Goal: Task Accomplishment & Management: Use online tool/utility

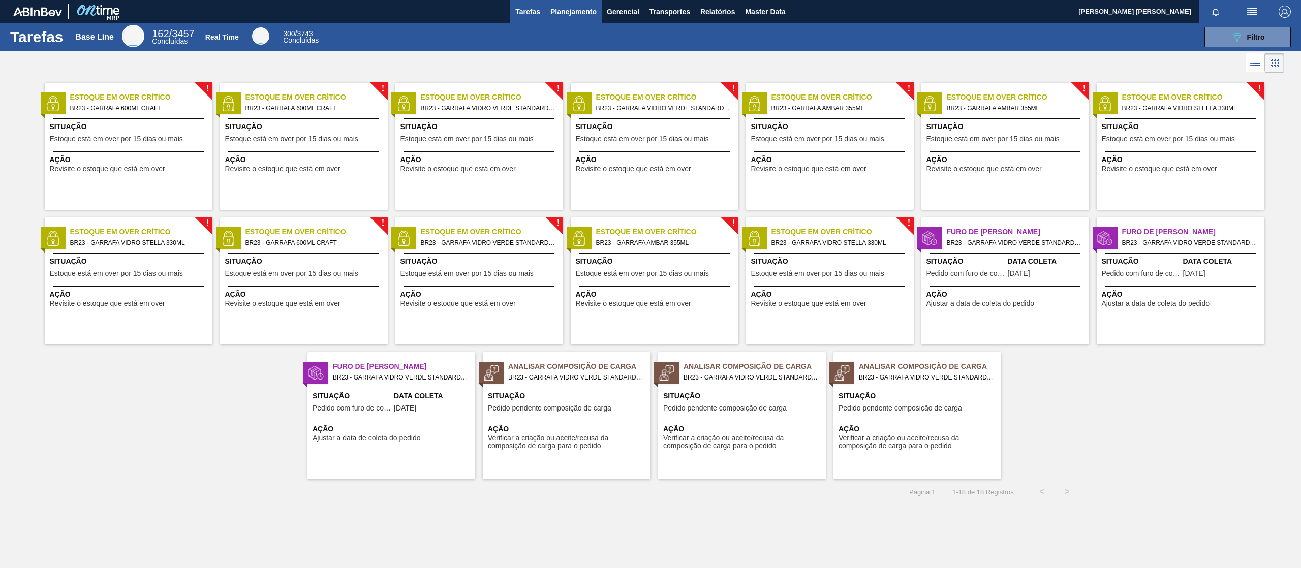
click at [576, 4] on button "Planejamento" at bounding box center [573, 11] width 56 height 23
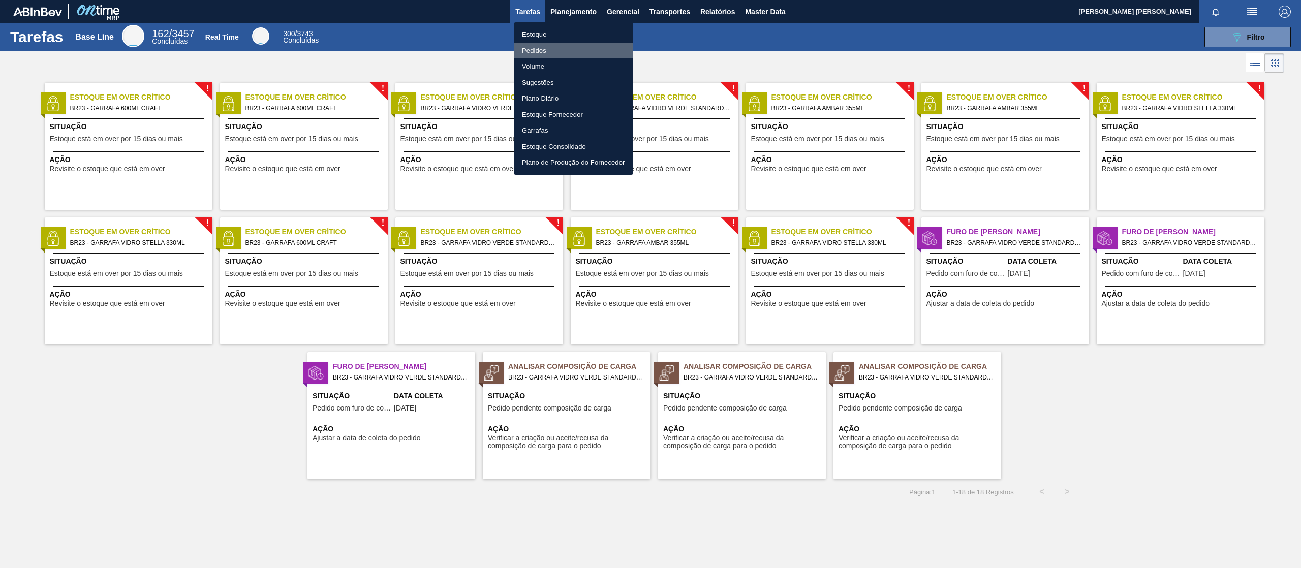
click at [545, 52] on li "Pedidos" at bounding box center [573, 51] width 119 height 16
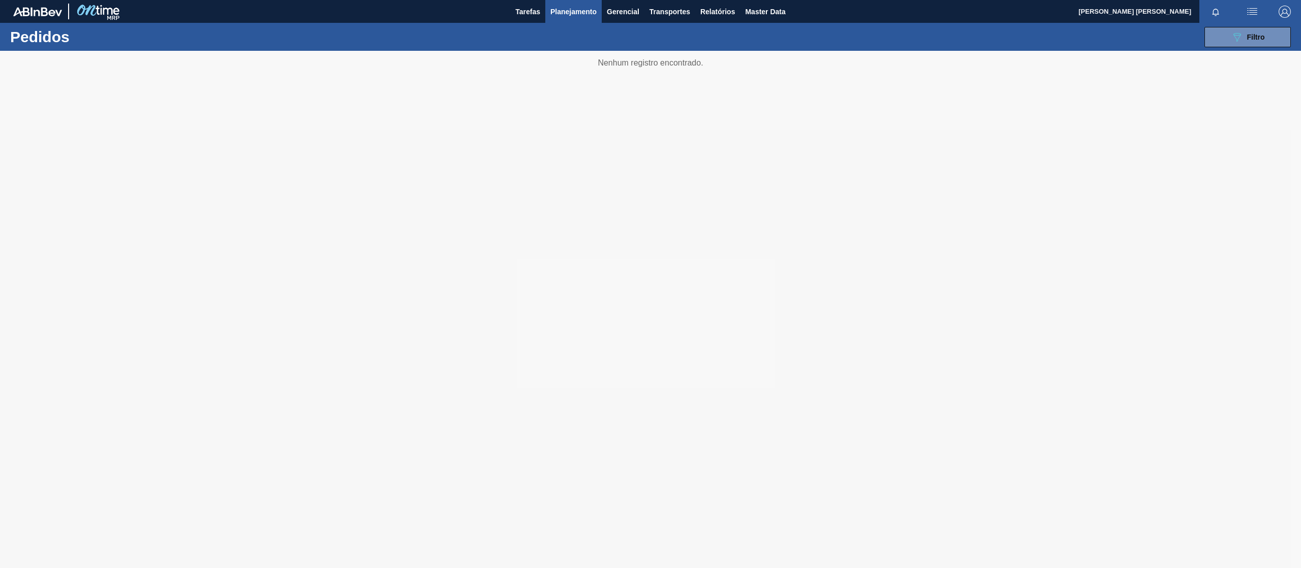
click at [572, 12] on span "Planejamento" at bounding box center [573, 12] width 46 height 12
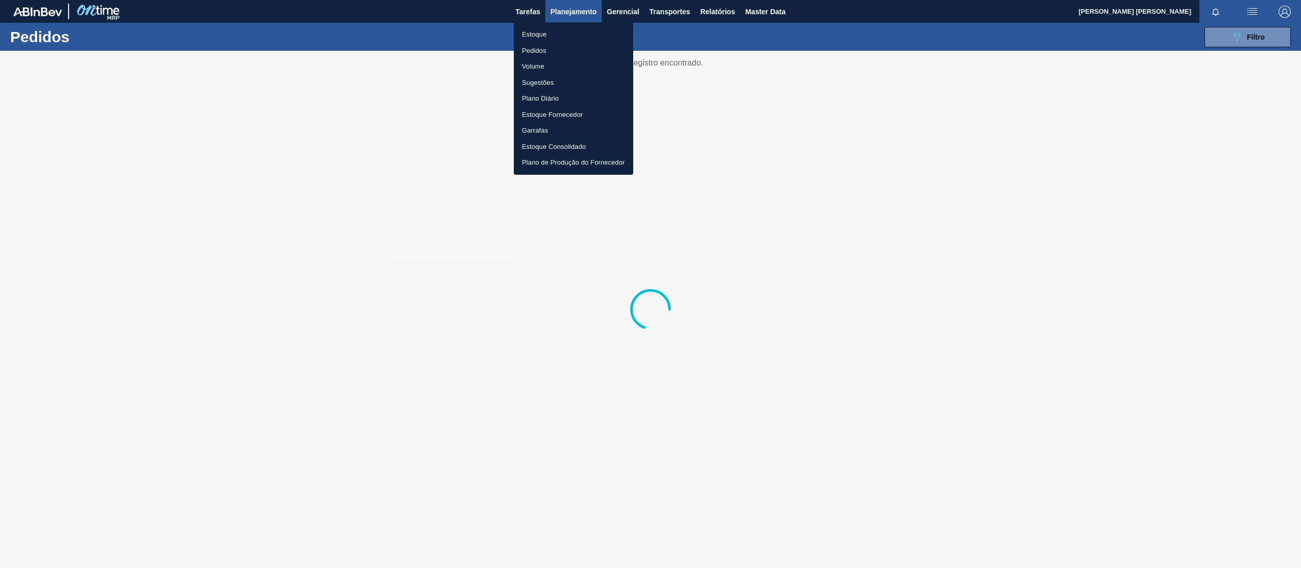
click at [542, 67] on li "Volume" at bounding box center [573, 66] width 119 height 16
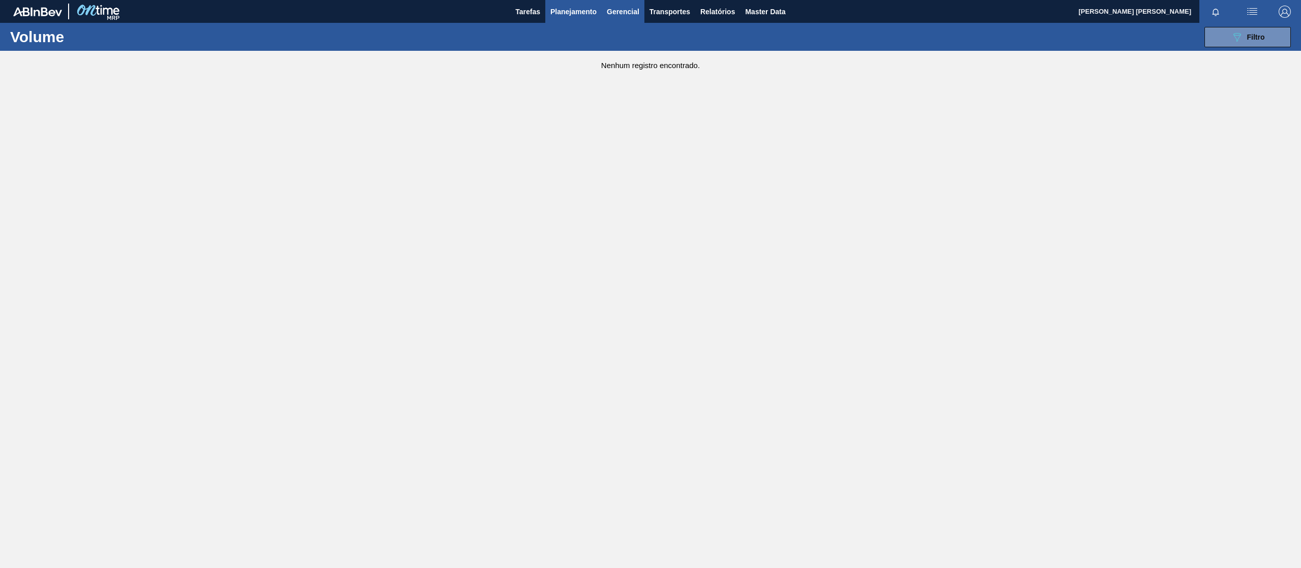
click at [624, 14] on span "Gerencial" at bounding box center [623, 12] width 33 height 12
click at [667, 14] on div at bounding box center [650, 284] width 1301 height 568
click at [568, 11] on span "Planejamento" at bounding box center [573, 12] width 46 height 12
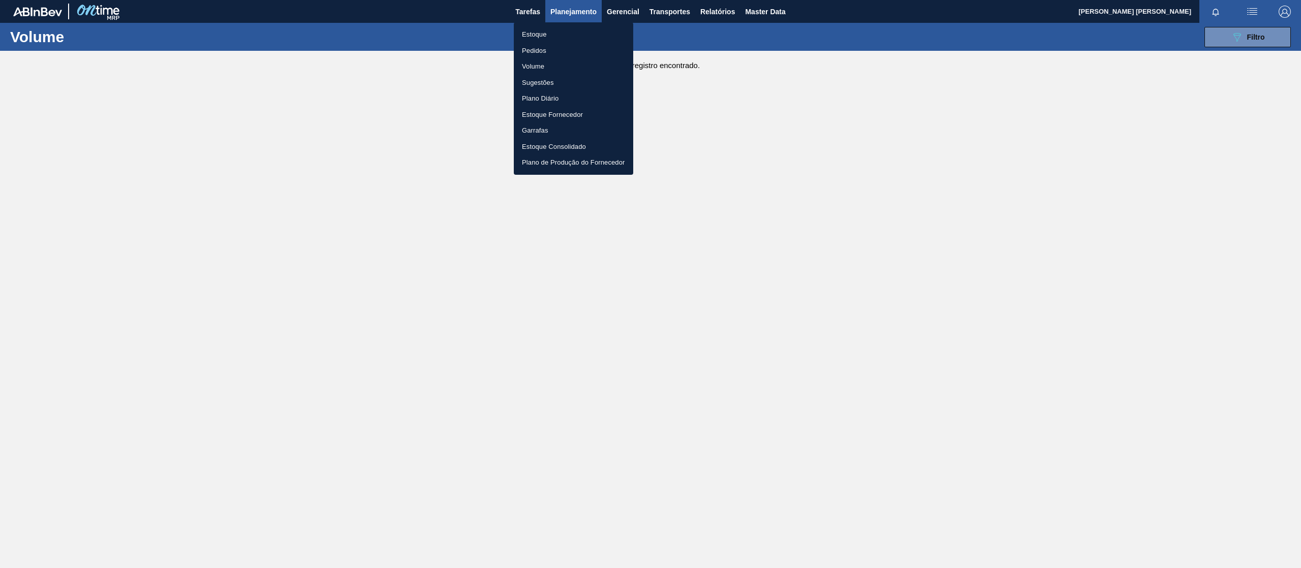
click at [556, 96] on li "Plano Diário" at bounding box center [573, 98] width 119 height 16
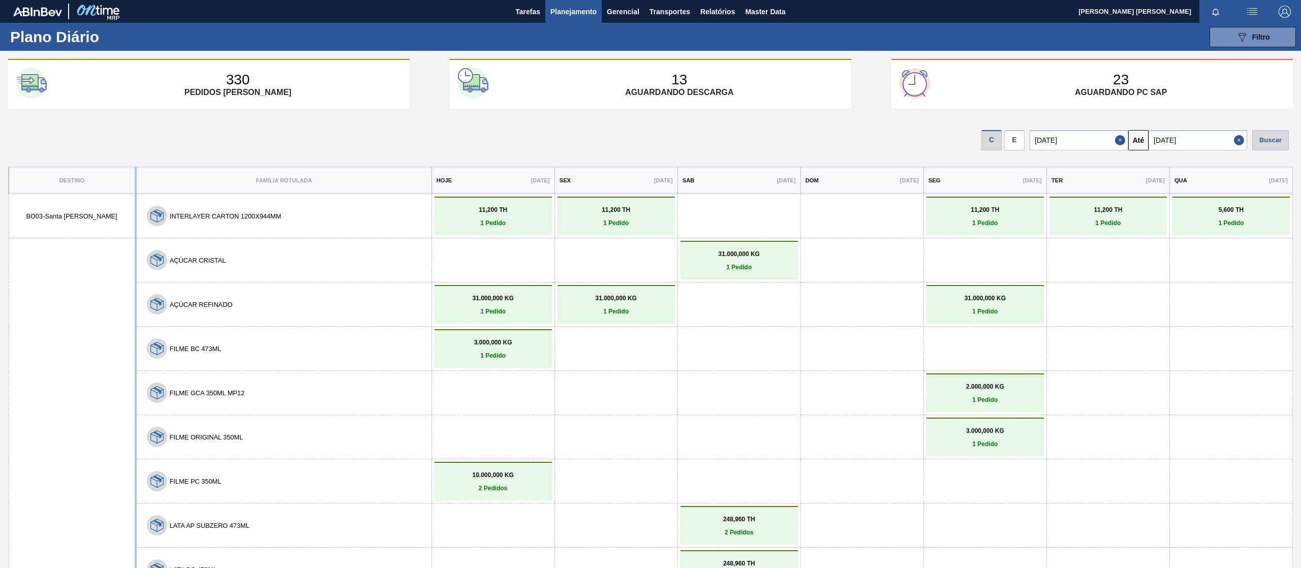
click at [584, 12] on span "Planejamento" at bounding box center [573, 12] width 46 height 12
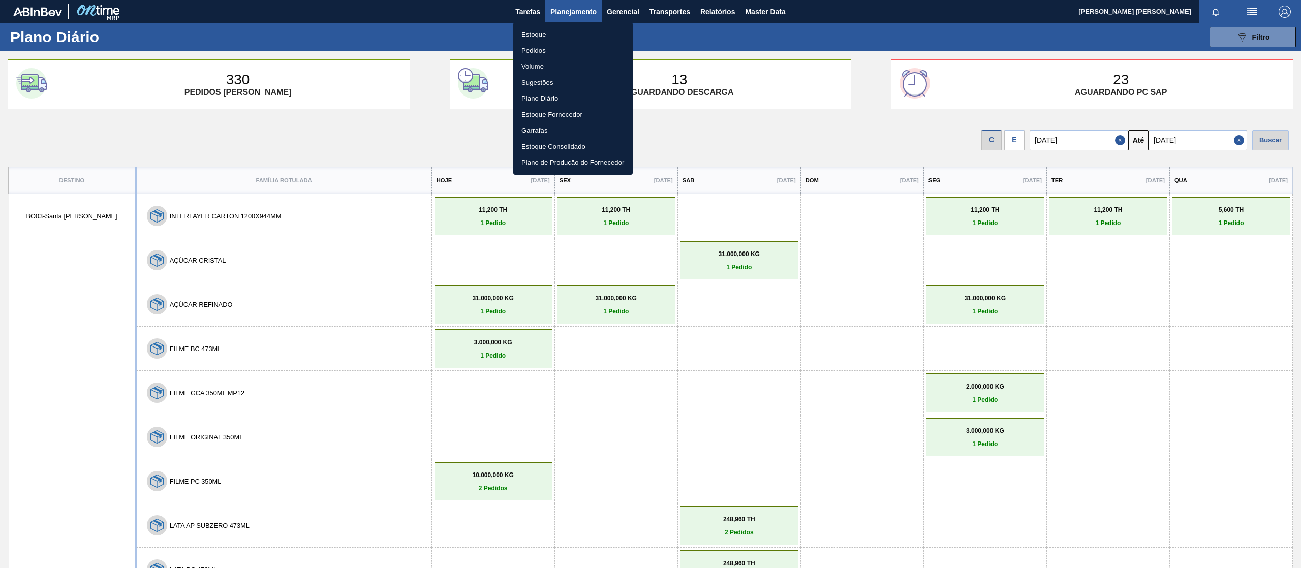
click at [567, 10] on div at bounding box center [650, 284] width 1301 height 568
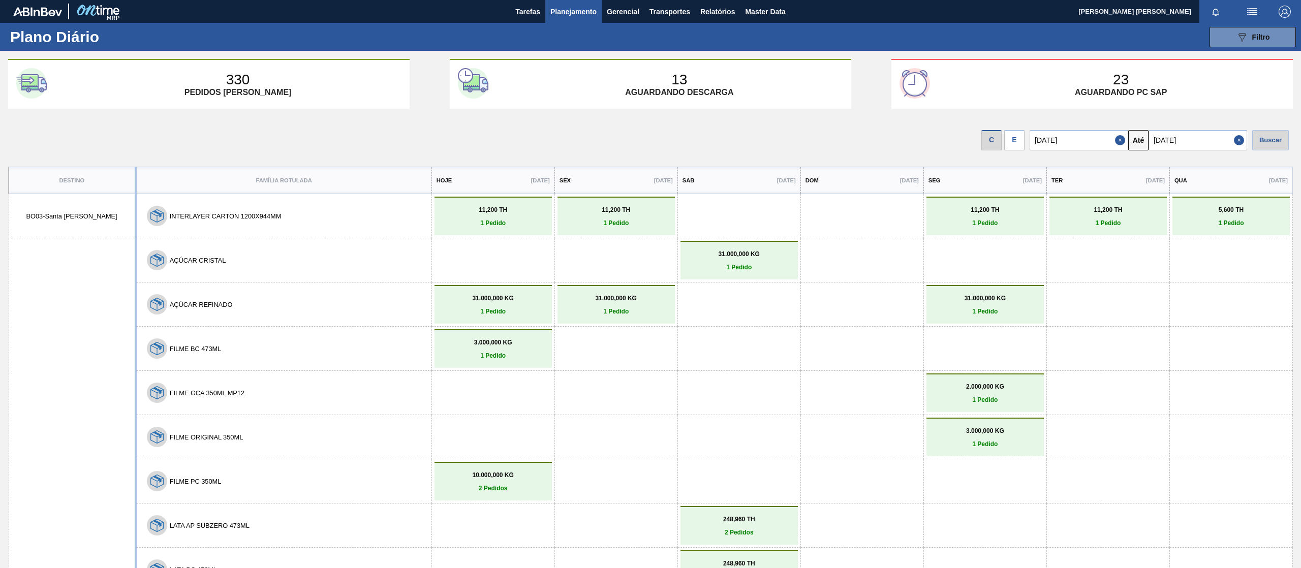
click at [571, 3] on button "Planejamento" at bounding box center [573, 11] width 56 height 23
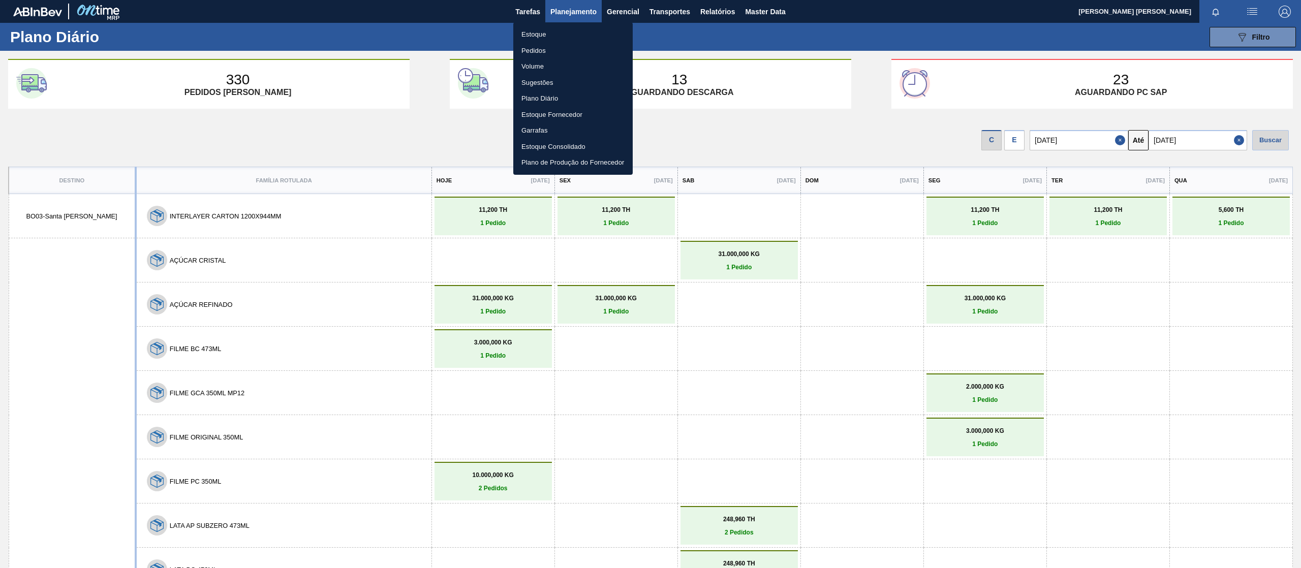
click at [531, 34] on li "Estoque" at bounding box center [572, 34] width 119 height 16
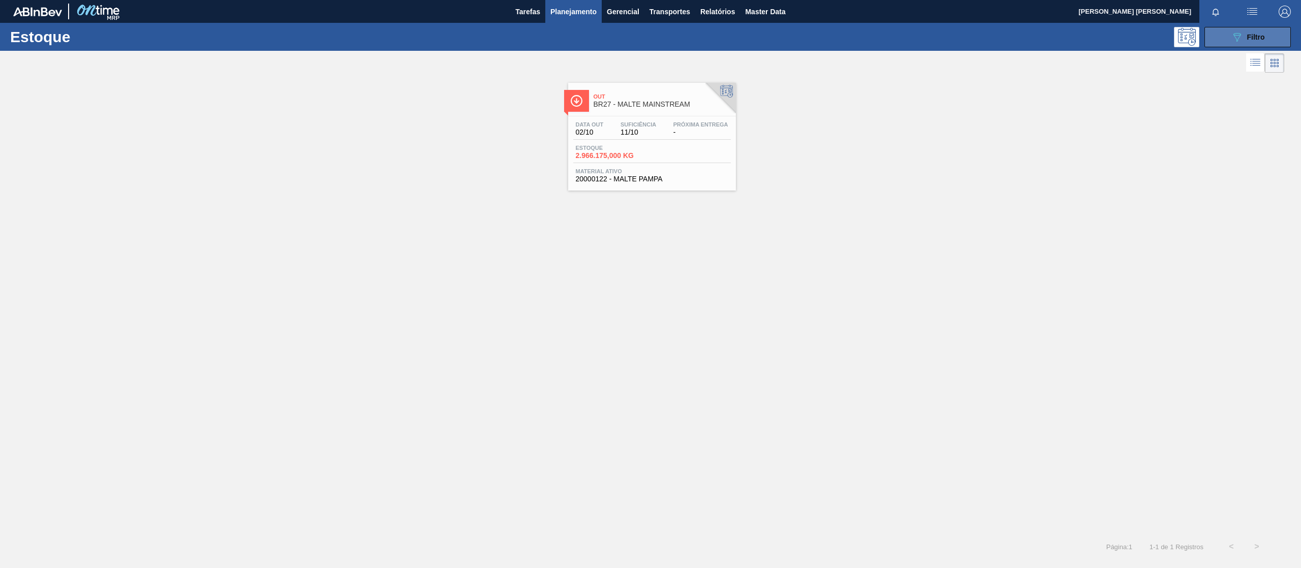
click at [1226, 32] on button "089F7B8B-B2A5-4AFE-B5C0-19BA573D28AC Filtro" at bounding box center [1248, 37] width 86 height 20
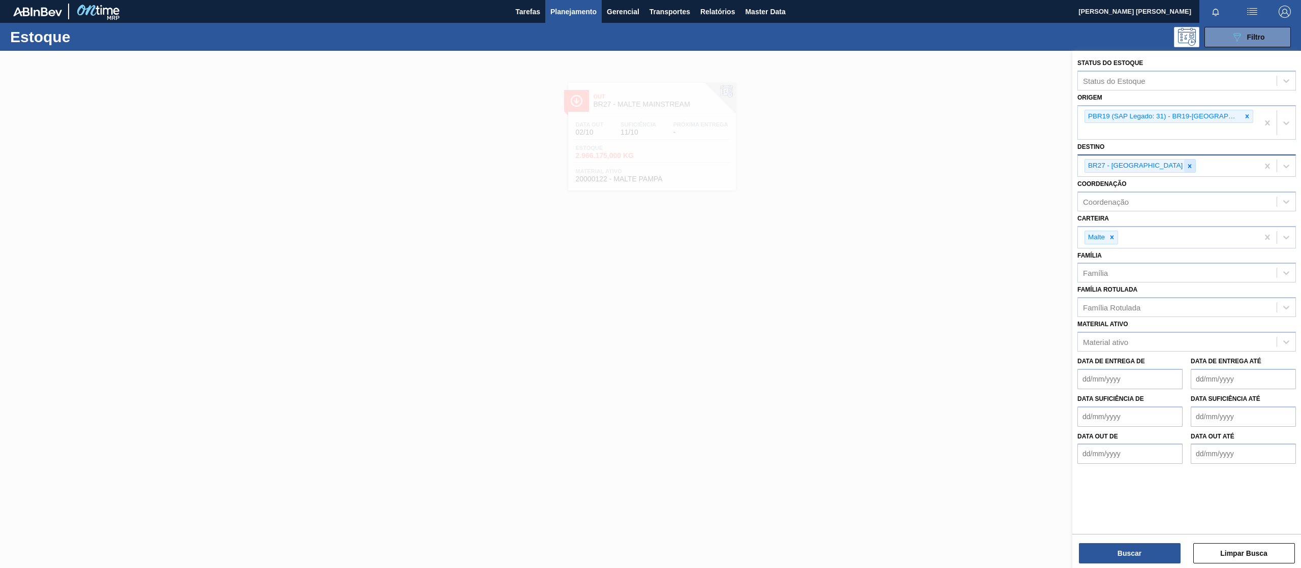
click at [1184, 160] on div at bounding box center [1189, 166] width 11 height 13
click at [1244, 116] on icon at bounding box center [1247, 116] width 7 height 7
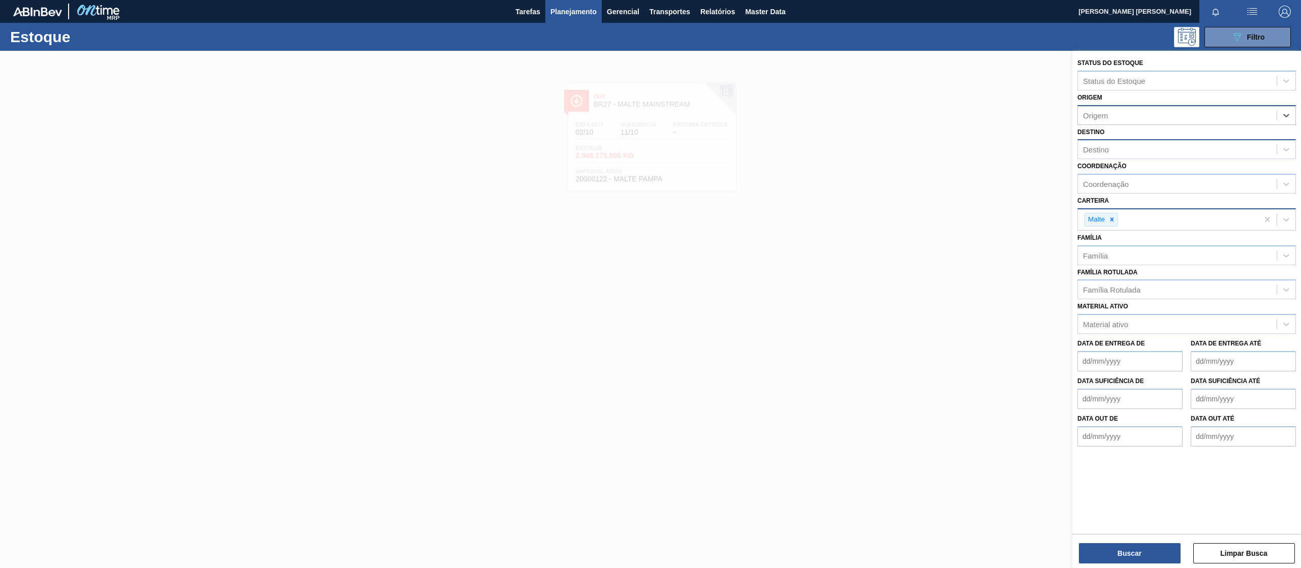
click at [1115, 227] on div "Malte" at bounding box center [1168, 219] width 180 height 21
click at [1116, 217] on div at bounding box center [1112, 219] width 11 height 13
click at [1117, 157] on div "Destino" at bounding box center [1187, 149] width 219 height 20
type input "jagua"
click at [1130, 169] on div "BR23 - Jaguariúna" at bounding box center [1187, 174] width 219 height 19
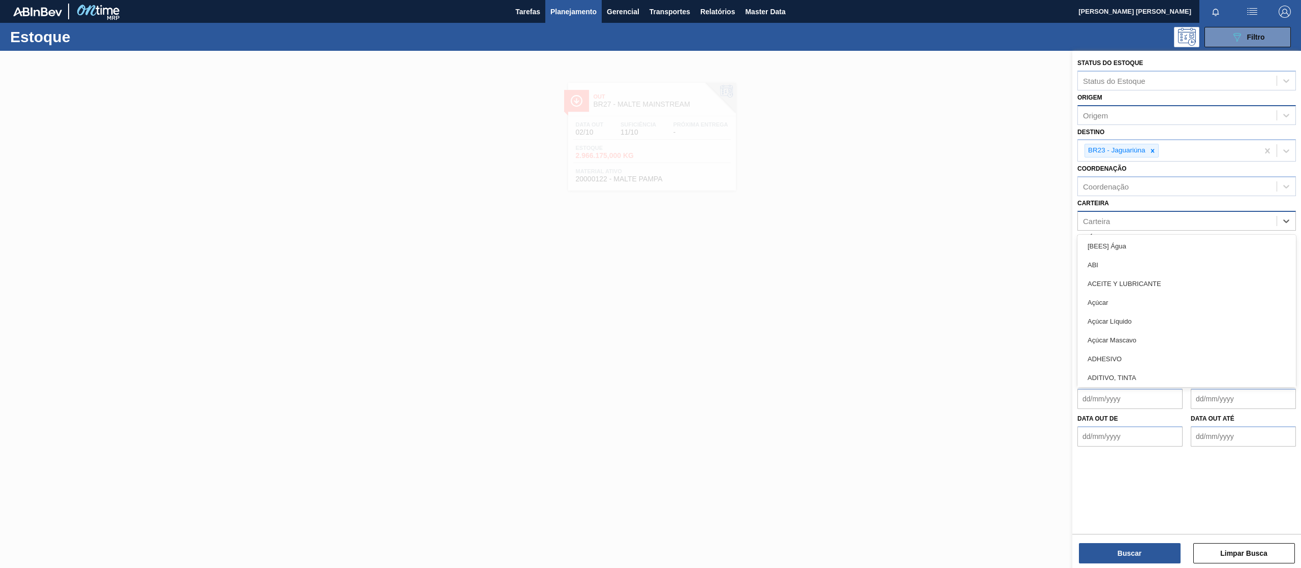
click at [1116, 225] on div "Carteira" at bounding box center [1177, 220] width 199 height 15
type input "lata"
drag, startPoint x: 1115, startPoint y: 223, endPoint x: 1004, endPoint y: 221, distance: 110.3
click at [1072, 221] on div "Status do Estoque Status do Estoque Origem Origem Destino BR23 - Jaguariúna Coo…" at bounding box center [1186, 335] width 229 height 568
click at [1152, 148] on icon at bounding box center [1152, 150] width 7 height 7
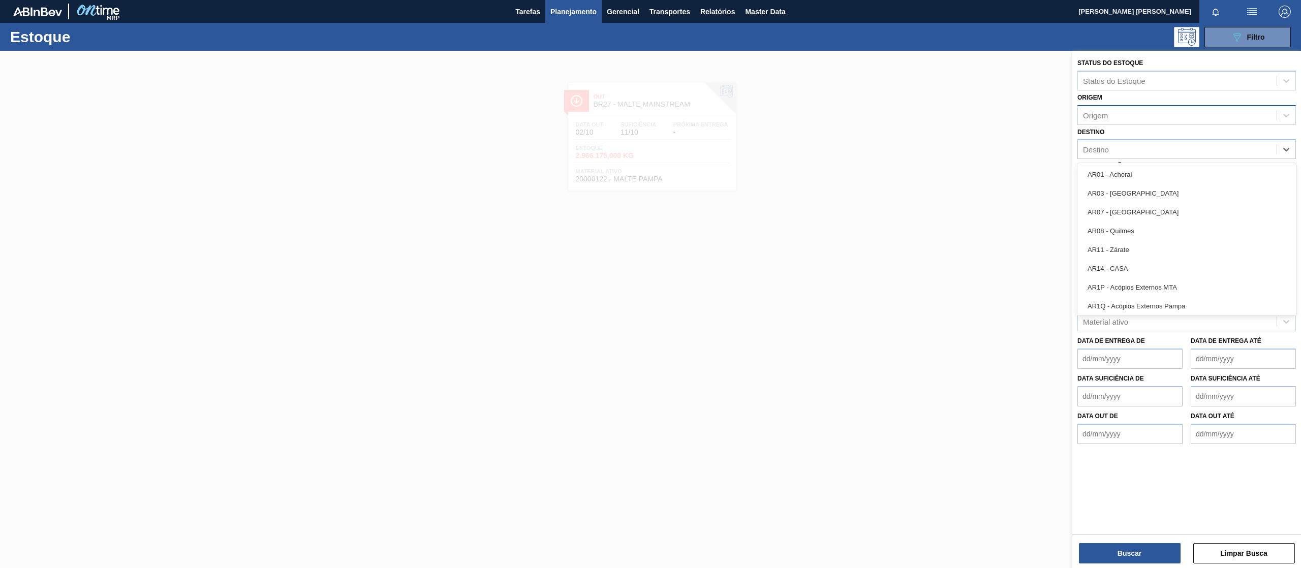
click at [1125, 152] on div "Destino" at bounding box center [1177, 149] width 199 height 15
type input "cebrasa"
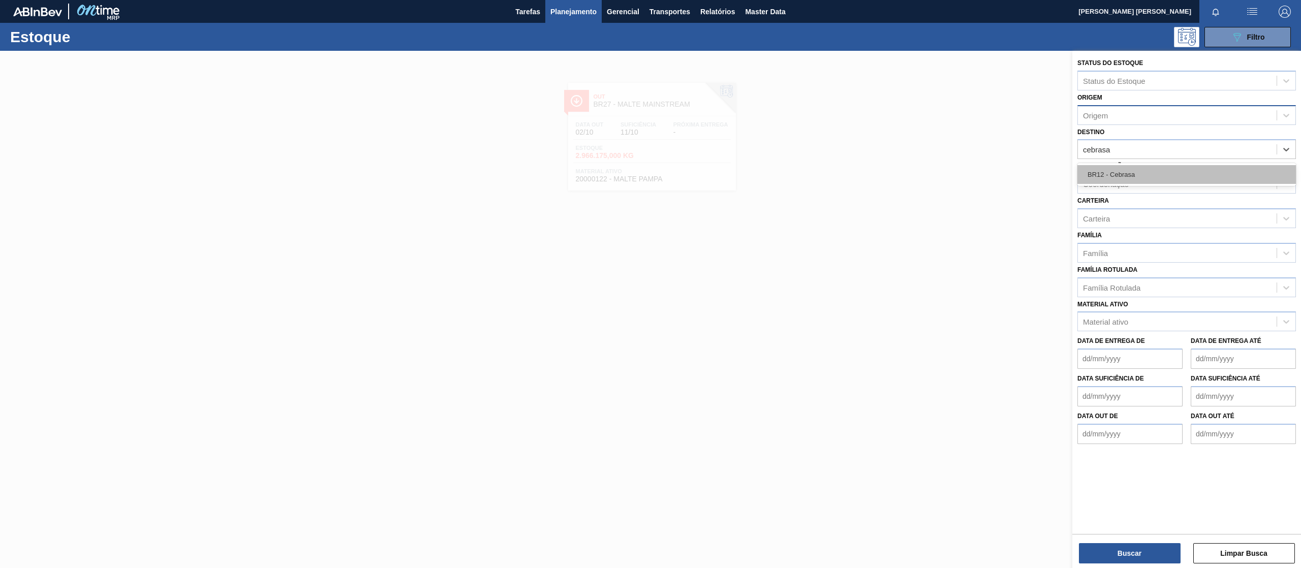
click at [1107, 175] on div "BR12 - Cebrasa" at bounding box center [1187, 174] width 219 height 19
click at [1118, 223] on div "Carteira" at bounding box center [1177, 220] width 199 height 15
type input "prefor"
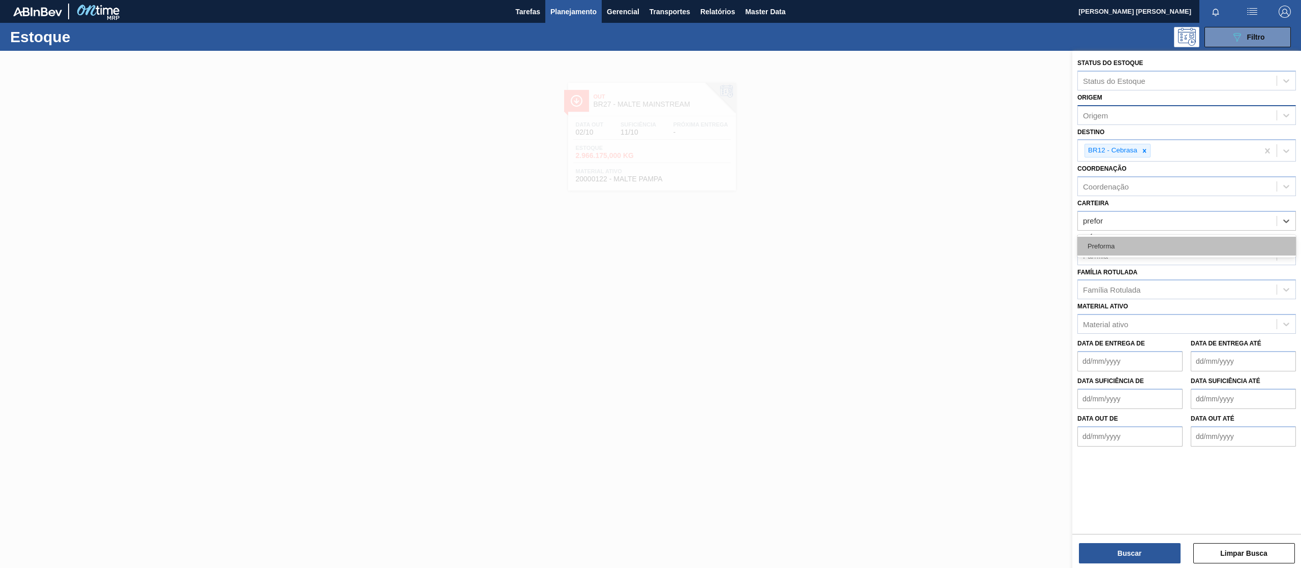
click at [1117, 241] on div "Preforma" at bounding box center [1187, 246] width 219 height 19
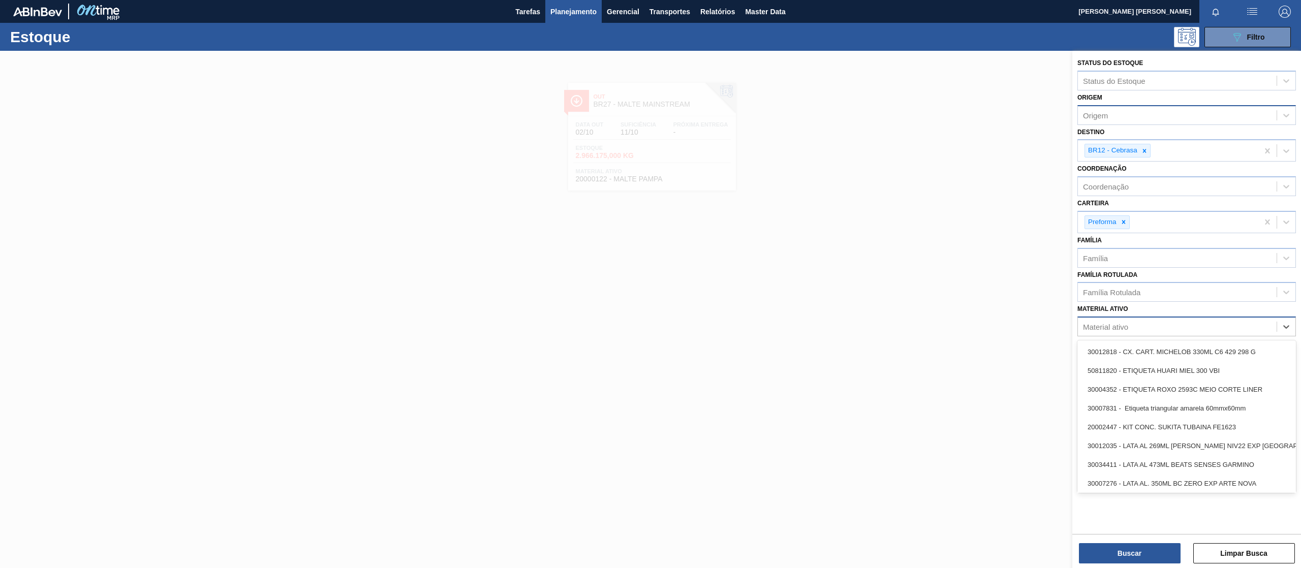
click at [1137, 329] on div "Material ativo" at bounding box center [1177, 327] width 199 height 15
type ativo "2"
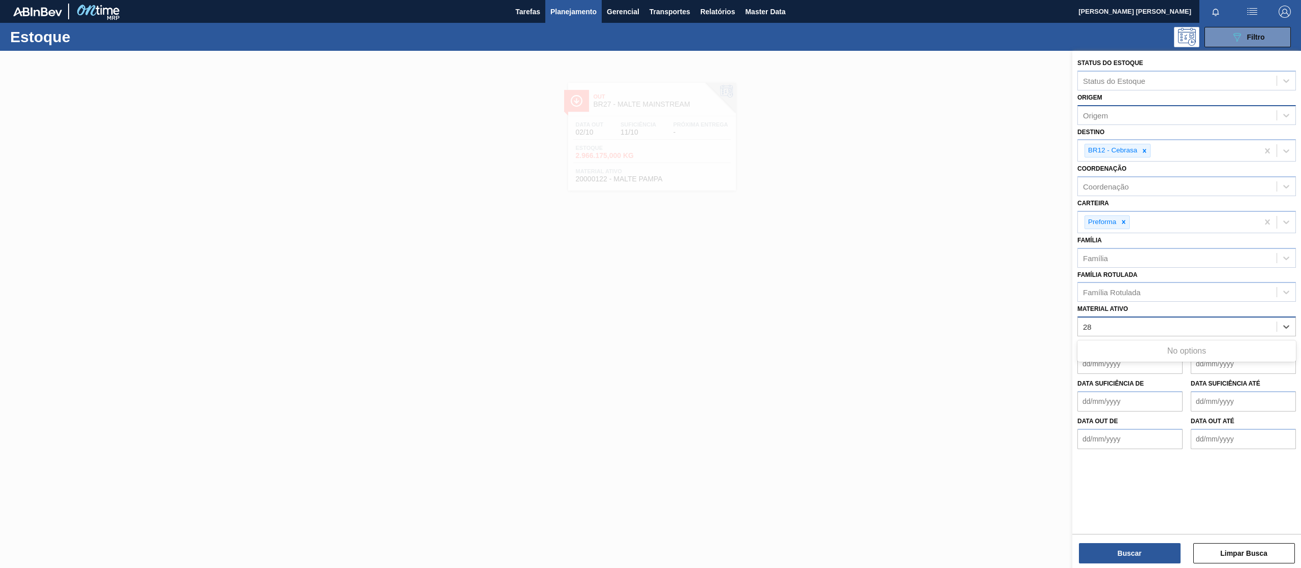
type ativo "2"
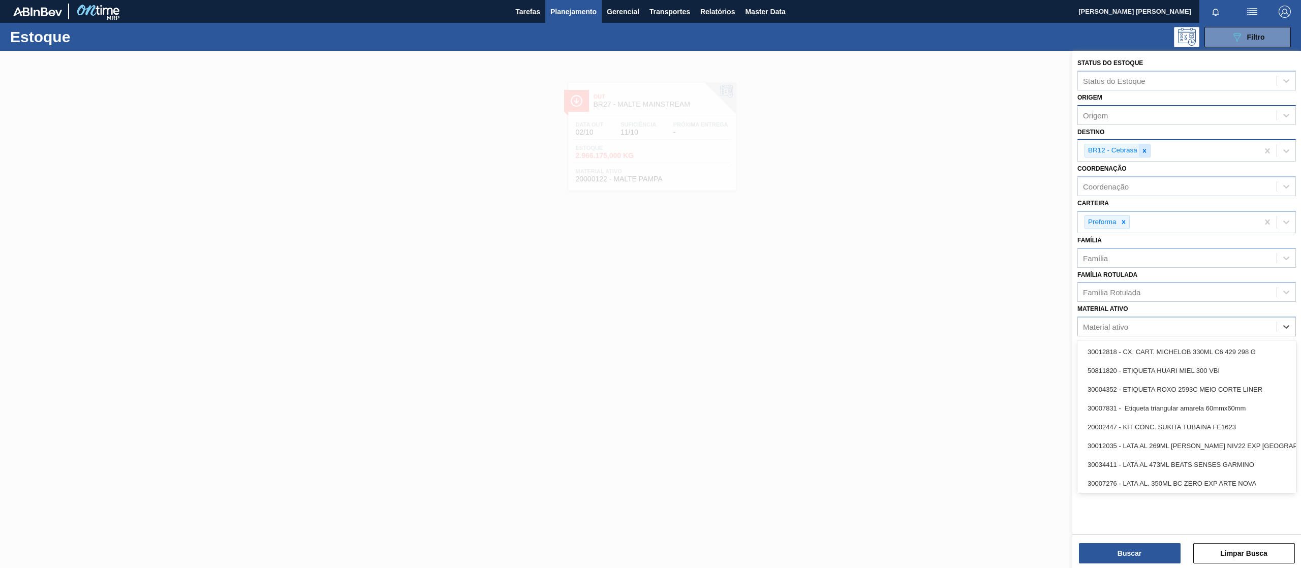
click at [1147, 149] on icon at bounding box center [1144, 150] width 7 height 7
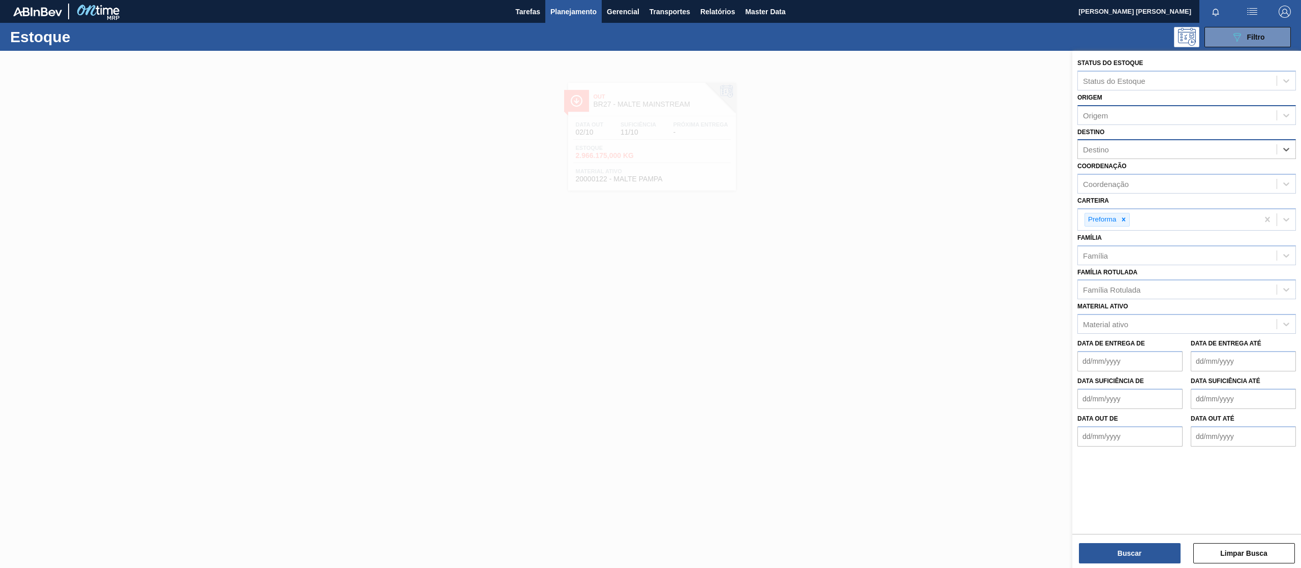
click at [1103, 111] on div "Origem" at bounding box center [1095, 115] width 25 height 9
type input "cebrasa"
drag, startPoint x: 1138, startPoint y: 117, endPoint x: 1066, endPoint y: 116, distance: 71.2
click at [1072, 116] on div "Status do Estoque Status do Estoque Origem option PBR19 (SAP Legado: 31) - BR19…" at bounding box center [1186, 335] width 229 height 568
click at [1100, 116] on div "Origem" at bounding box center [1095, 115] width 25 height 9
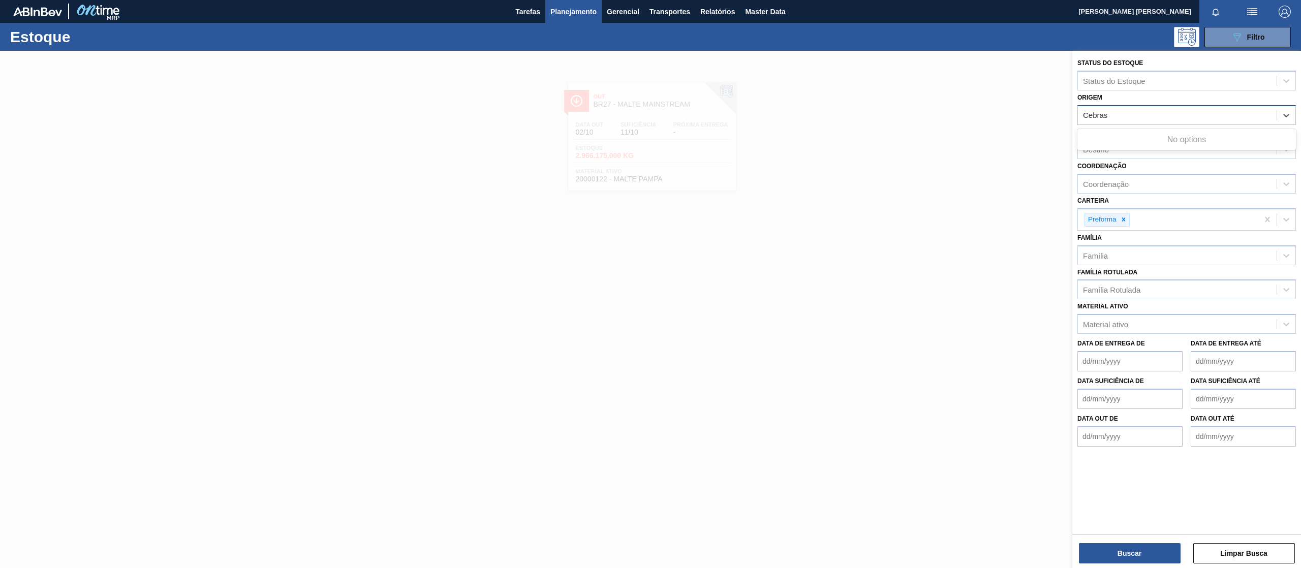
type input "Cebrasa"
drag, startPoint x: 1133, startPoint y: 113, endPoint x: 1073, endPoint y: 113, distance: 59.5
click at [1073, 113] on div "Status do Estoque Status do Estoque Origem option PBR19 (SAP Legado: 31) - BR19…" at bounding box center [1186, 251] width 229 height 401
click at [1125, 146] on div "Destino" at bounding box center [1177, 149] width 199 height 15
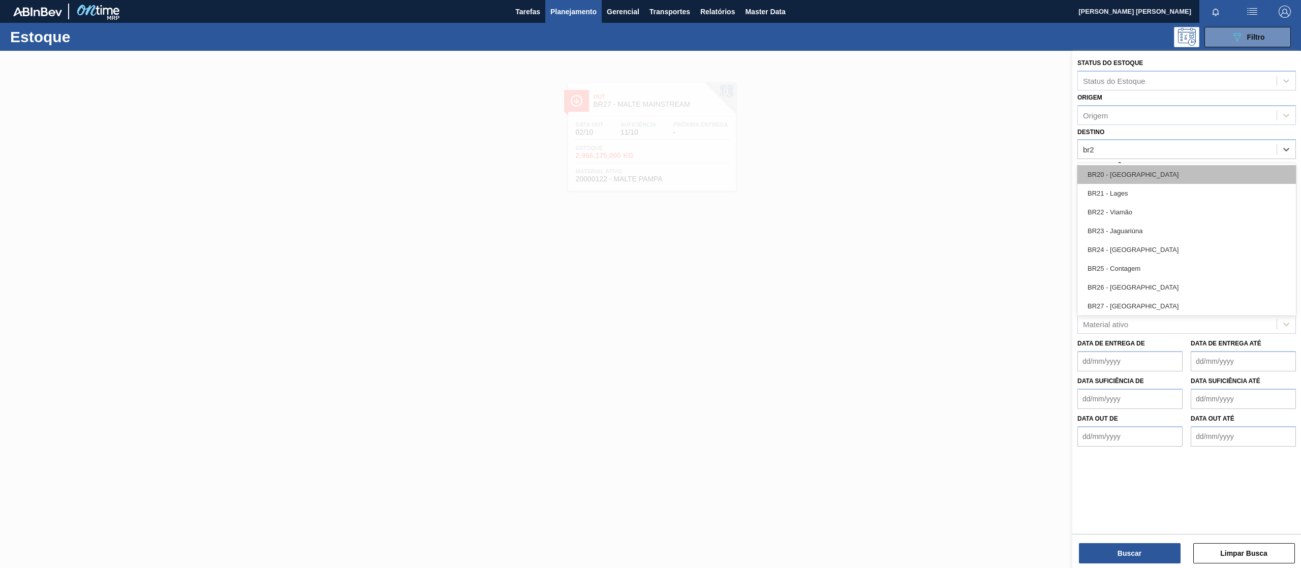
type input "br23"
click at [1173, 170] on div "BR23 - Jaguariúna" at bounding box center [1187, 174] width 219 height 19
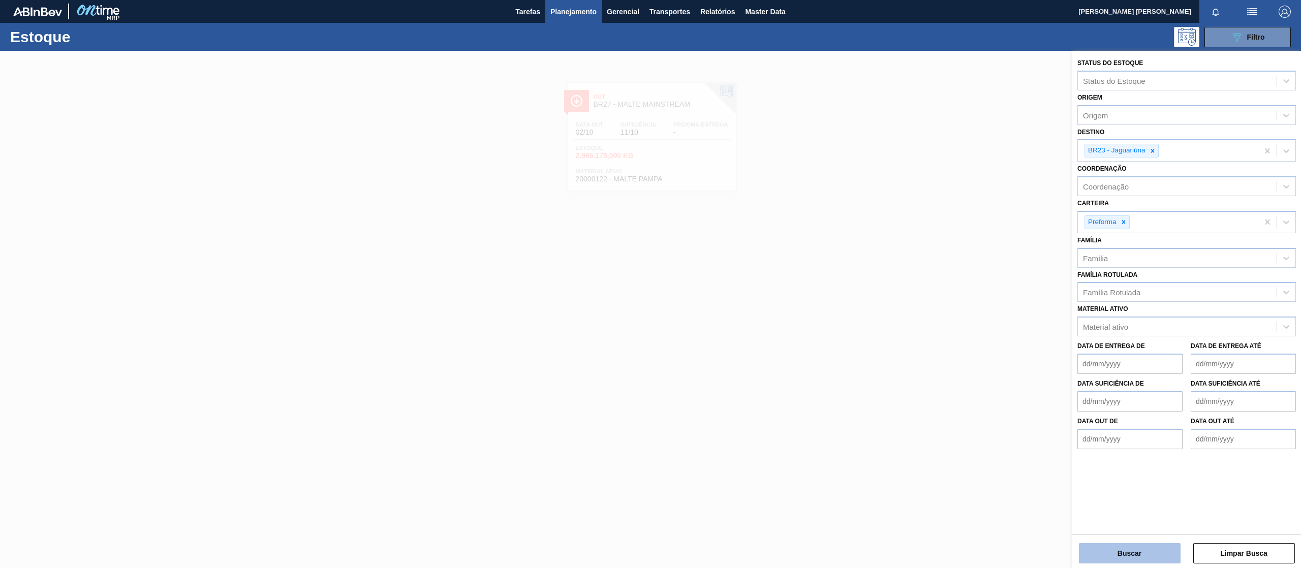
drag, startPoint x: 1123, startPoint y: 551, endPoint x: 1111, endPoint y: 555, distance: 12.4
click at [1111, 555] on button "Buscar" at bounding box center [1130, 553] width 102 height 20
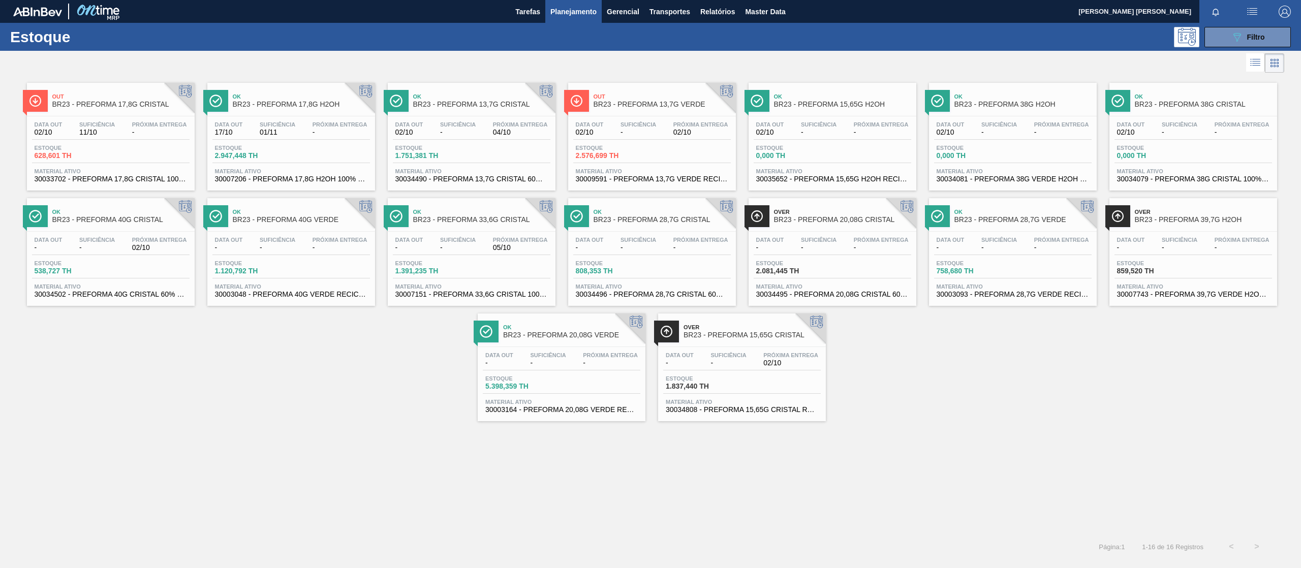
click at [680, 223] on span "BR23 - PREFORMA 28,7G CRISTAL" at bounding box center [662, 220] width 137 height 8
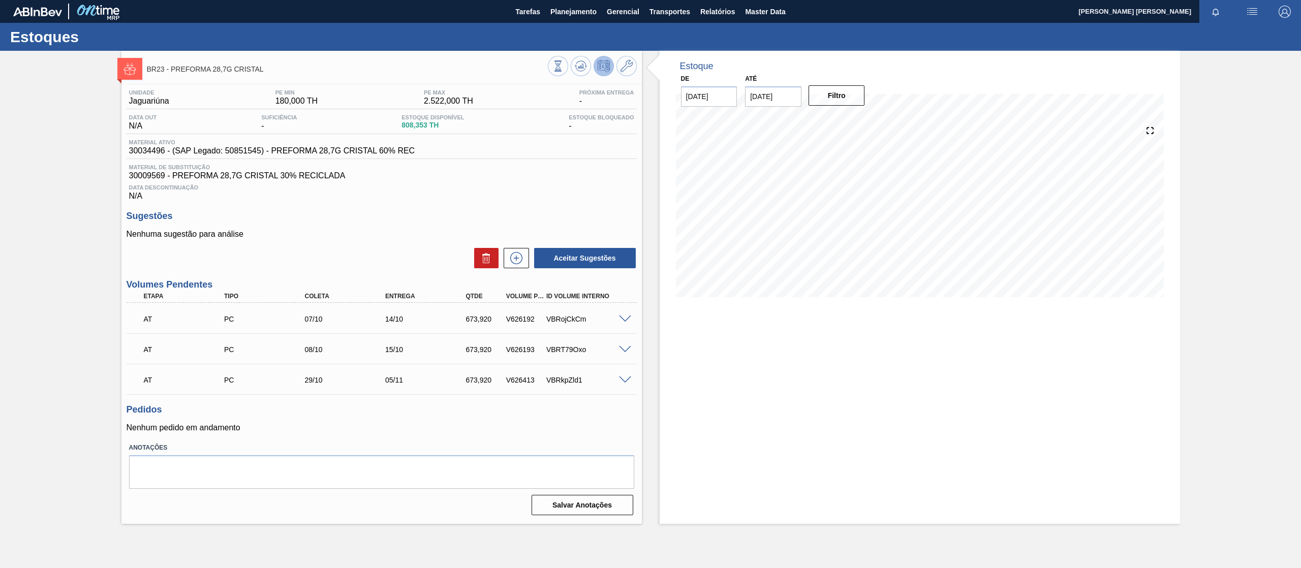
click at [626, 317] on span at bounding box center [625, 320] width 12 height 8
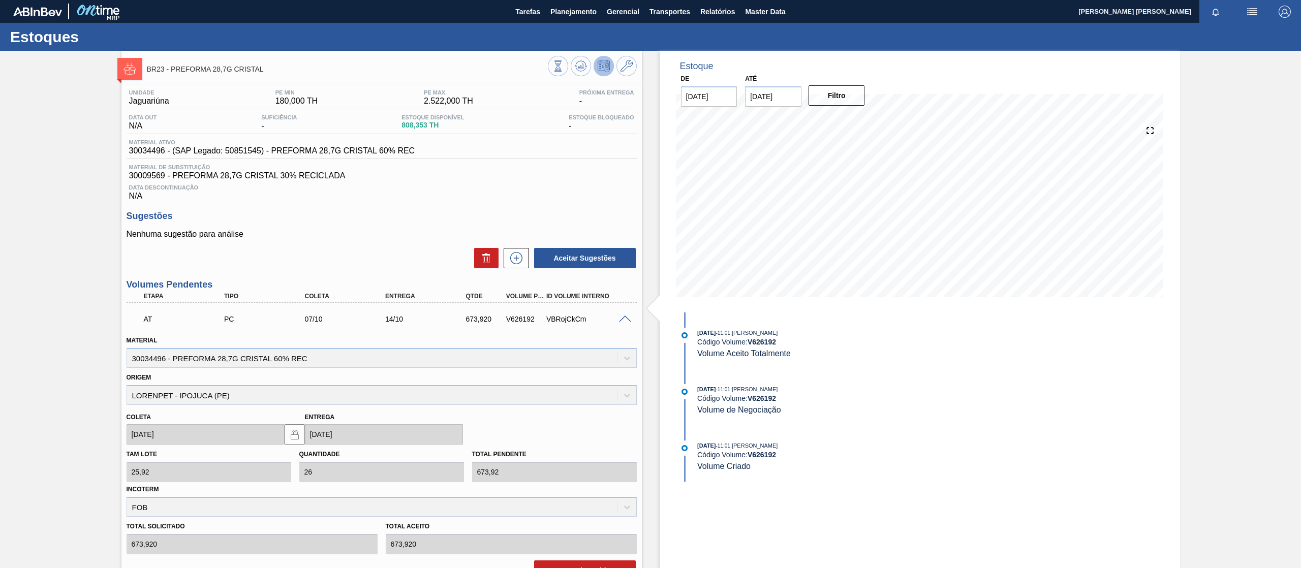
click at [623, 316] on span at bounding box center [625, 320] width 12 height 8
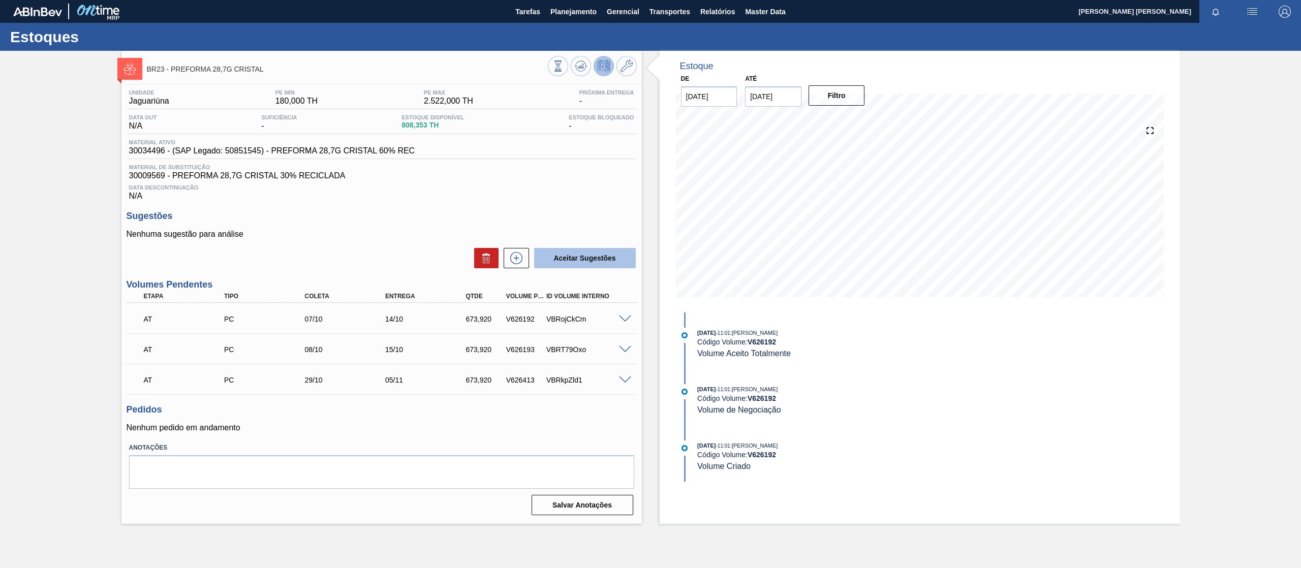
click at [574, 261] on button "Aceitar Sugestões" at bounding box center [585, 258] width 102 height 20
click at [438, 314] on div "AT PC 07/10 14/10 673,920 V626192 VBRojCkCm" at bounding box center [378, 318] width 483 height 20
click at [144, 320] on p "AT" at bounding box center [187, 319] width 87 height 8
click at [162, 323] on p "AT" at bounding box center [187, 319] width 87 height 8
click at [515, 262] on icon at bounding box center [516, 258] width 16 height 12
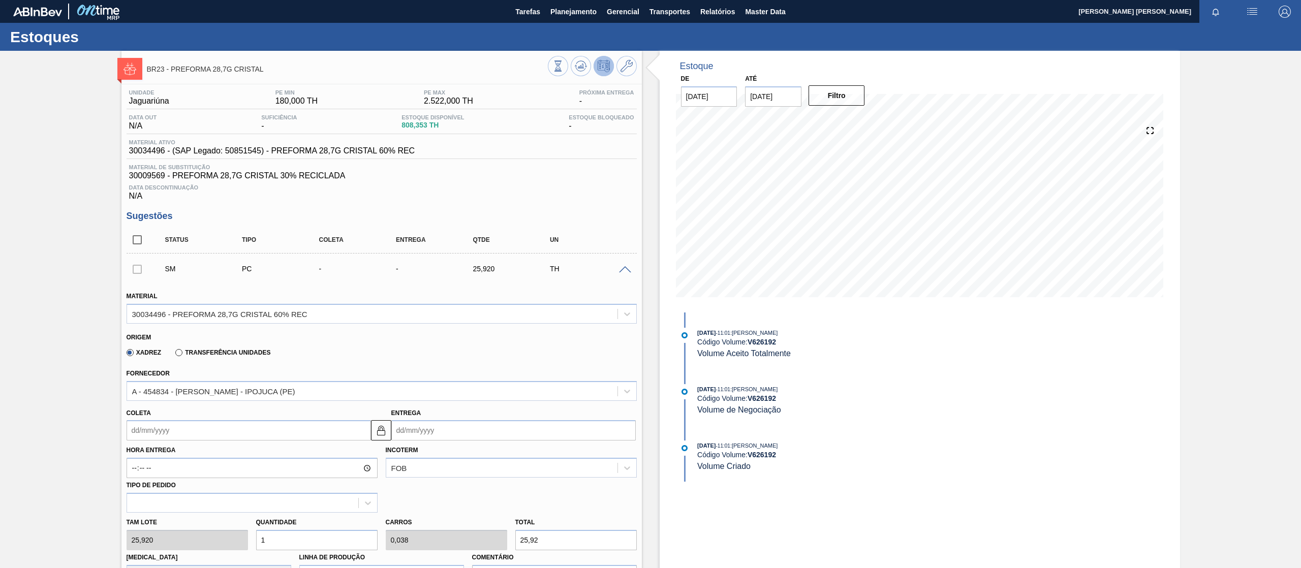
scroll to position [305, 0]
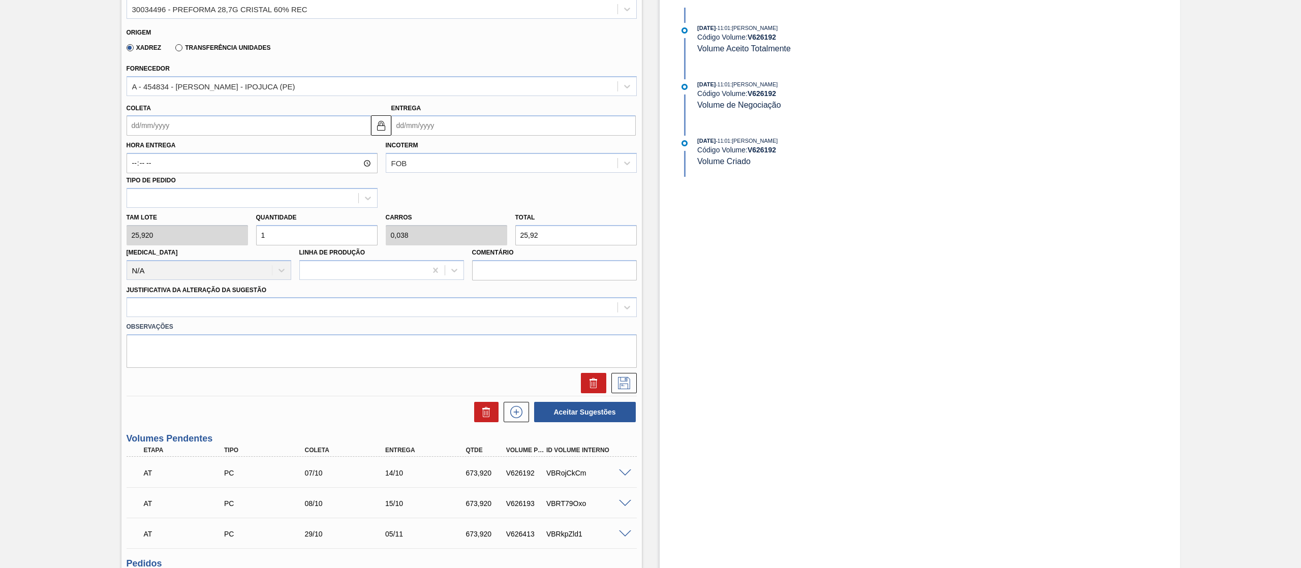
click at [188, 126] on input "Coleta" at bounding box center [249, 125] width 244 height 20
click at [206, 186] on div "2" at bounding box center [204, 183] width 14 height 14
type input "[DATE]"
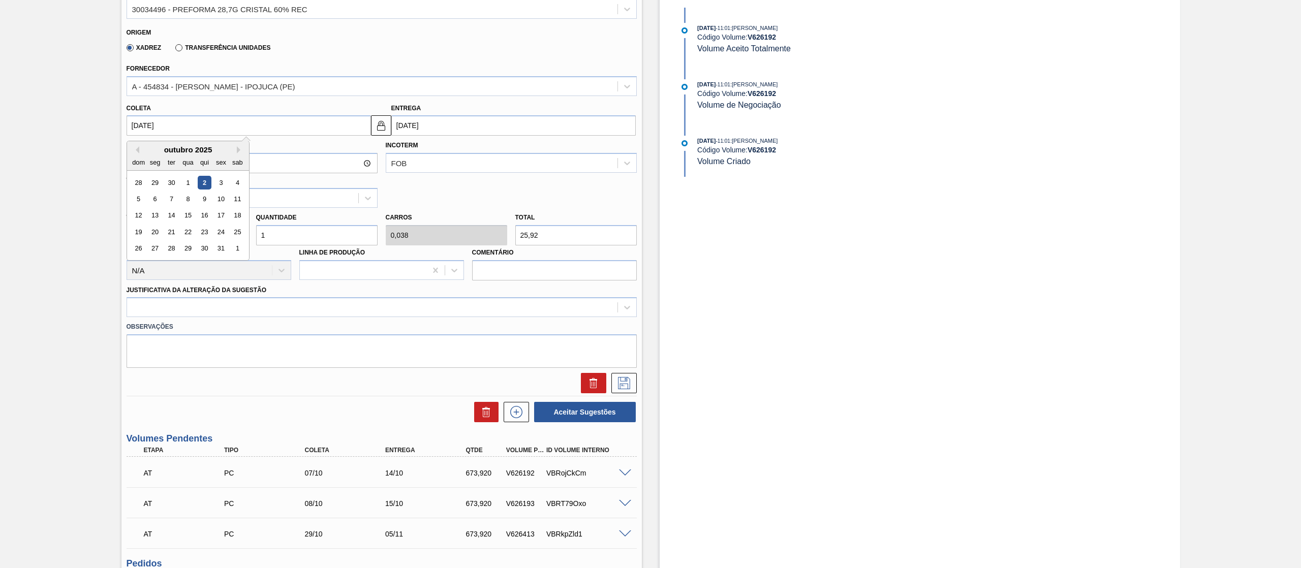
click at [213, 121] on input "[DATE]" at bounding box center [249, 125] width 244 height 20
click at [158, 203] on div "6" at bounding box center [155, 199] width 14 height 14
type input "[DATE]"
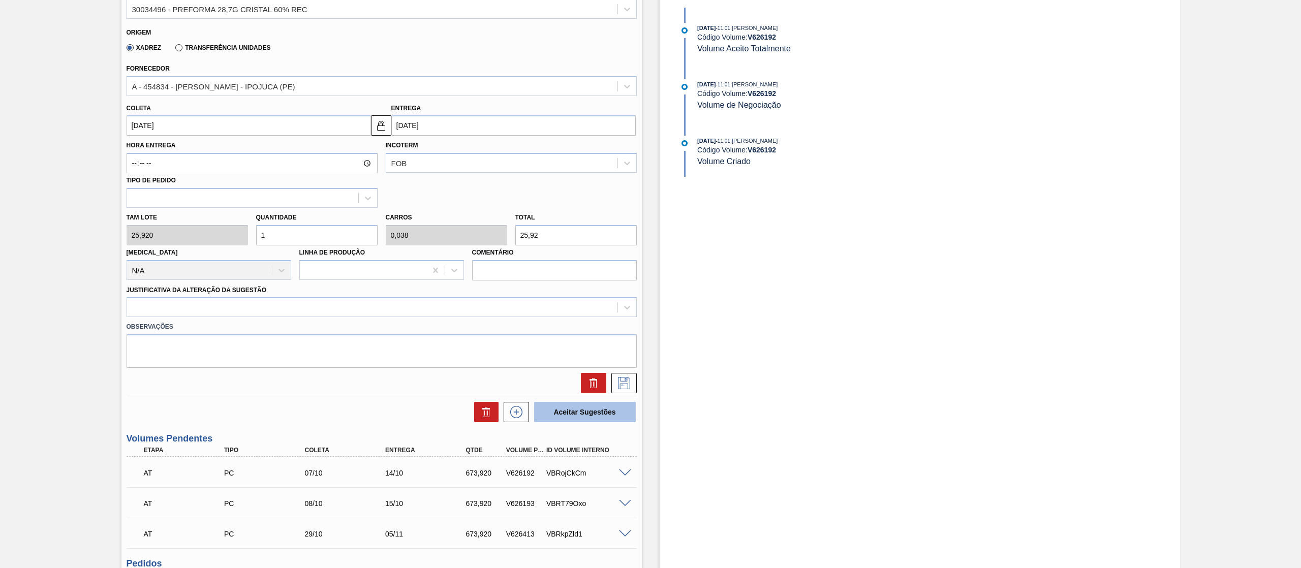
click at [571, 412] on button "Aceitar Sugestões" at bounding box center [585, 412] width 102 height 20
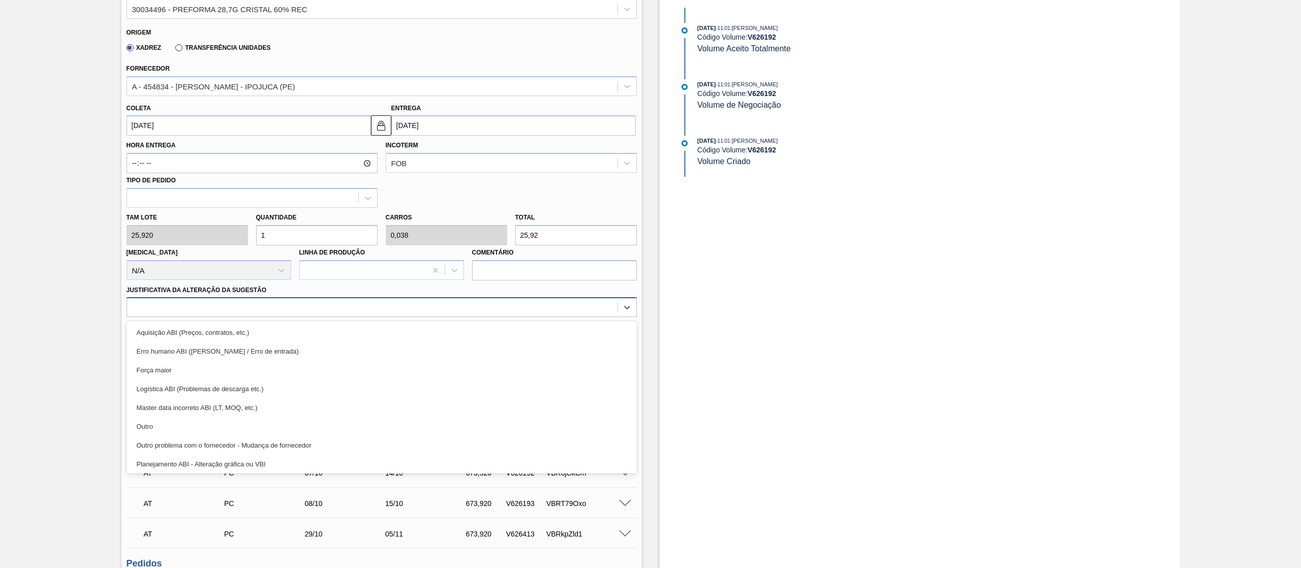
click at [348, 309] on div at bounding box center [372, 307] width 490 height 15
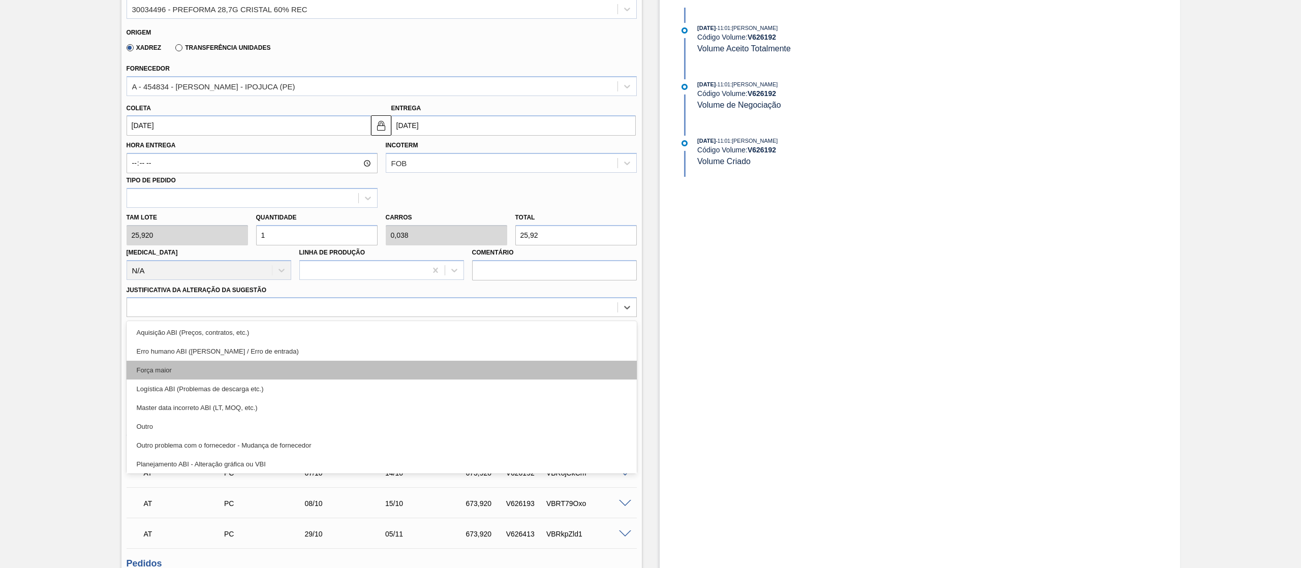
click at [204, 376] on div "Força maior" at bounding box center [382, 370] width 510 height 19
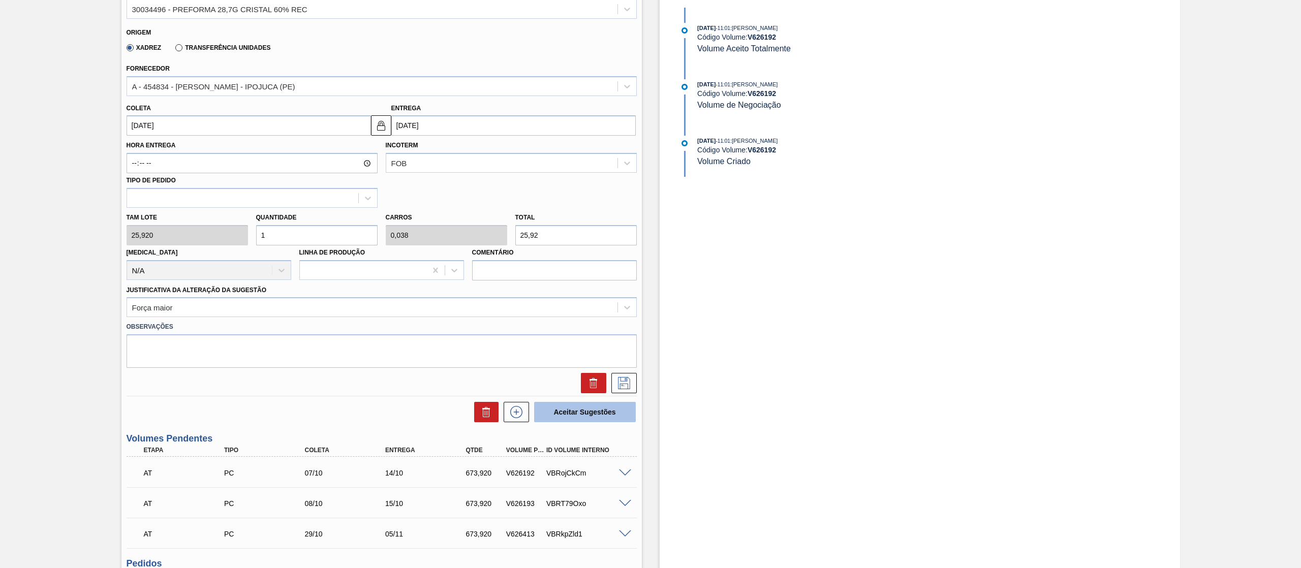
click at [600, 416] on button "Aceitar Sugestões" at bounding box center [585, 412] width 102 height 20
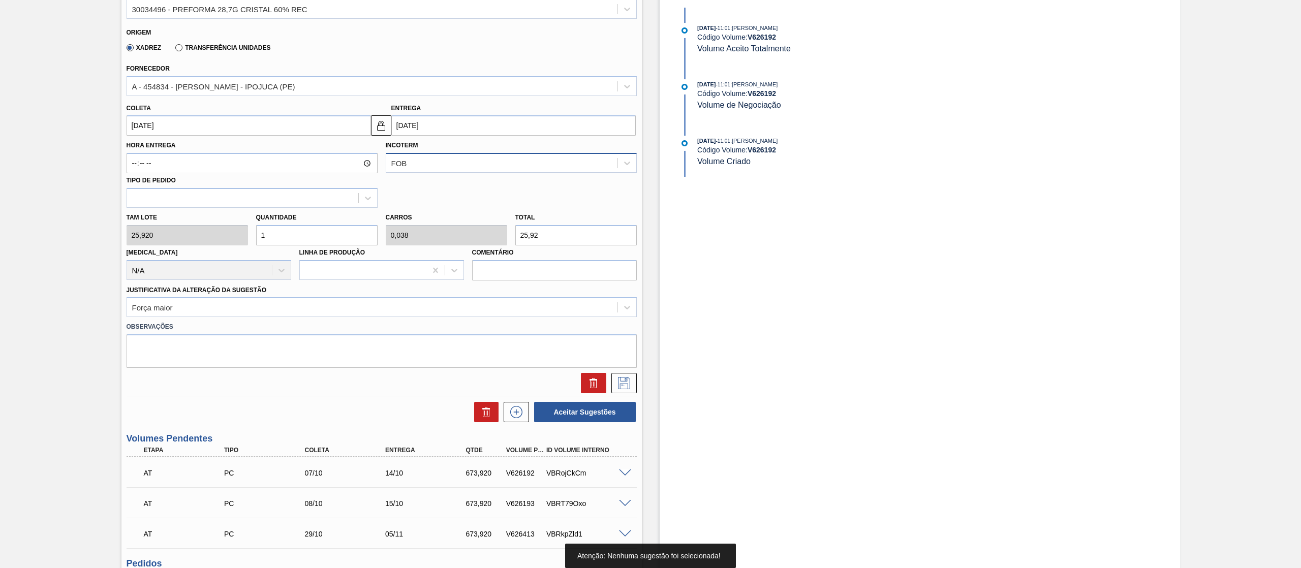
scroll to position [0, 0]
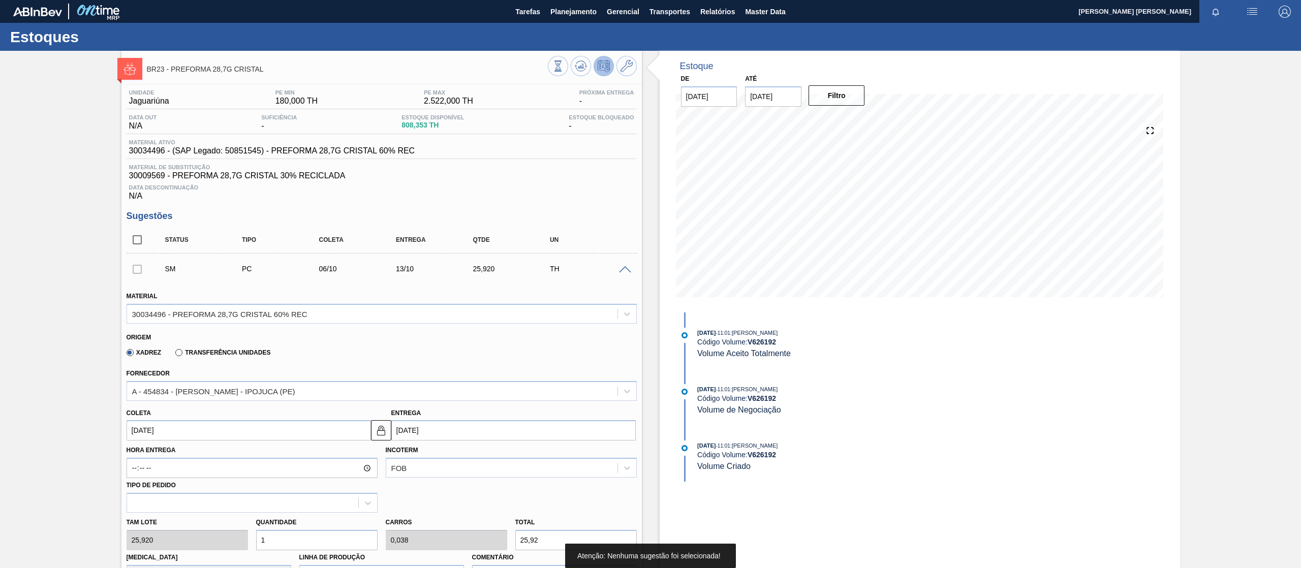
click at [139, 271] on div at bounding box center [137, 269] width 21 height 20
click at [137, 267] on div at bounding box center [137, 269] width 21 height 20
click at [133, 270] on div at bounding box center [137, 269] width 21 height 20
click at [136, 271] on div at bounding box center [137, 269] width 21 height 20
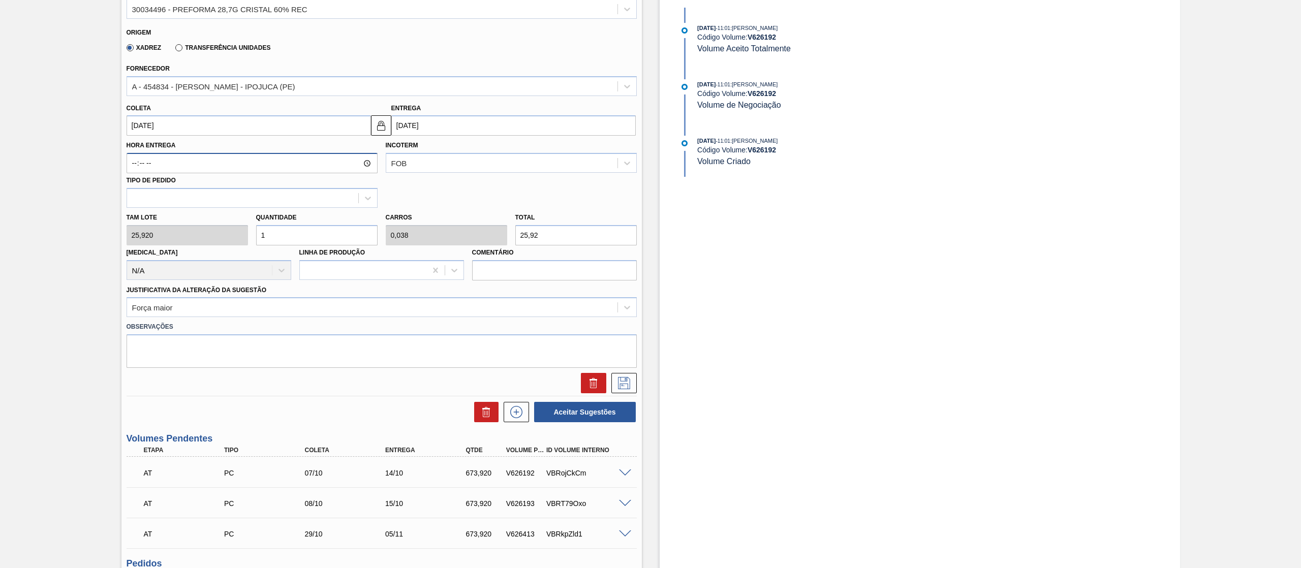
click at [223, 163] on input "Hora Entrega" at bounding box center [252, 163] width 251 height 20
click at [214, 197] on div at bounding box center [242, 198] width 231 height 15
click at [469, 190] on div "Hora Entrega Incoterm FOB Tipo de pedido Use Up and Down to choose options, pre…" at bounding box center [381, 172] width 518 height 72
click at [416, 272] on div at bounding box center [363, 270] width 127 height 15
click at [536, 276] on input "Comentário" at bounding box center [554, 270] width 165 height 20
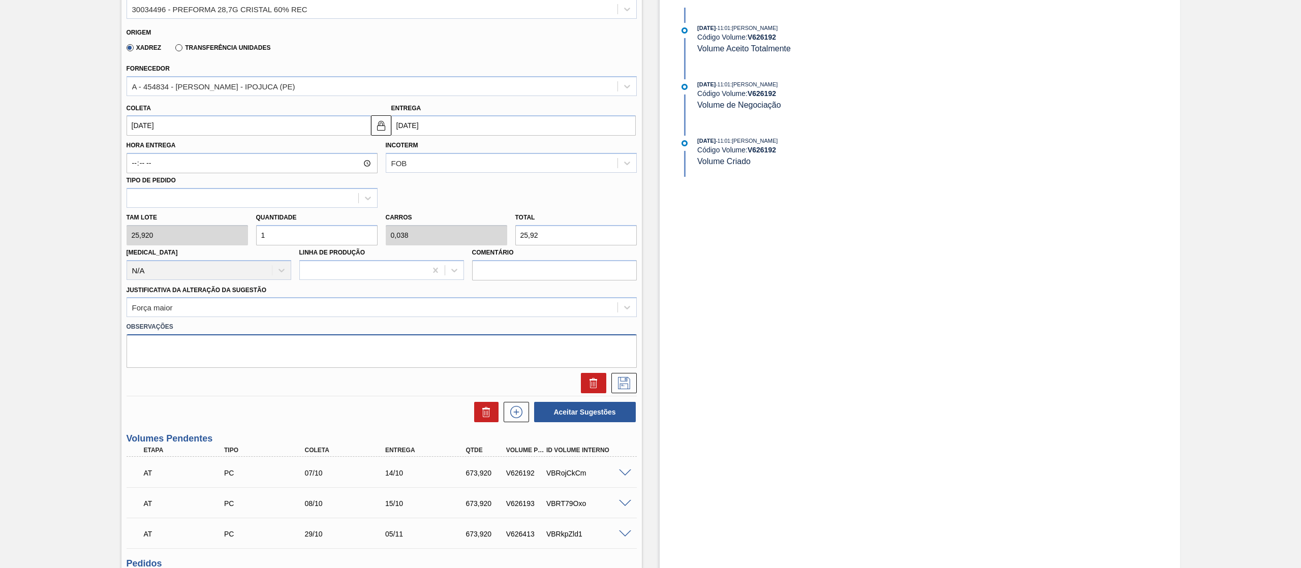
click at [329, 351] on textarea at bounding box center [382, 351] width 510 height 34
type textarea "ok"
click at [581, 415] on button "Aceitar Sugestões" at bounding box center [585, 412] width 102 height 20
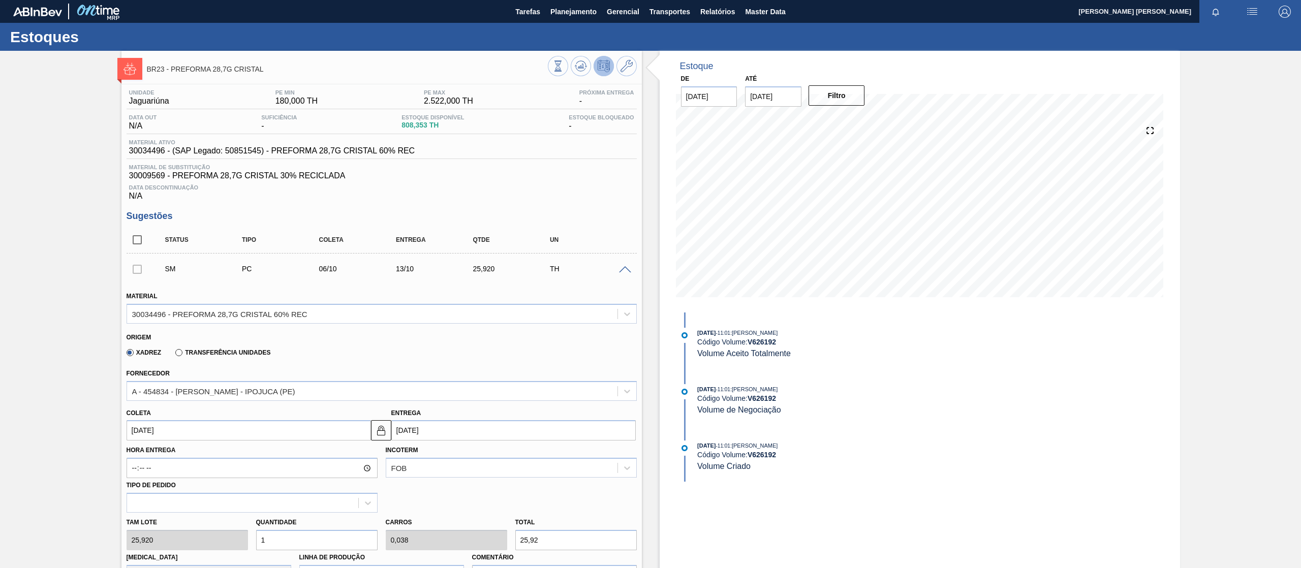
drag, startPoint x: 129, startPoint y: 274, endPoint x: 132, endPoint y: 269, distance: 6.2
click at [129, 274] on div at bounding box center [137, 269] width 21 height 20
click at [135, 241] on input "checkbox" at bounding box center [137, 239] width 21 height 21
click at [139, 241] on input "checkbox" at bounding box center [137, 239] width 21 height 21
checkbox input "false"
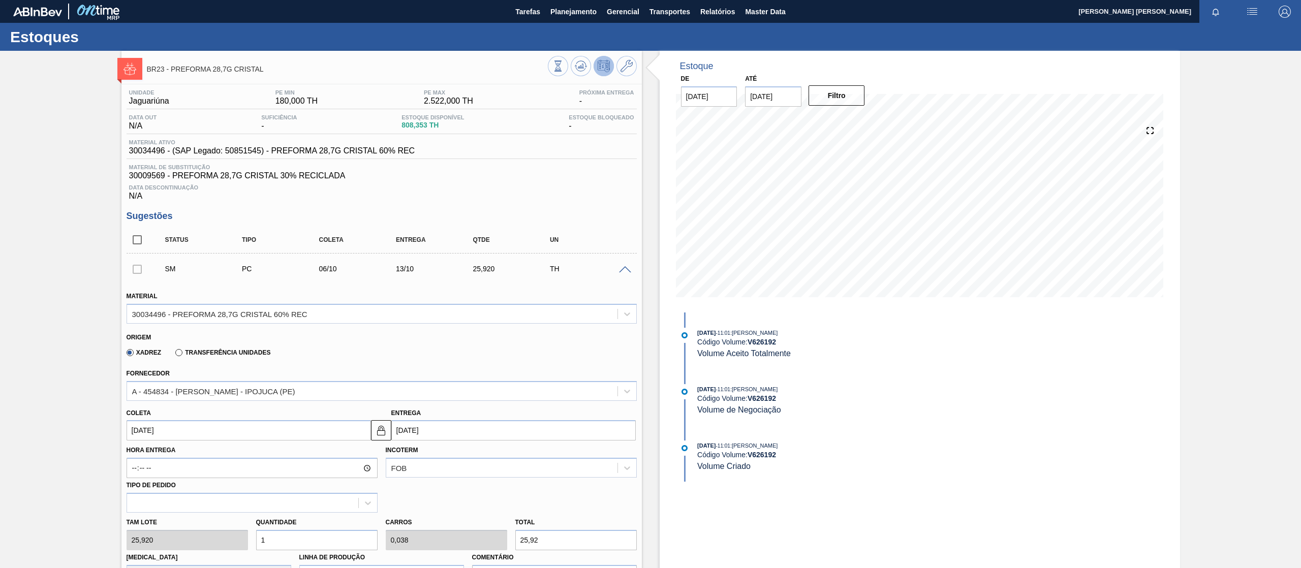
scroll to position [305, 0]
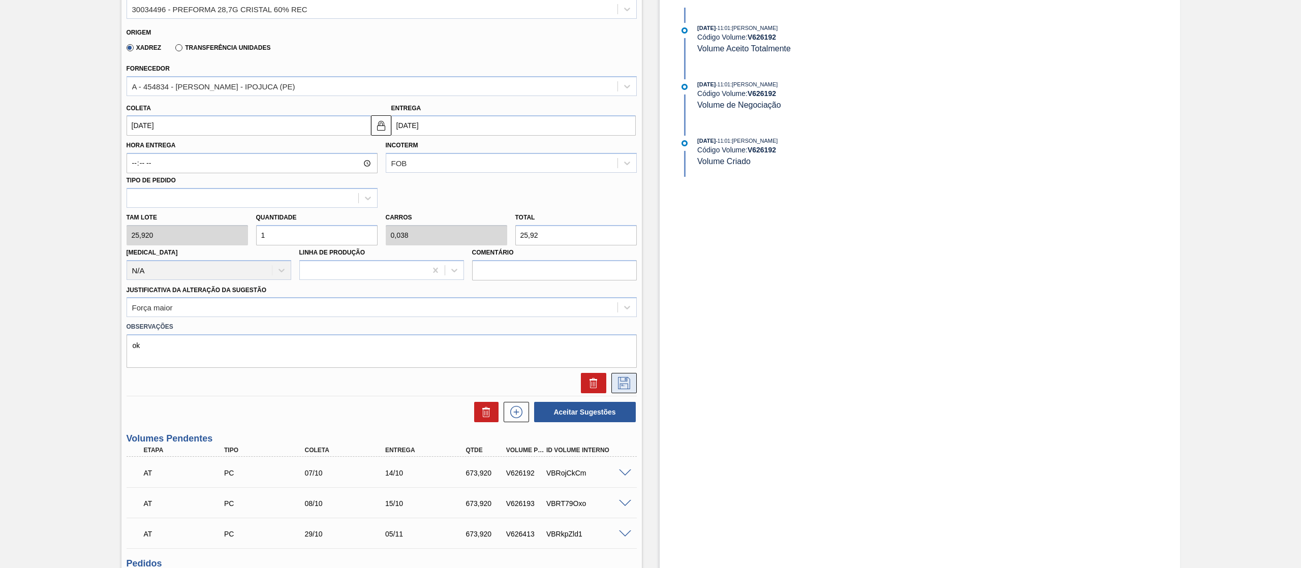
click at [623, 388] on icon at bounding box center [624, 383] width 16 height 12
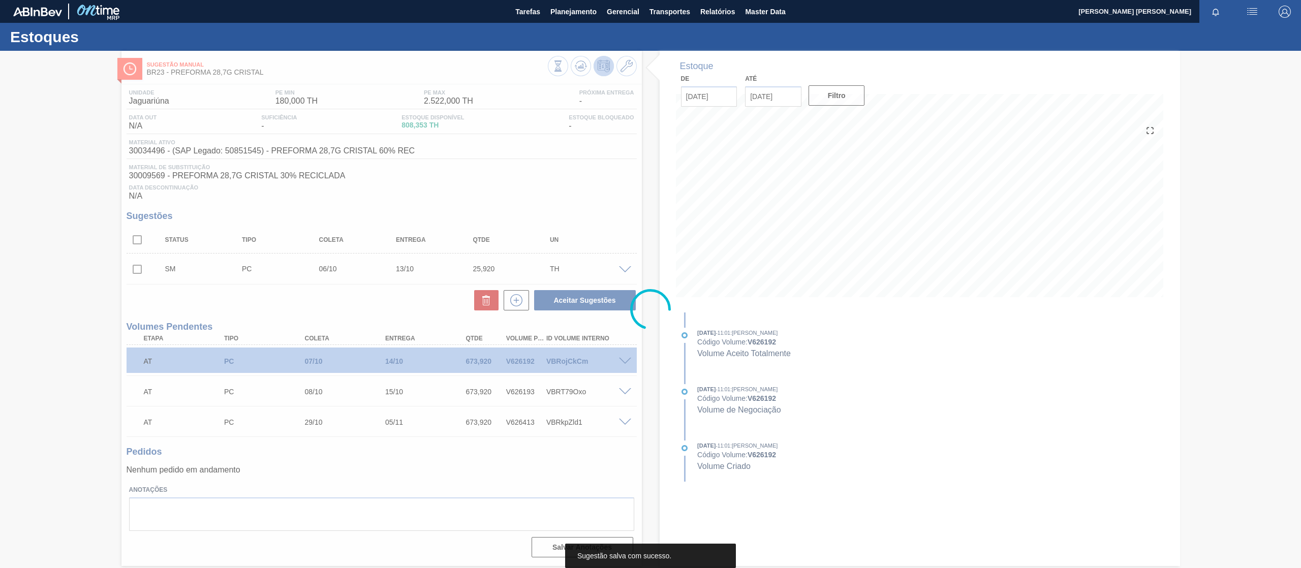
scroll to position [0, 0]
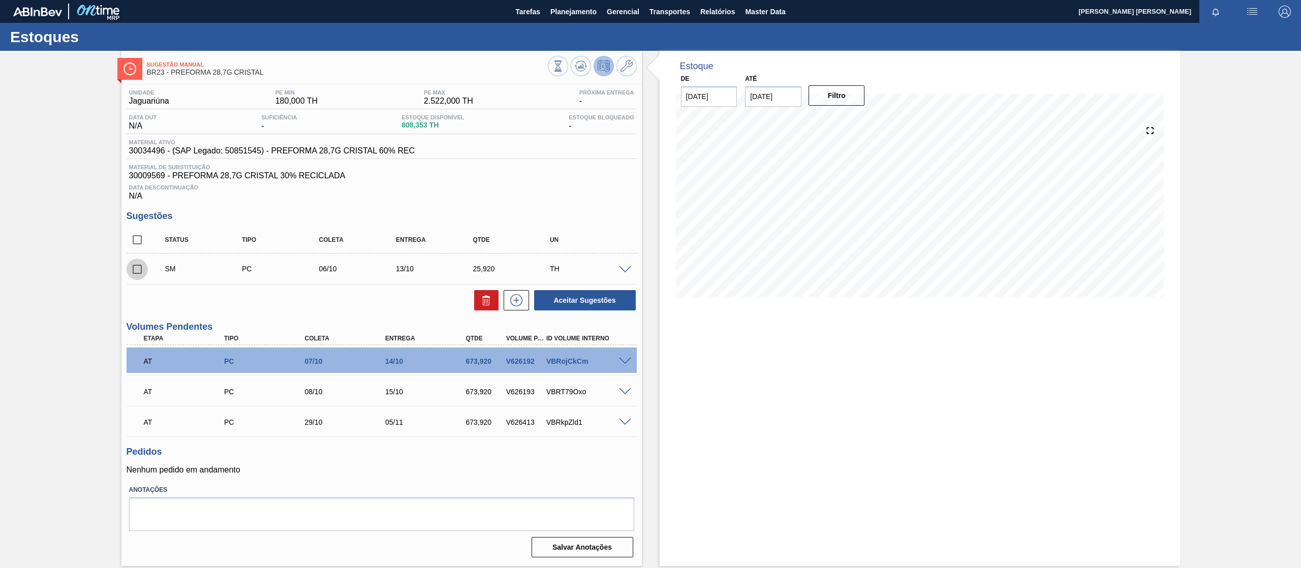
click at [135, 273] on input "checkbox" at bounding box center [137, 269] width 21 height 21
click at [590, 306] on button "Aceitar Sugestões" at bounding box center [585, 300] width 102 height 20
checkbox input "false"
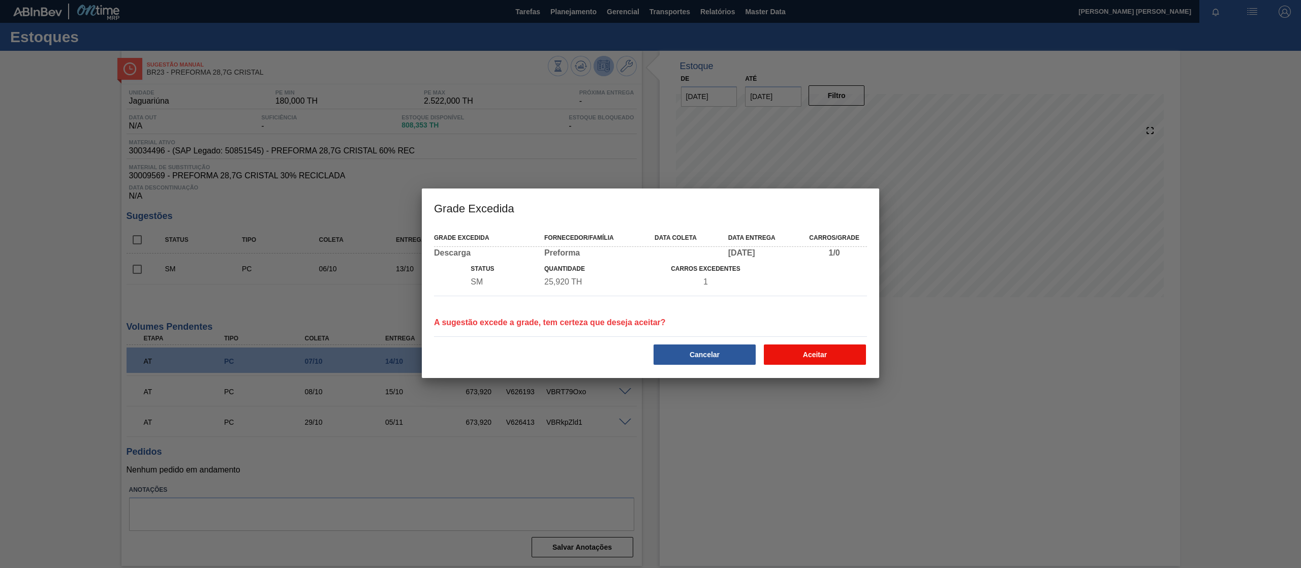
click at [834, 355] on button "Aceitar" at bounding box center [815, 355] width 102 height 20
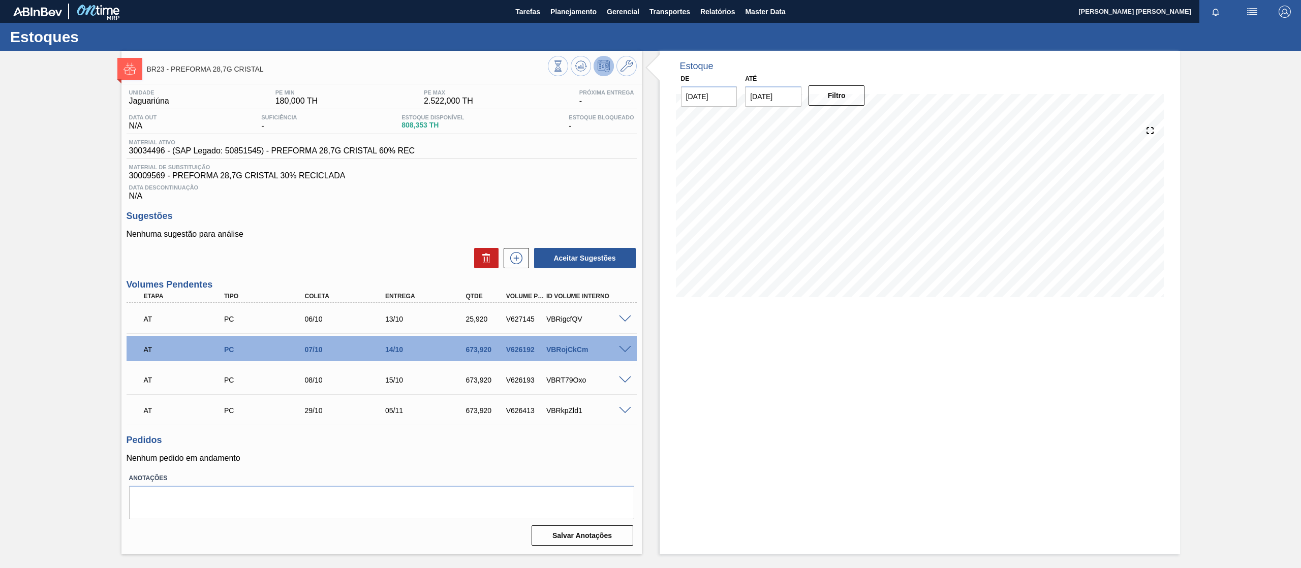
click at [306, 319] on div "06/10" at bounding box center [348, 319] width 92 height 8
click at [318, 321] on div "06/10" at bounding box center [348, 319] width 92 height 8
click at [179, 323] on p "AT" at bounding box center [187, 319] width 87 height 8
click at [618, 321] on div at bounding box center [627, 319] width 20 height 8
click at [622, 321] on span at bounding box center [625, 320] width 12 height 8
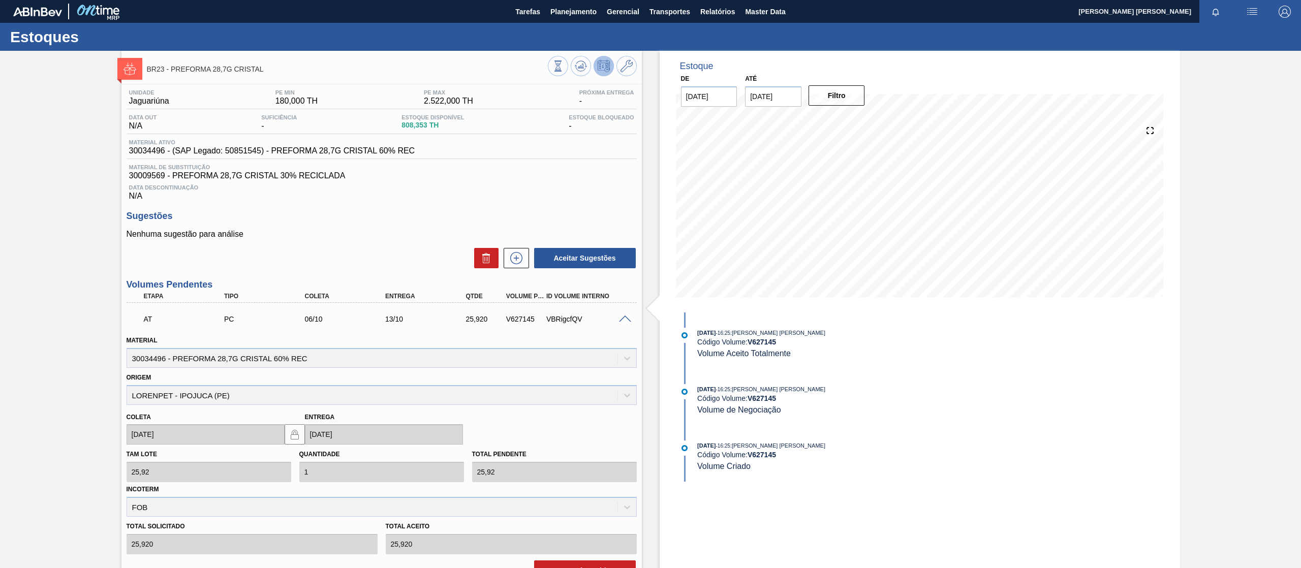
click at [554, 319] on div "VBRigcfQV" at bounding box center [590, 319] width 92 height 8
click at [523, 317] on div "V627145" at bounding box center [526, 319] width 44 height 8
copy div "V627145"
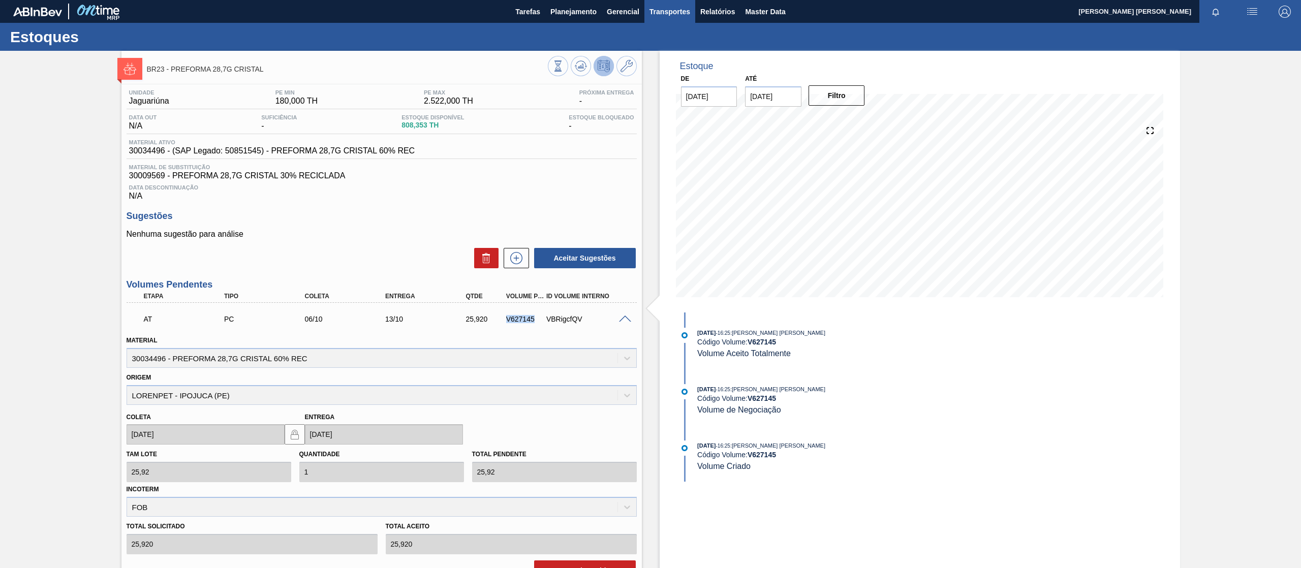
click at [671, 11] on span "Transportes" at bounding box center [670, 12] width 41 height 12
click at [682, 47] on li "Otimização de Carga" at bounding box center [669, 51] width 83 height 16
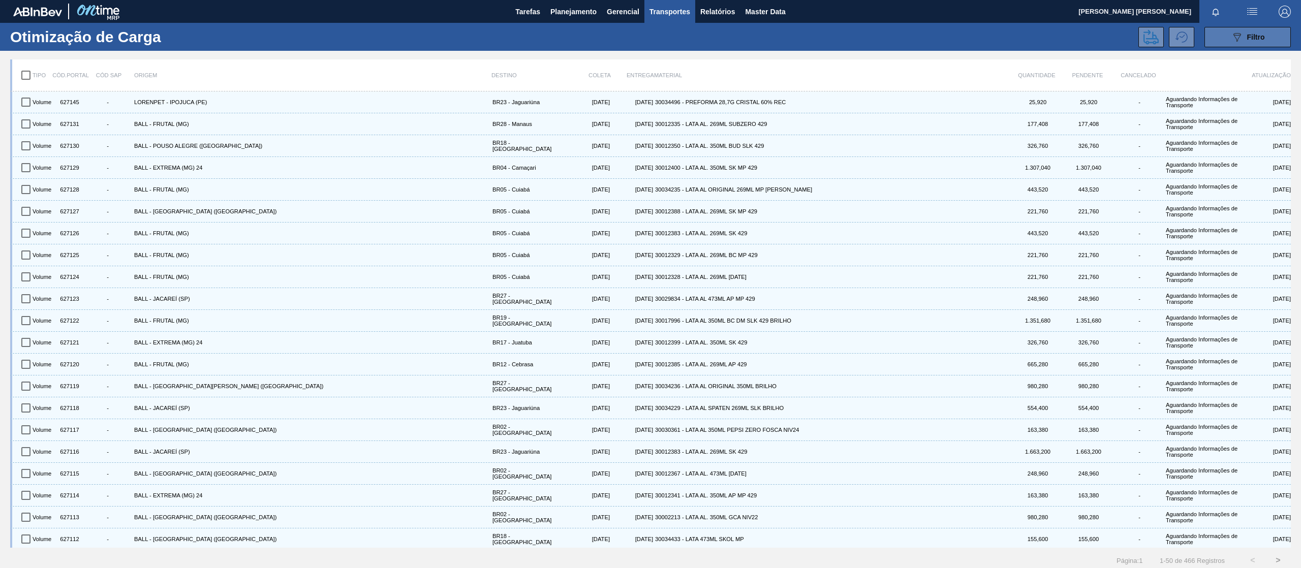
click at [1228, 28] on button "089F7B8B-B2A5-4AFE-B5C0-19BA573D28AC Filtro" at bounding box center [1248, 37] width 86 height 20
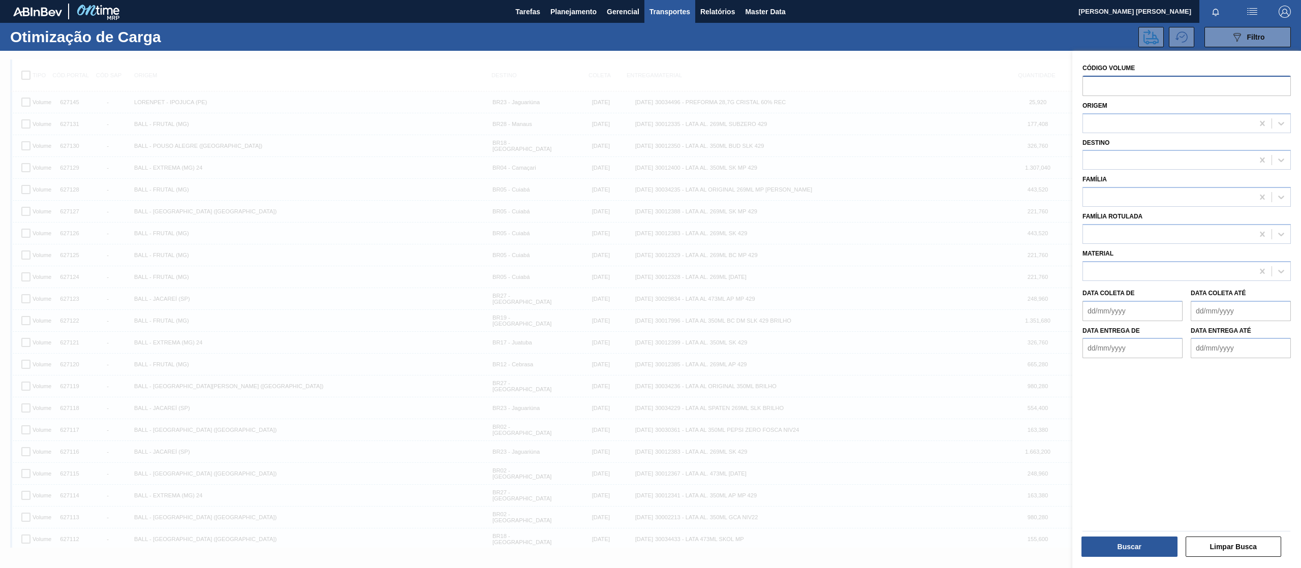
click at [1139, 91] on input "text" at bounding box center [1187, 86] width 208 height 20
paste input "627145"
type input "627145"
click at [1119, 544] on button "Buscar" at bounding box center [1130, 547] width 96 height 20
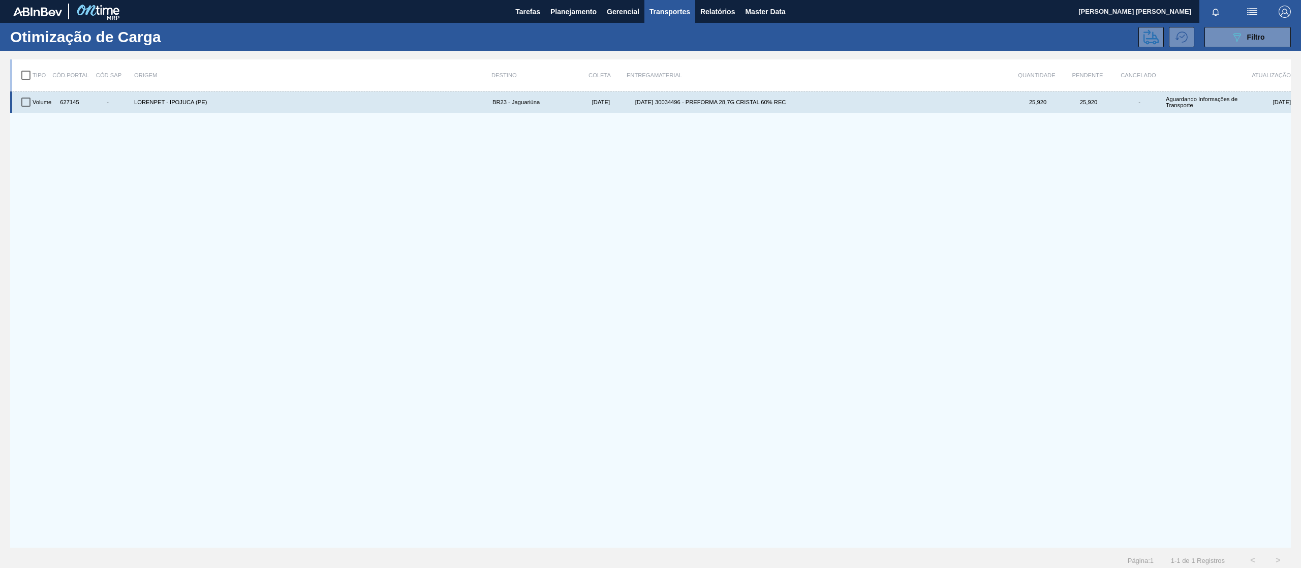
click at [29, 107] on input "checkbox" at bounding box center [25, 101] width 21 height 21
checkbox input "true"
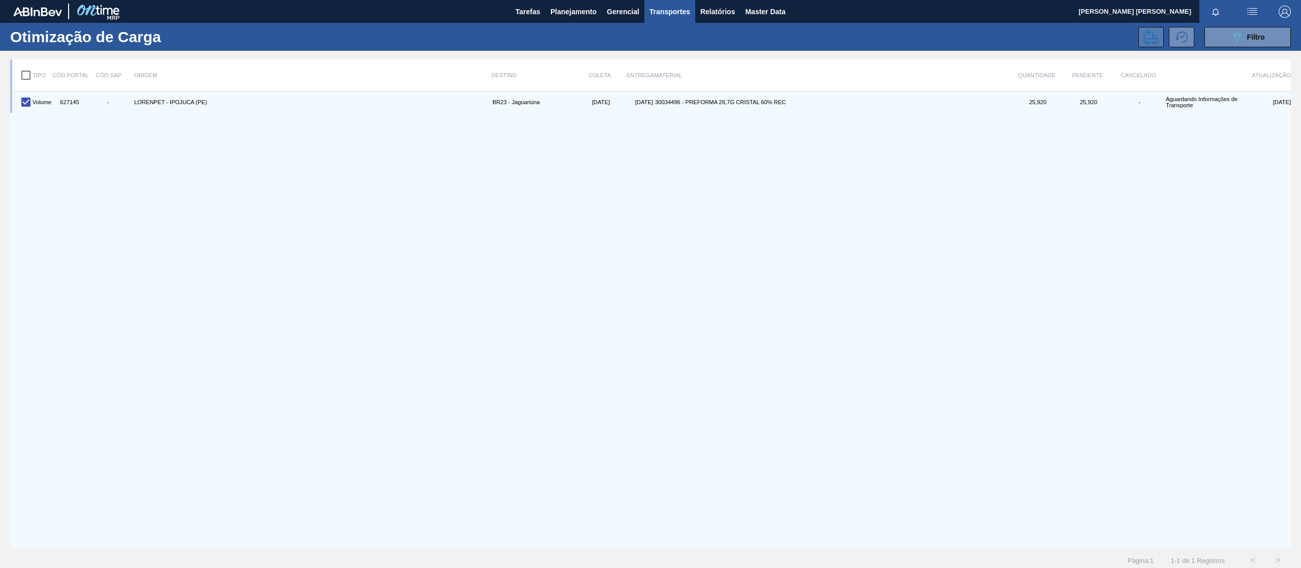
click at [1149, 38] on icon at bounding box center [1151, 36] width 15 height 15
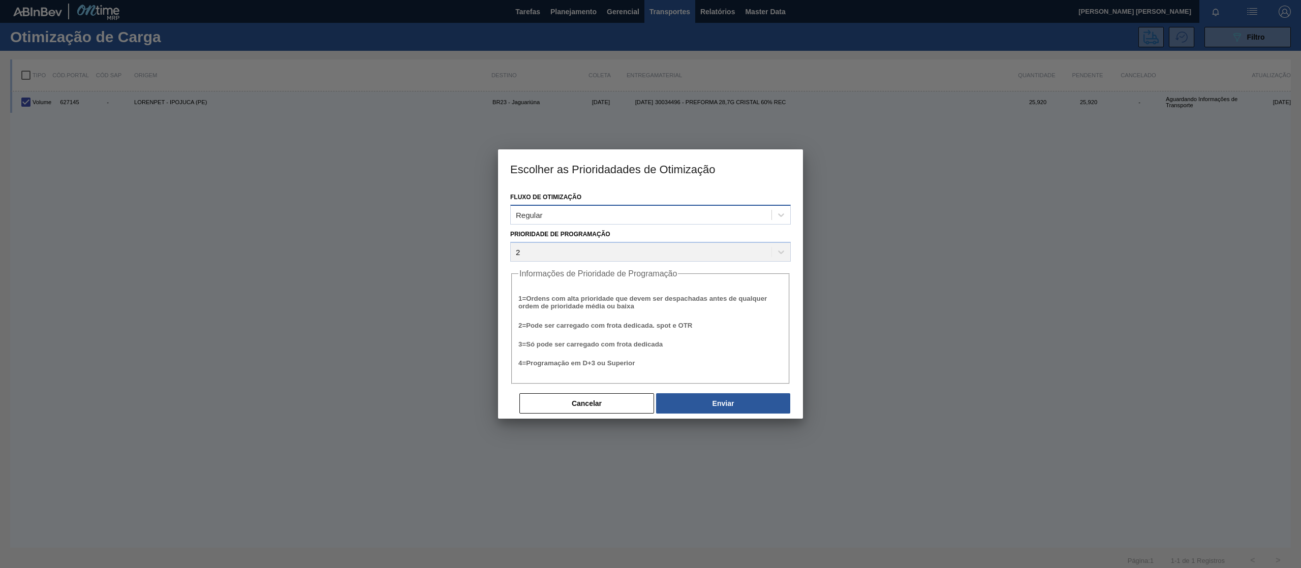
click at [561, 213] on div "Regular" at bounding box center [641, 214] width 261 height 15
click at [1021, 268] on div at bounding box center [650, 284] width 1301 height 568
click at [462, 130] on div at bounding box center [650, 284] width 1301 height 568
click at [593, 404] on button "Cancelar" at bounding box center [586, 403] width 135 height 20
drag, startPoint x: 592, startPoint y: 404, endPoint x: 588, endPoint y: 408, distance: 6.1
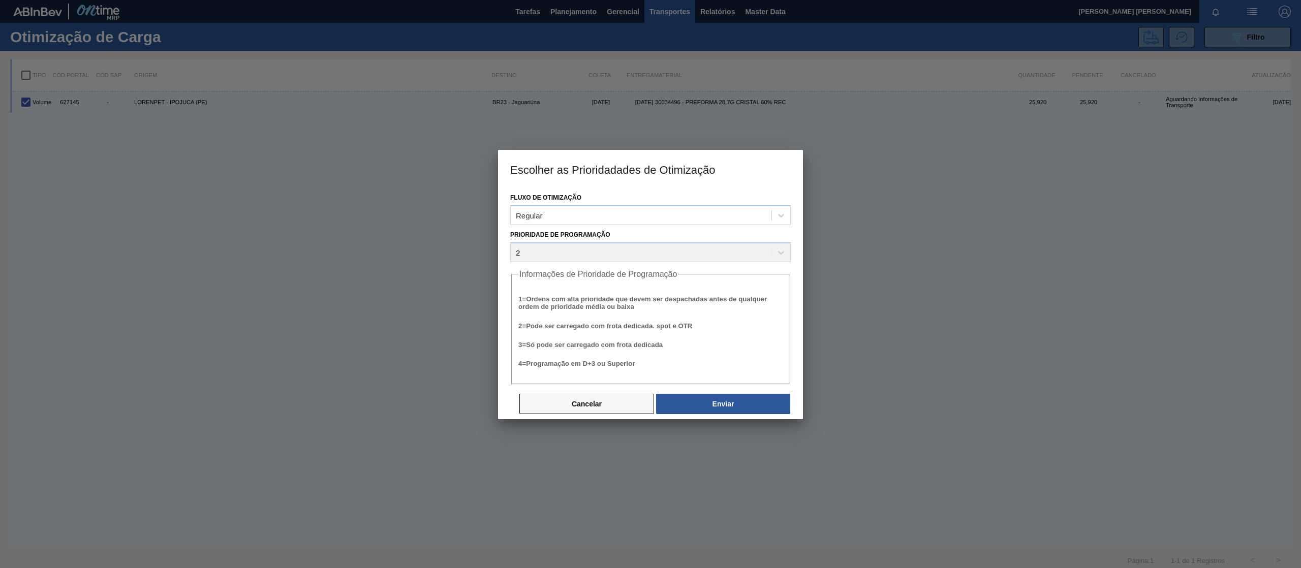
click at [592, 404] on button "Cancelar" at bounding box center [586, 404] width 135 height 20
click at [605, 407] on button "Cancelar" at bounding box center [586, 404] width 135 height 20
click at [893, 158] on div at bounding box center [650, 284] width 1301 height 568
click at [566, 405] on button "Cancelar" at bounding box center [586, 404] width 135 height 20
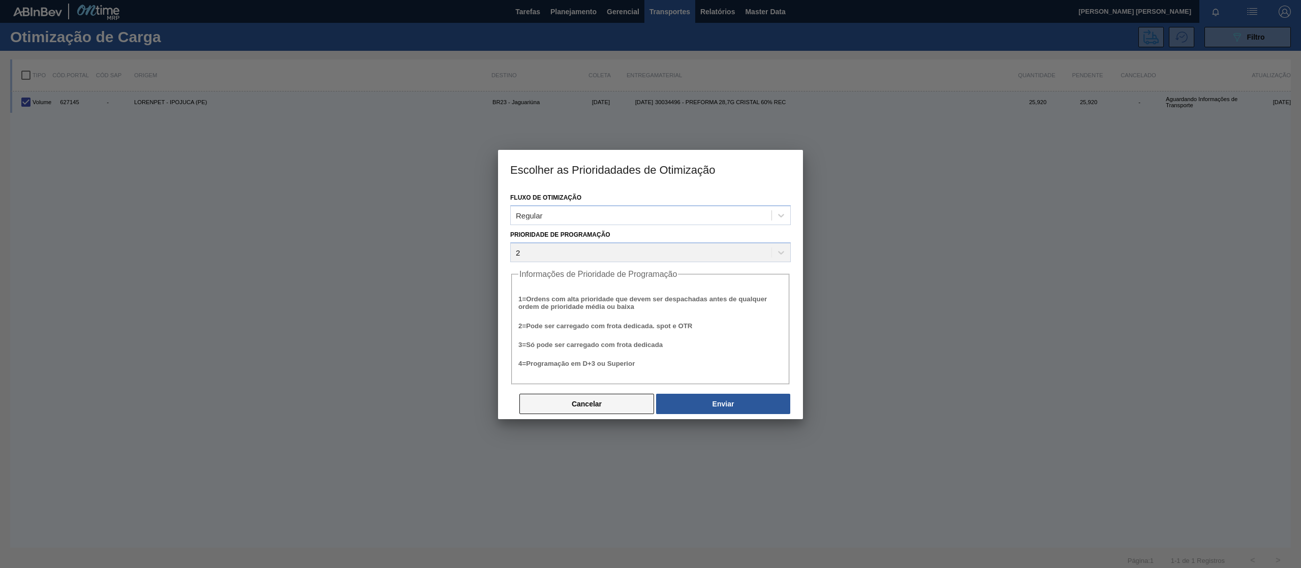
click at [566, 405] on button "Cancelar" at bounding box center [586, 404] width 135 height 20
drag, startPoint x: 860, startPoint y: 229, endPoint x: 861, endPoint y: 221, distance: 8.2
click at [861, 227] on div at bounding box center [650, 284] width 1301 height 568
click at [1085, 112] on div at bounding box center [650, 284] width 1301 height 568
click at [566, 400] on button "Cancelar" at bounding box center [586, 404] width 135 height 20
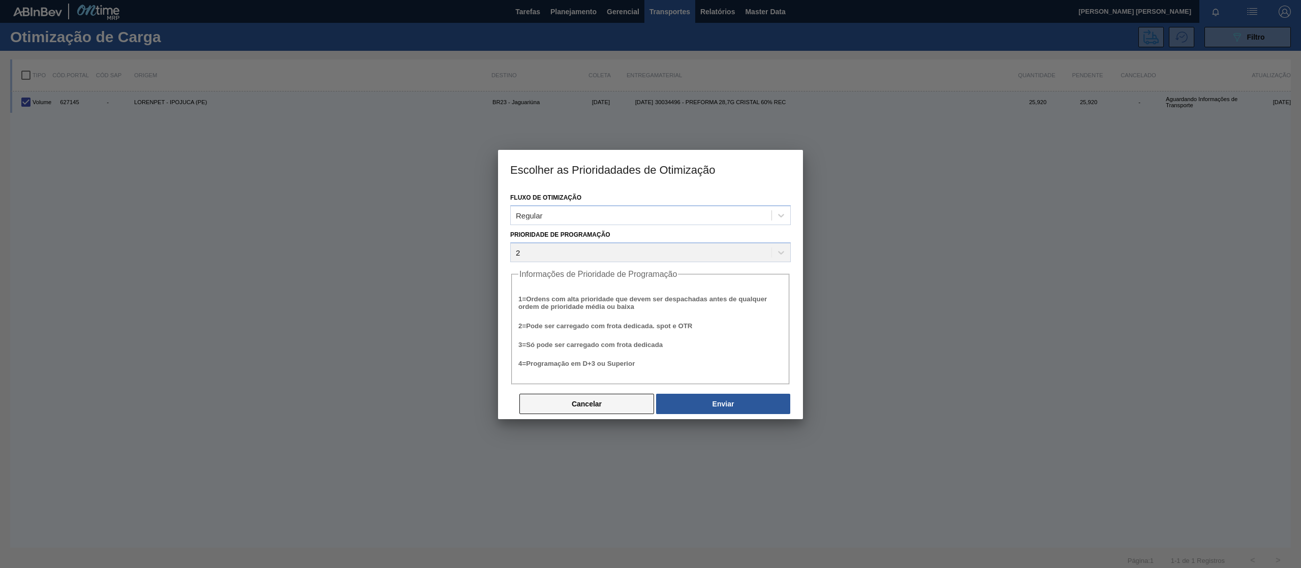
click at [595, 410] on button "Cancelar" at bounding box center [586, 404] width 135 height 20
click at [596, 410] on button "Cancelar" at bounding box center [586, 404] width 135 height 20
click at [904, 150] on div at bounding box center [650, 284] width 1301 height 568
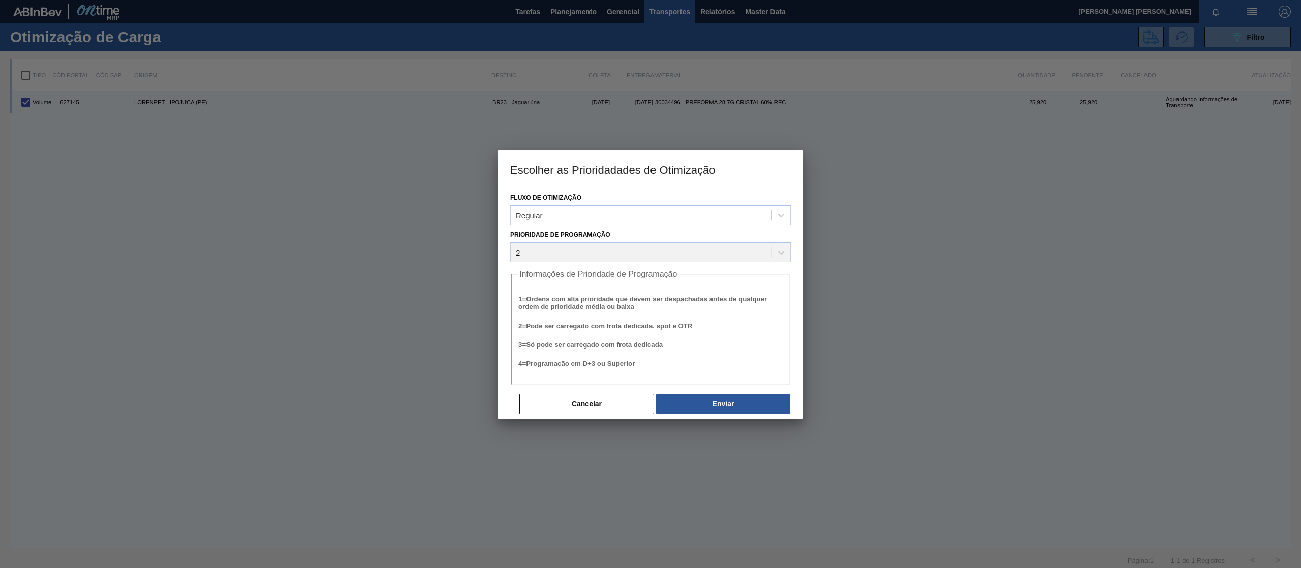
click at [948, 169] on div at bounding box center [650, 284] width 1301 height 568
click at [586, 393] on div "Cancelar Enviar" at bounding box center [654, 404] width 273 height 22
click at [581, 397] on button "Cancelar" at bounding box center [586, 404] width 135 height 20
click at [575, 400] on button "Cancelar" at bounding box center [586, 404] width 135 height 20
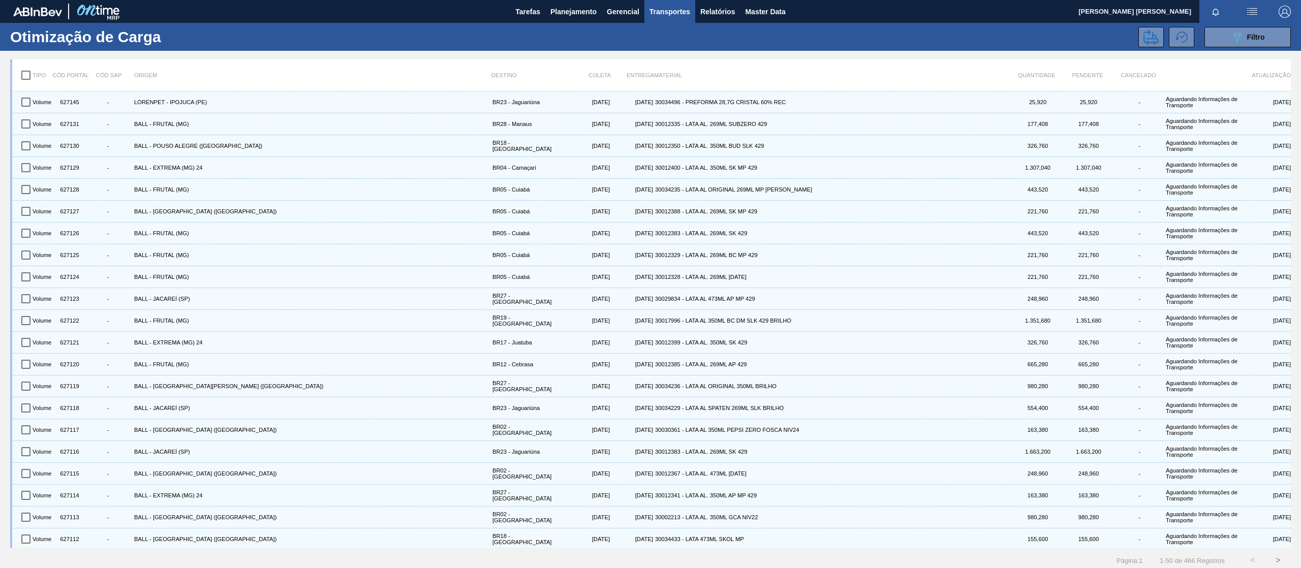
drag, startPoint x: 1208, startPoint y: 38, endPoint x: 1210, endPoint y: 54, distance: 15.8
click at [1208, 38] on button "089F7B8B-B2A5-4AFE-B5C0-19BA573D28AC Filtro" at bounding box center [1248, 37] width 86 height 20
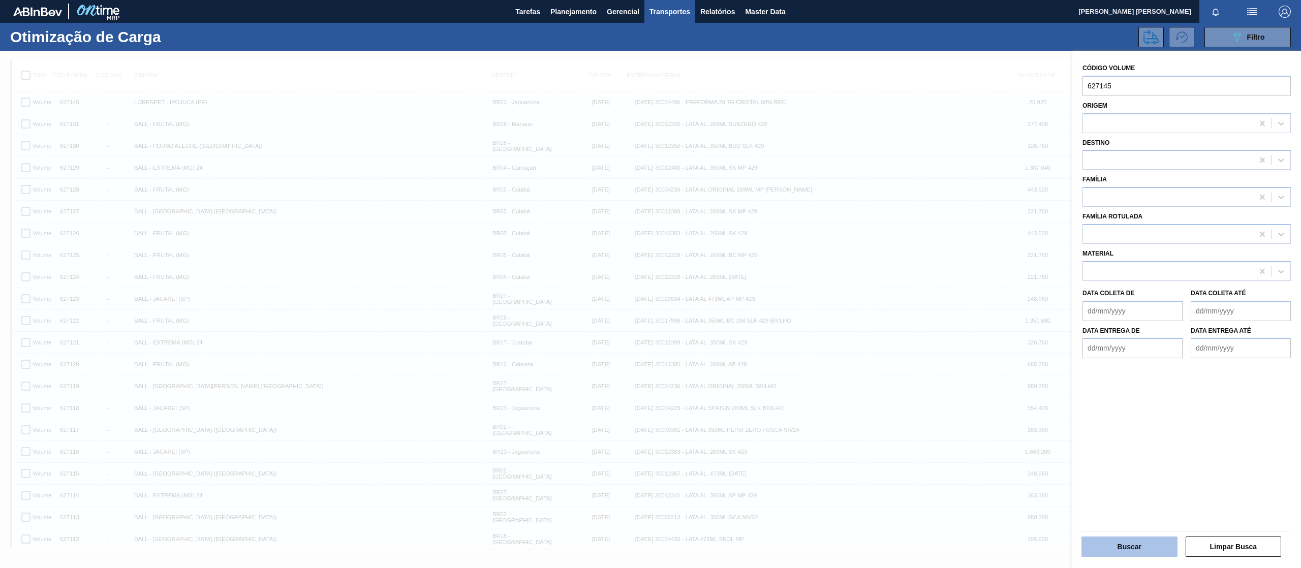
click at [1119, 545] on button "Buscar" at bounding box center [1130, 547] width 96 height 20
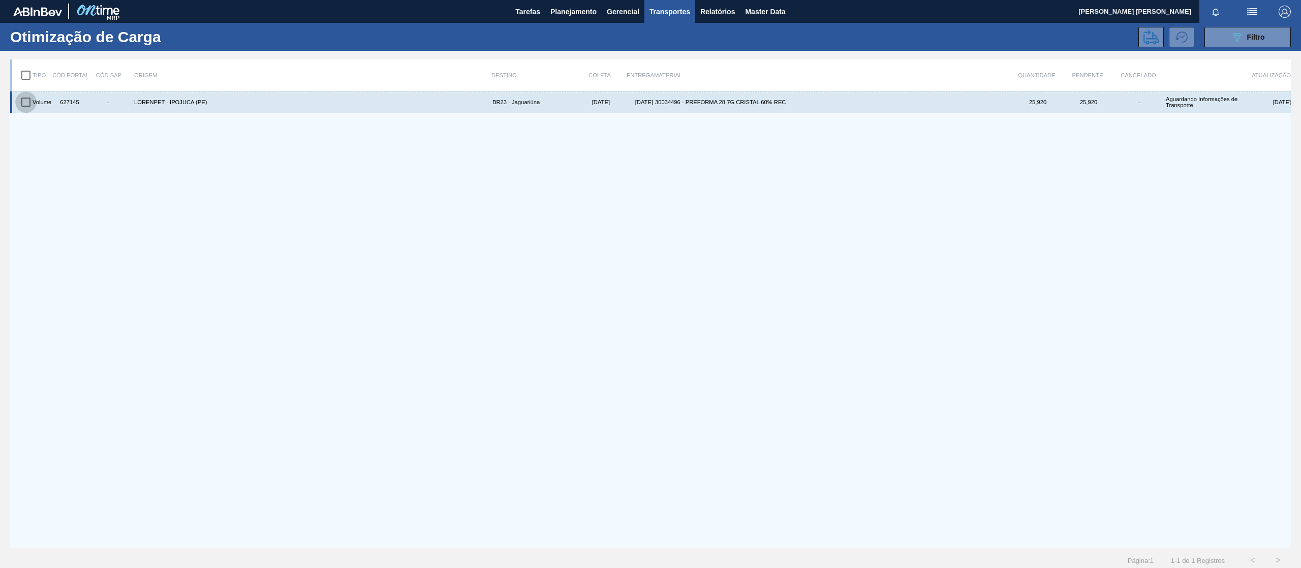
click at [21, 101] on input "checkbox" at bounding box center [25, 101] width 21 height 21
checkbox input "true"
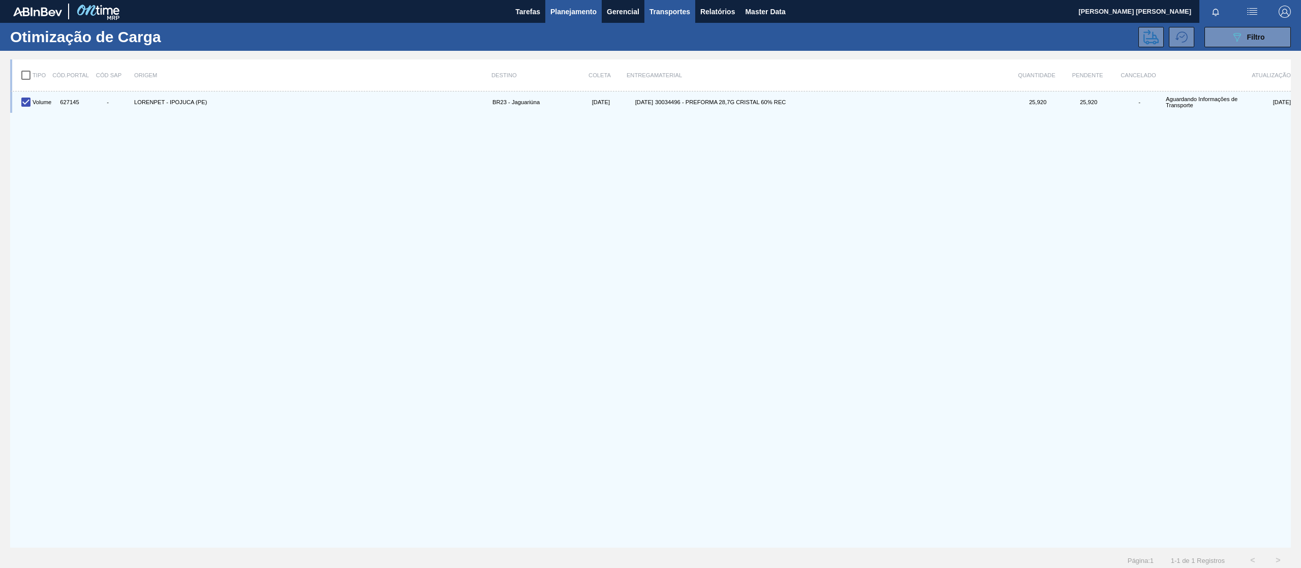
click at [572, 14] on span "Planejamento" at bounding box center [573, 12] width 46 height 12
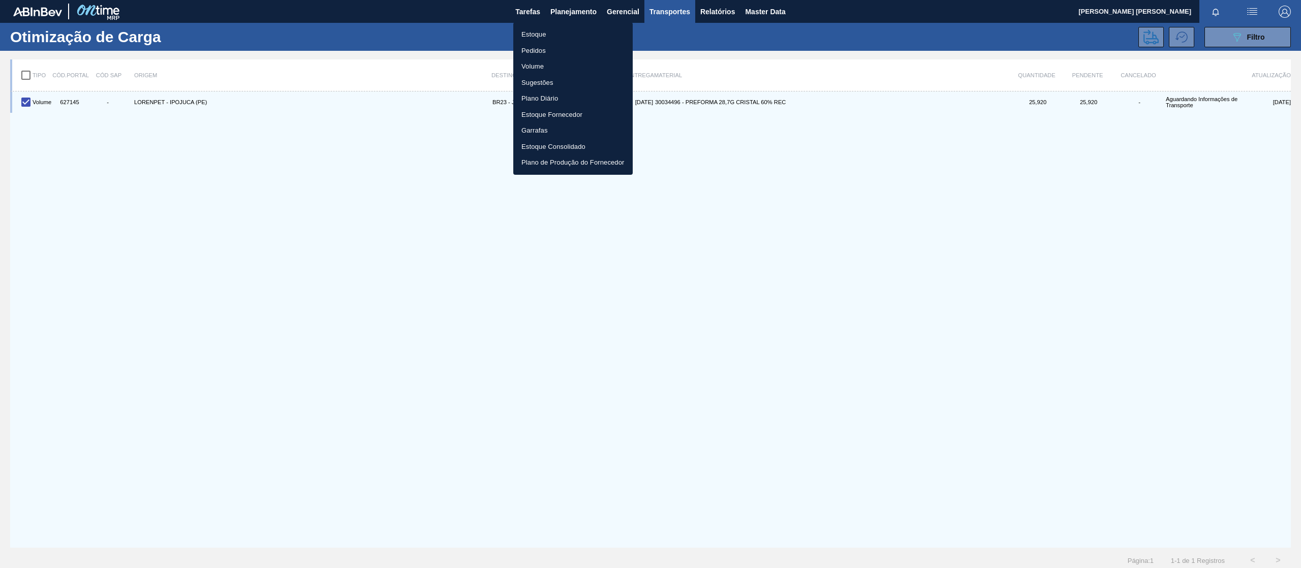
click at [554, 29] on li "Estoque" at bounding box center [572, 34] width 119 height 16
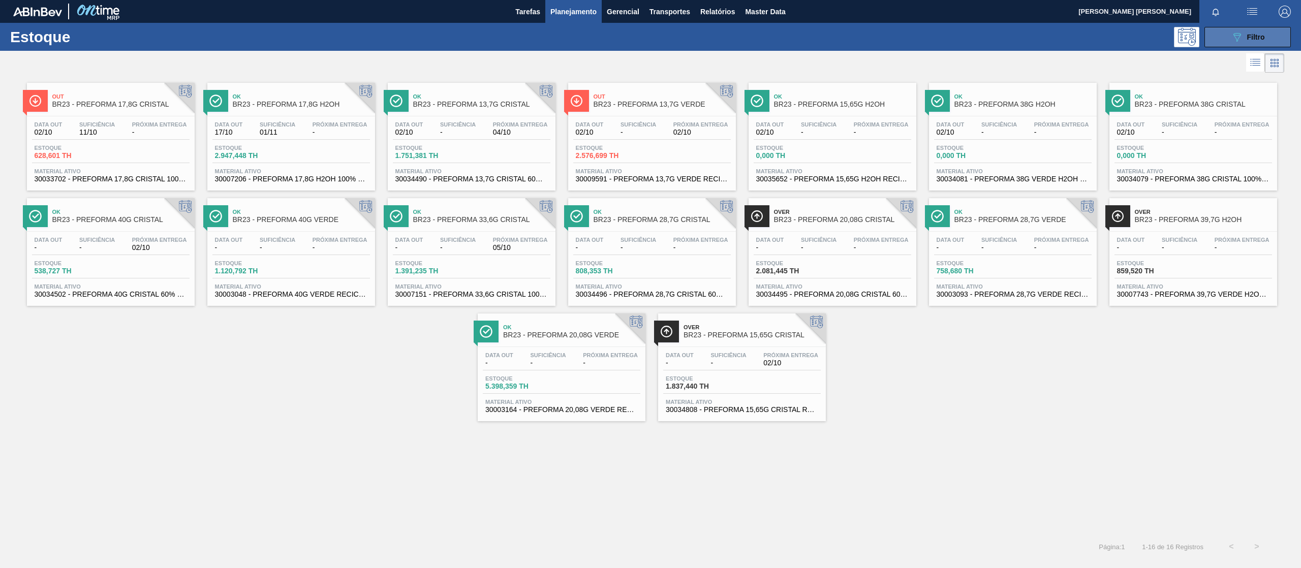
click at [1271, 34] on button "089F7B8B-B2A5-4AFE-B5C0-19BA573D28AC Filtro" at bounding box center [1248, 37] width 86 height 20
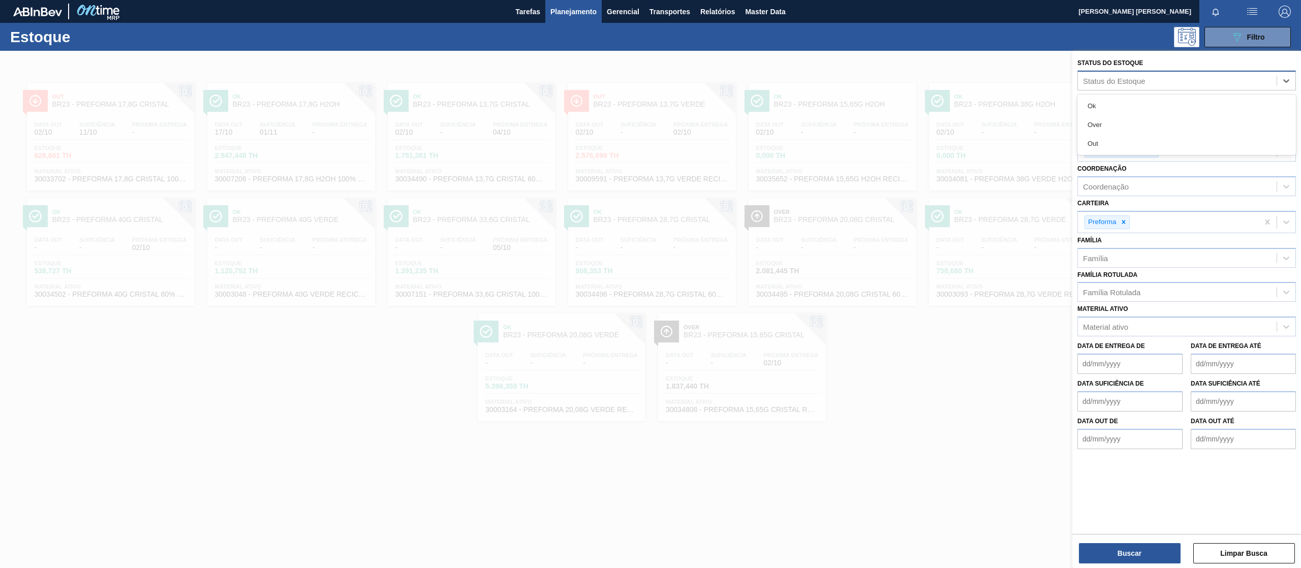
click at [1105, 81] on div "Status do Estoque" at bounding box center [1114, 80] width 63 height 9
click at [972, 459] on div at bounding box center [650, 335] width 1301 height 568
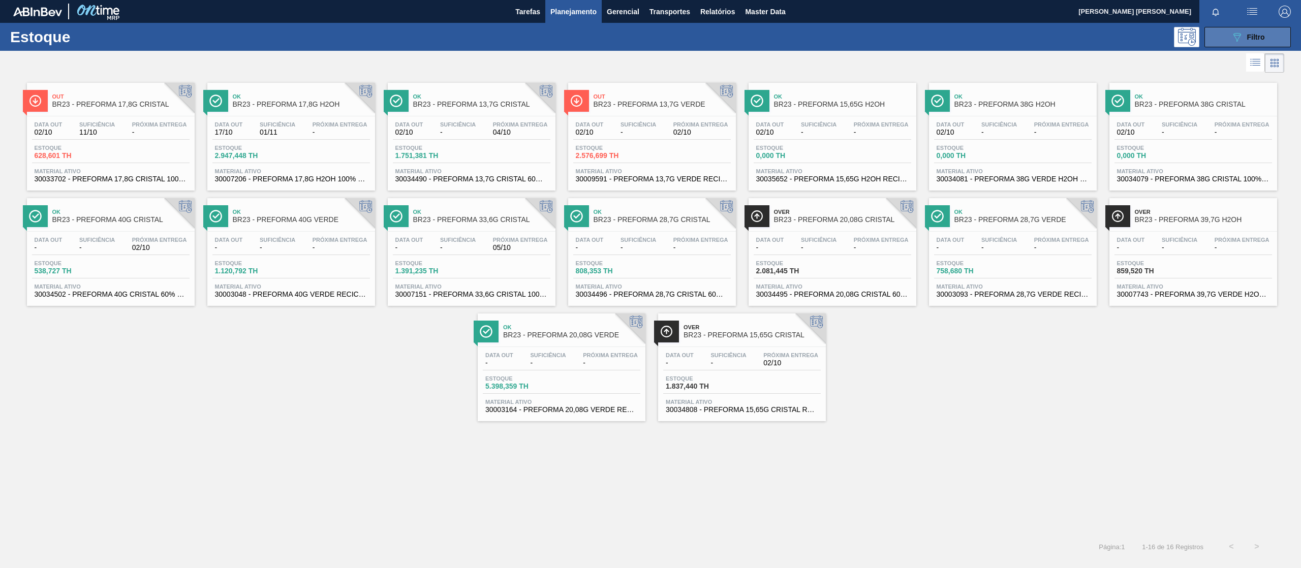
click at [1253, 38] on span "Filtro" at bounding box center [1256, 37] width 18 height 8
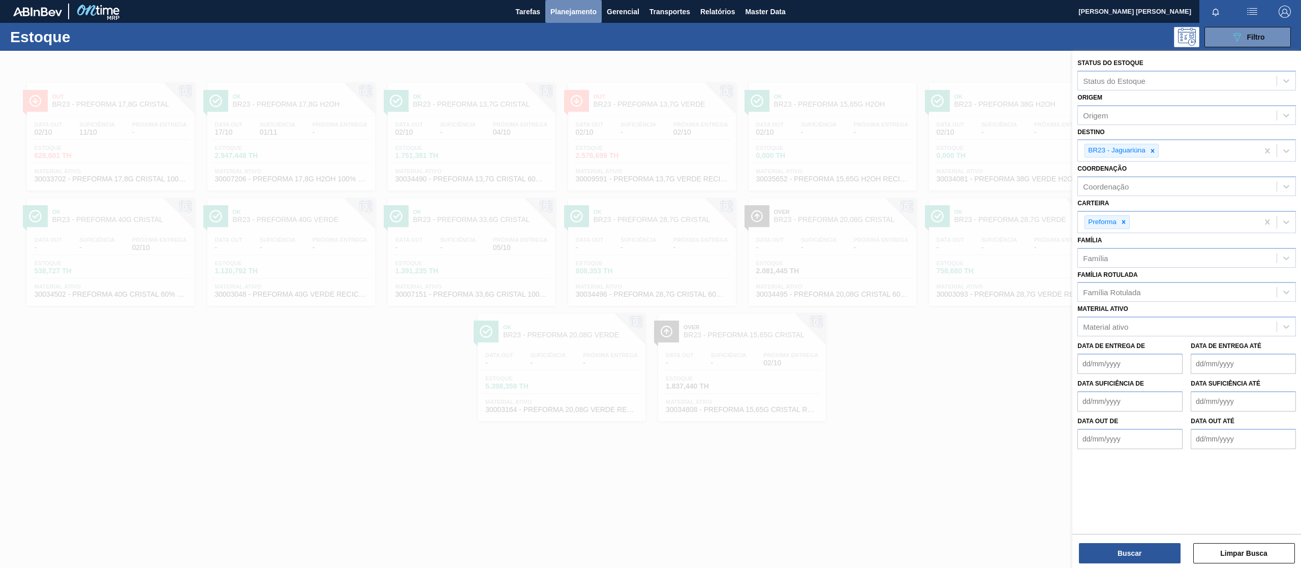
click at [570, 13] on span "Planejamento" at bounding box center [573, 12] width 46 height 12
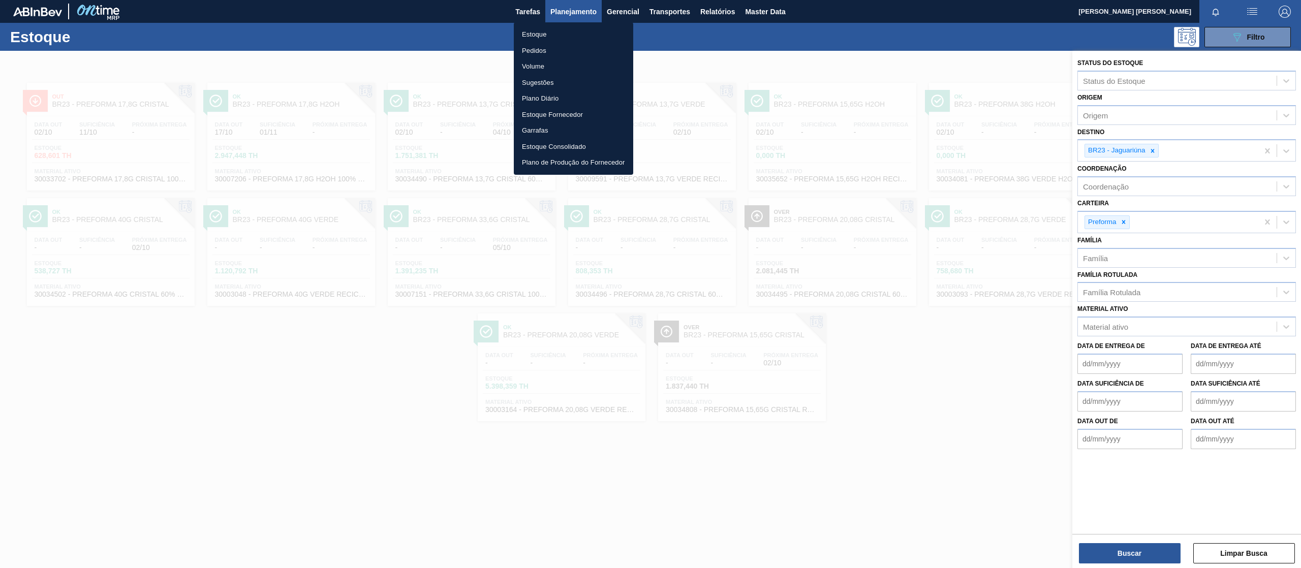
click at [537, 66] on li "Volume" at bounding box center [573, 66] width 119 height 16
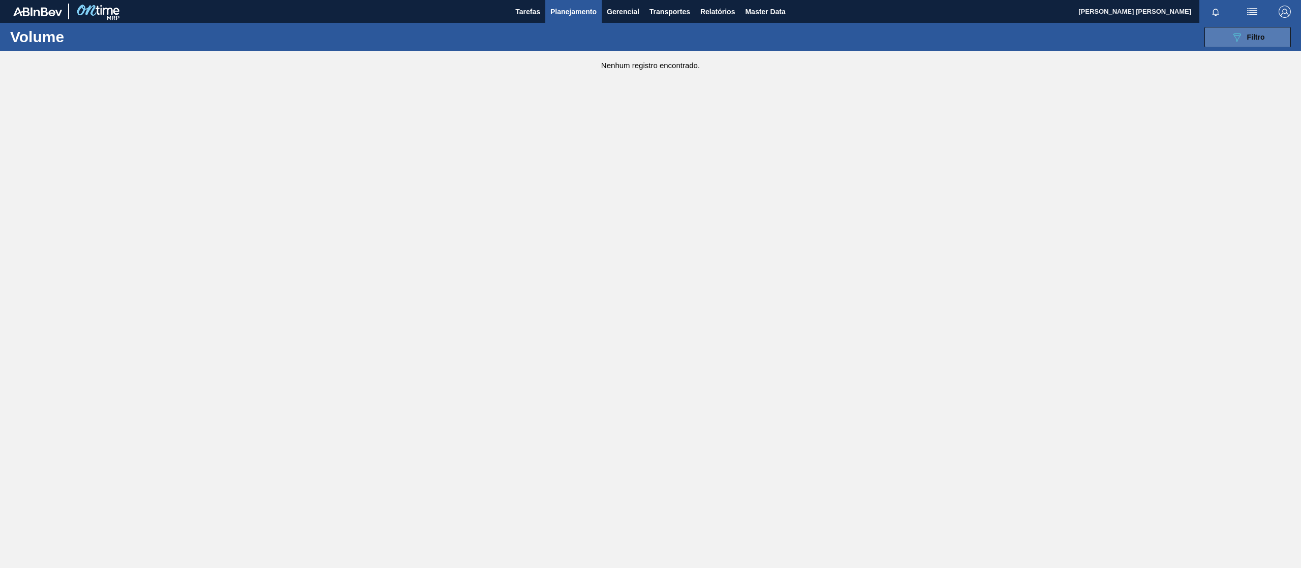
click at [1248, 40] on span "Filtro" at bounding box center [1256, 37] width 18 height 8
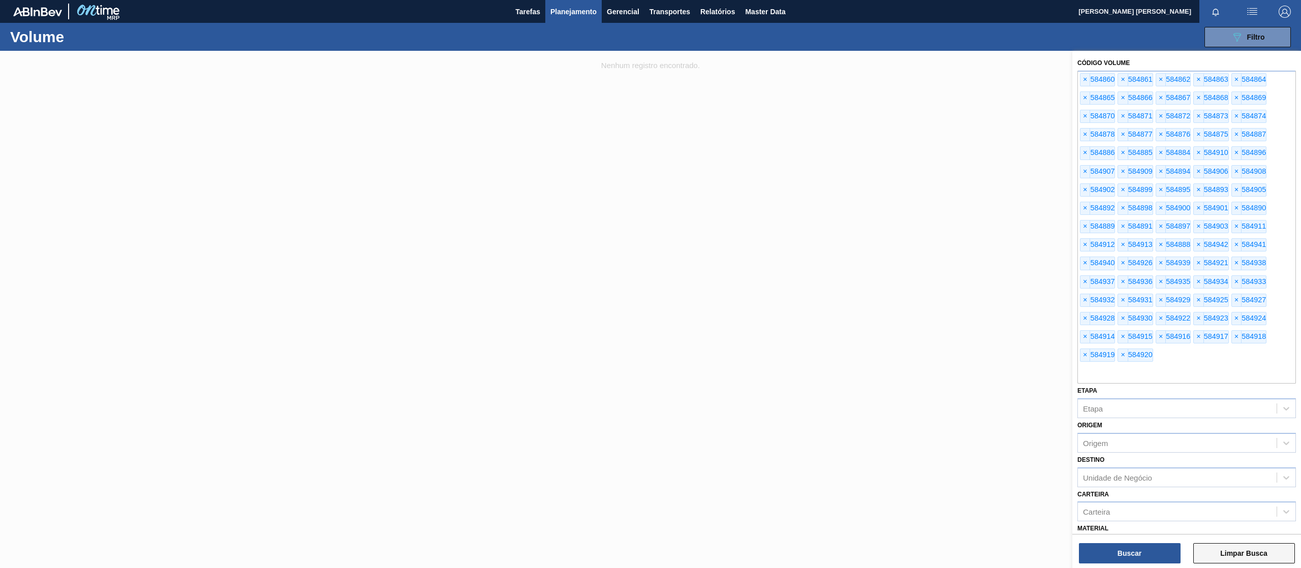
click at [1220, 552] on button "Limpar Busca" at bounding box center [1244, 553] width 102 height 20
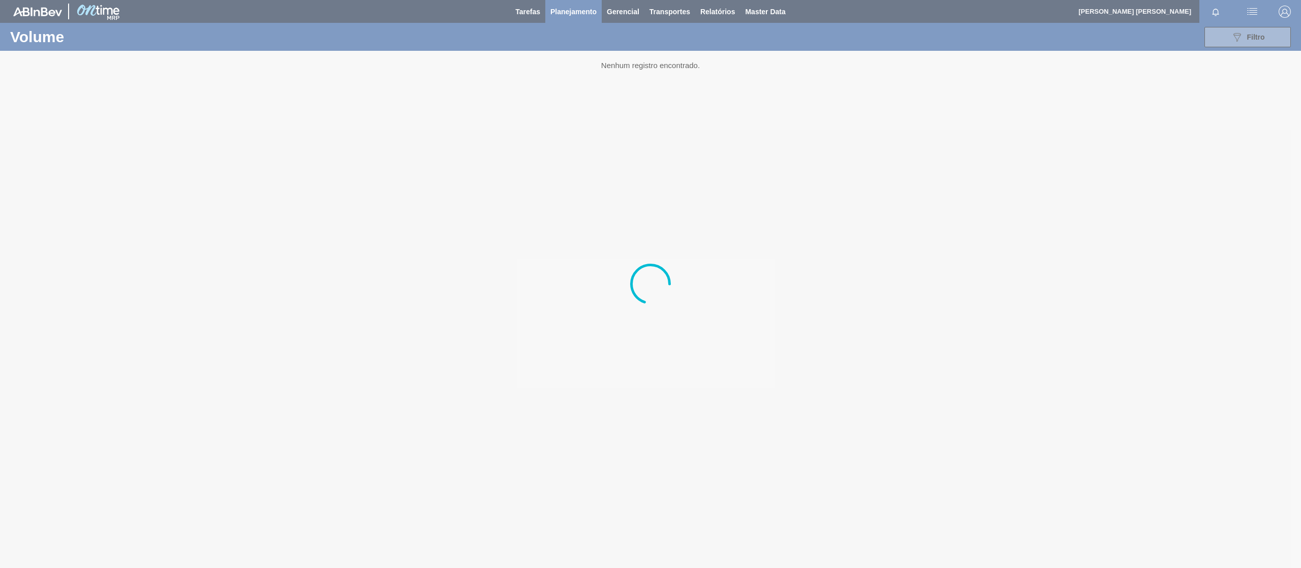
click at [1231, 35] on div at bounding box center [650, 284] width 1301 height 568
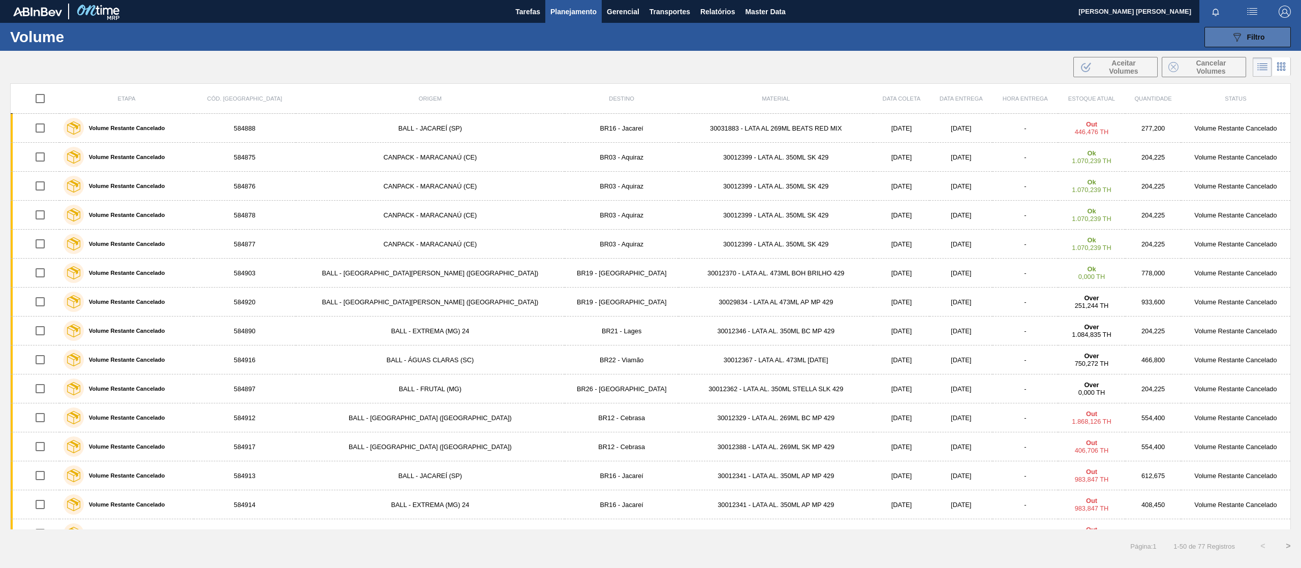
click at [1242, 33] on icon "089F7B8B-B2A5-4AFE-B5C0-19BA573D28AC" at bounding box center [1237, 37] width 12 height 12
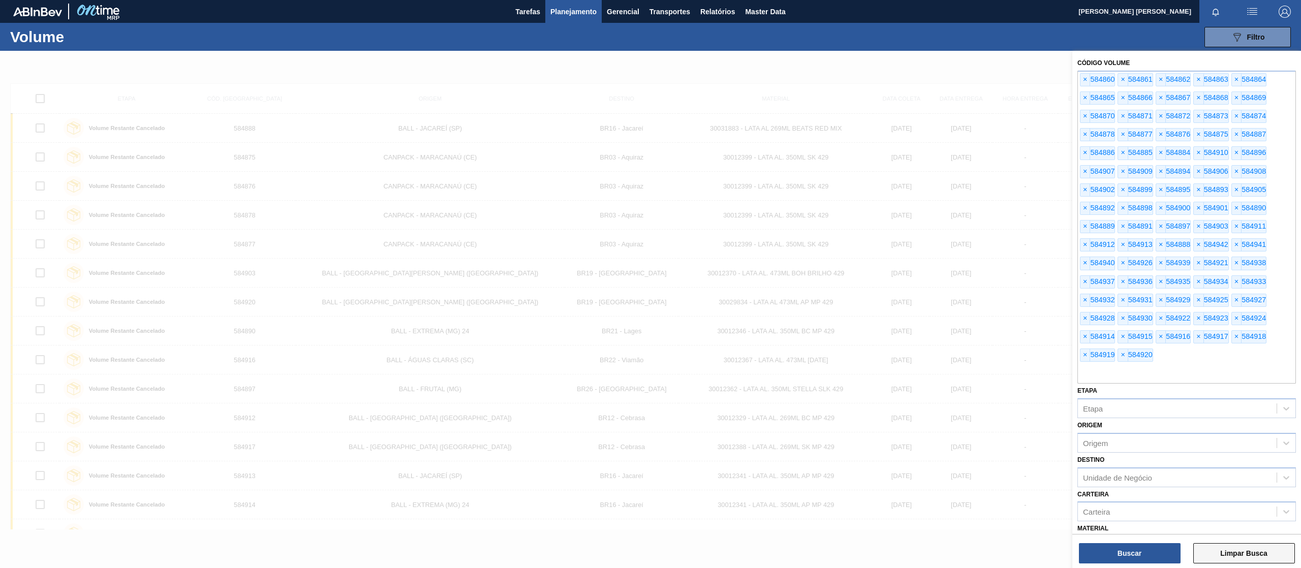
click at [1243, 550] on button "Limpar Busca" at bounding box center [1244, 553] width 102 height 20
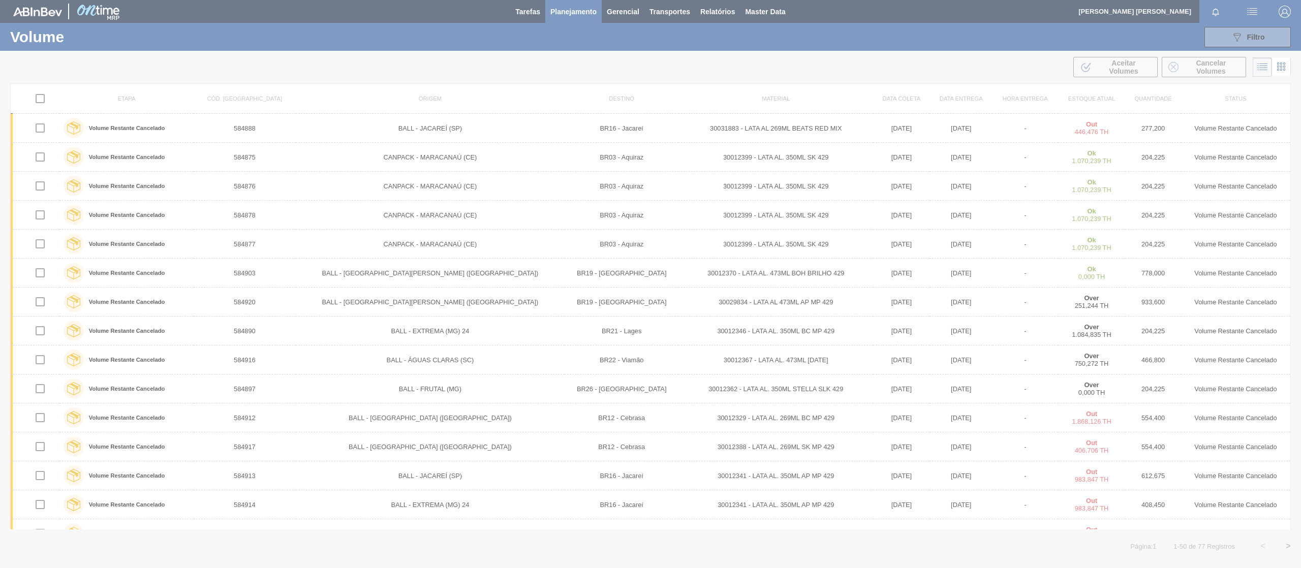
click at [1233, 35] on div at bounding box center [650, 284] width 1301 height 568
click at [1247, 36] on div at bounding box center [650, 284] width 1301 height 568
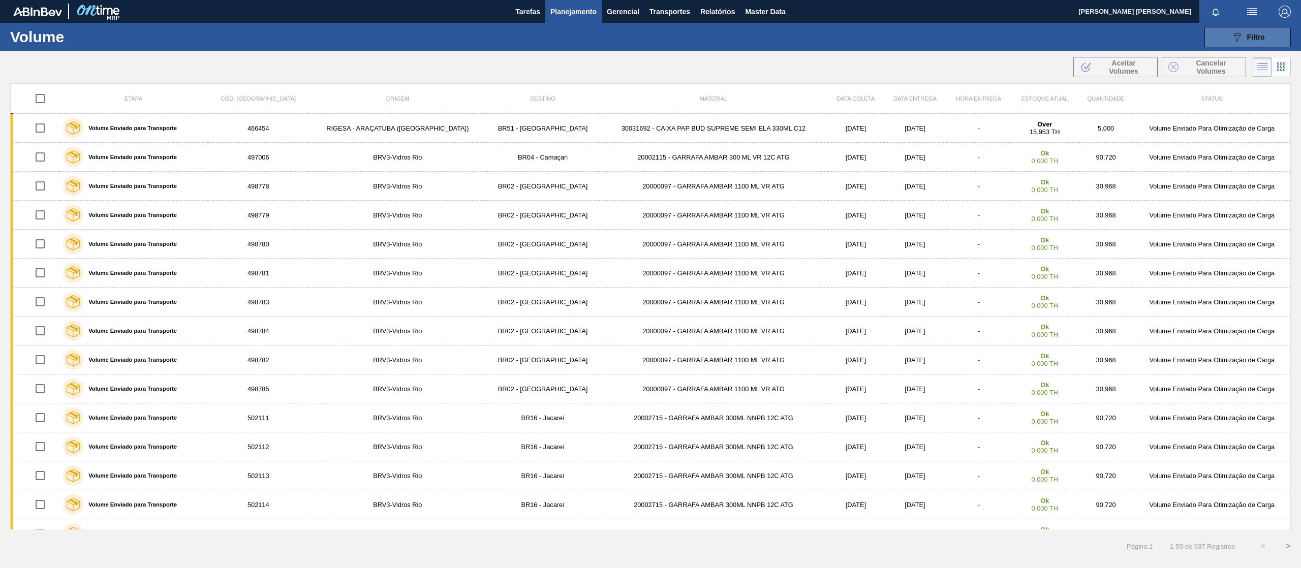
click at [1246, 36] on div "089F7B8B-B2A5-4AFE-B5C0-19BA573D28AC Filtro" at bounding box center [1248, 37] width 34 height 12
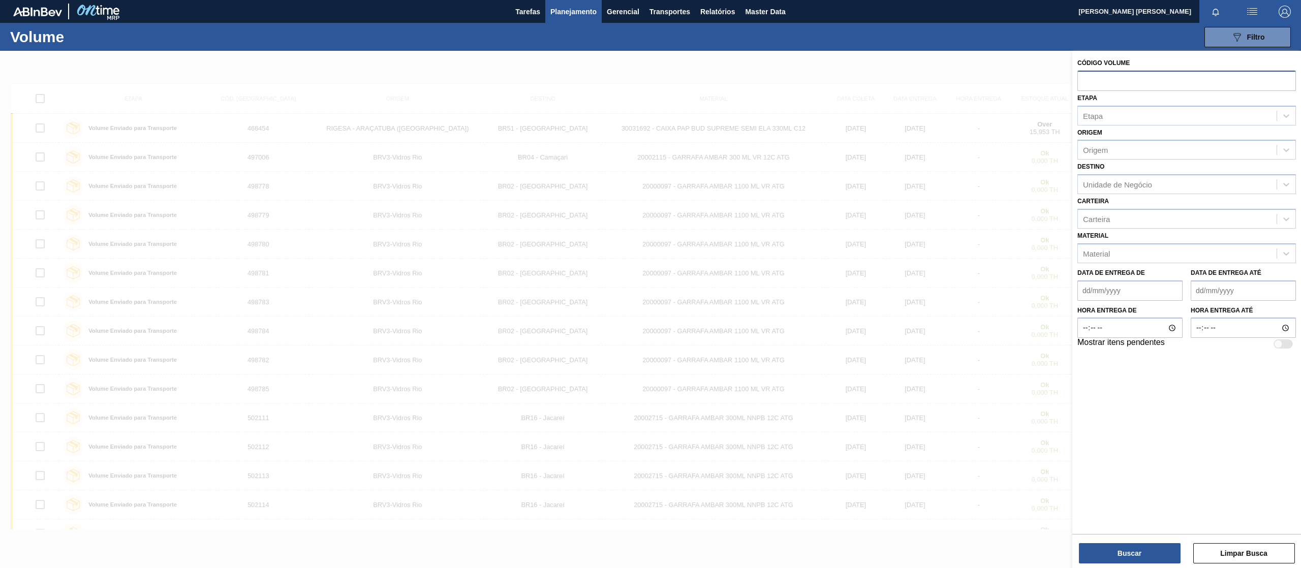
click at [1119, 75] on input "text" at bounding box center [1187, 80] width 219 height 19
paste input "V627145"
click at [1085, 79] on input "V627145" at bounding box center [1187, 80] width 219 height 19
type input "627145"
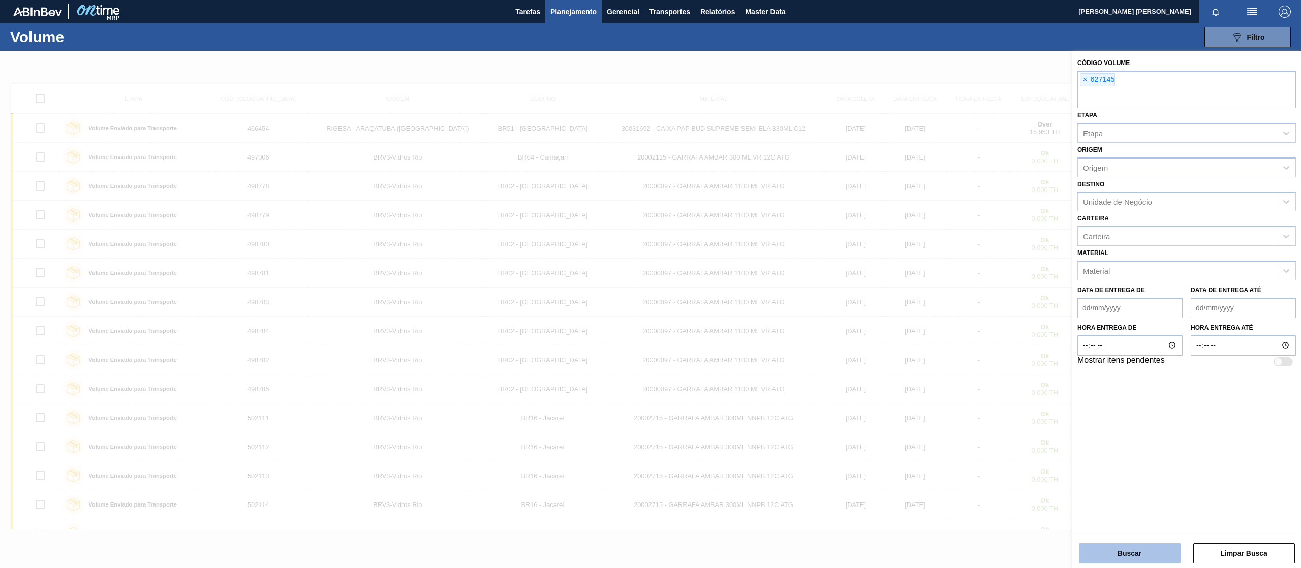
click at [1149, 547] on button "Buscar" at bounding box center [1130, 553] width 102 height 20
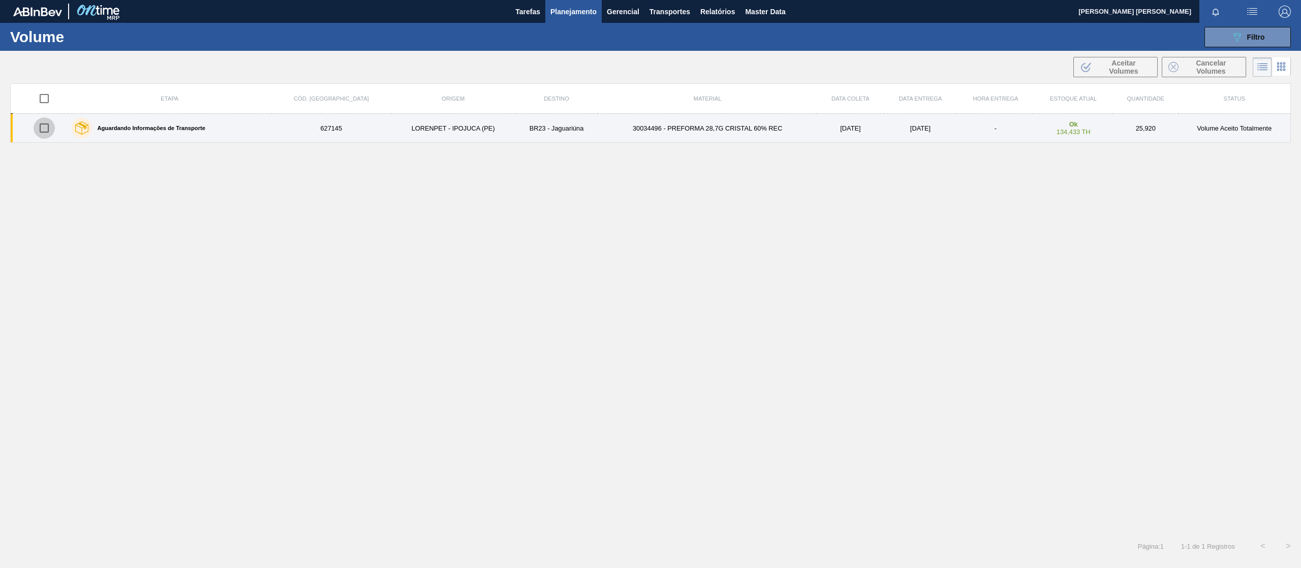
click at [45, 129] on input "checkbox" at bounding box center [44, 127] width 21 height 21
checkbox input "true"
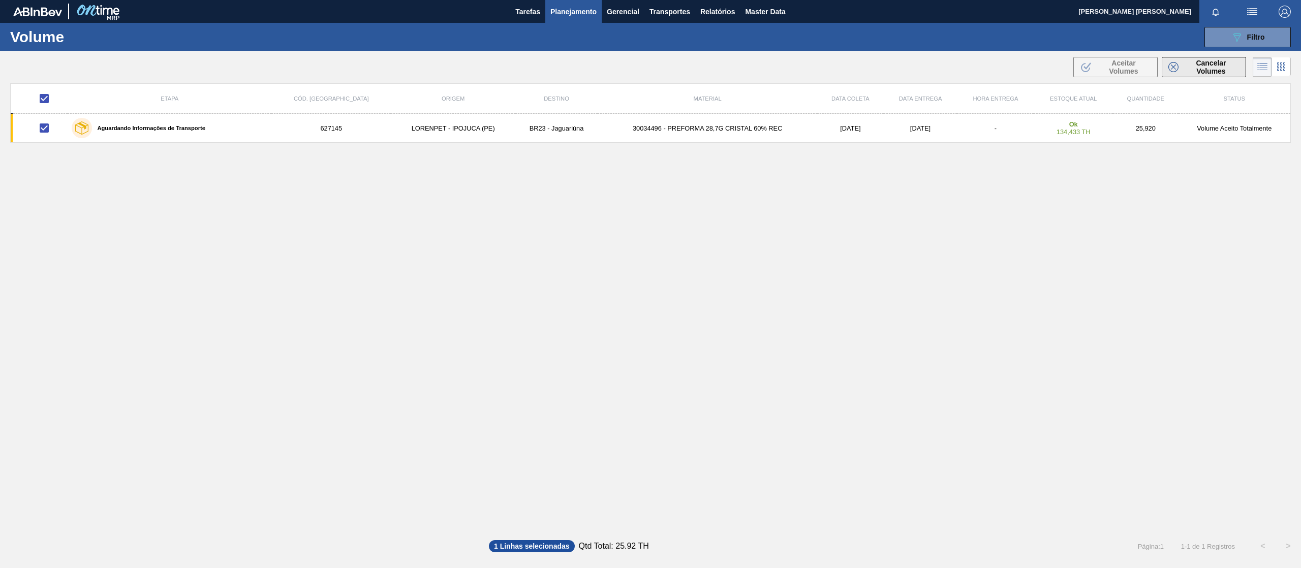
click at [1214, 61] on span "Cancelar Volumes" at bounding box center [1211, 67] width 57 height 16
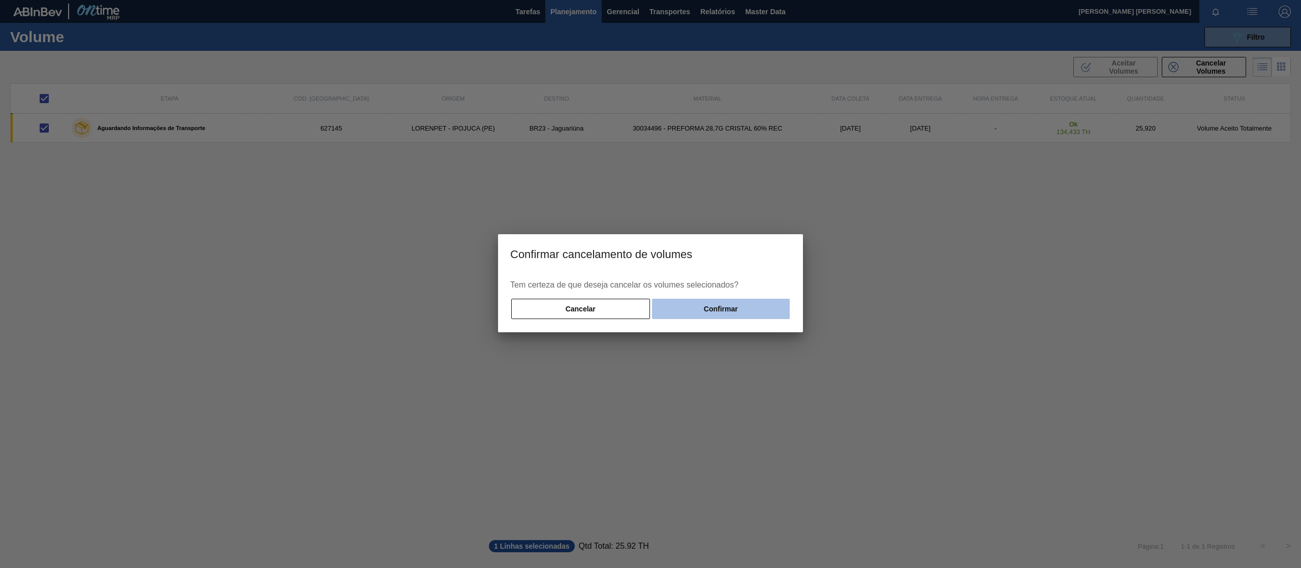
click at [724, 311] on button "Confirmar" at bounding box center [721, 309] width 138 height 20
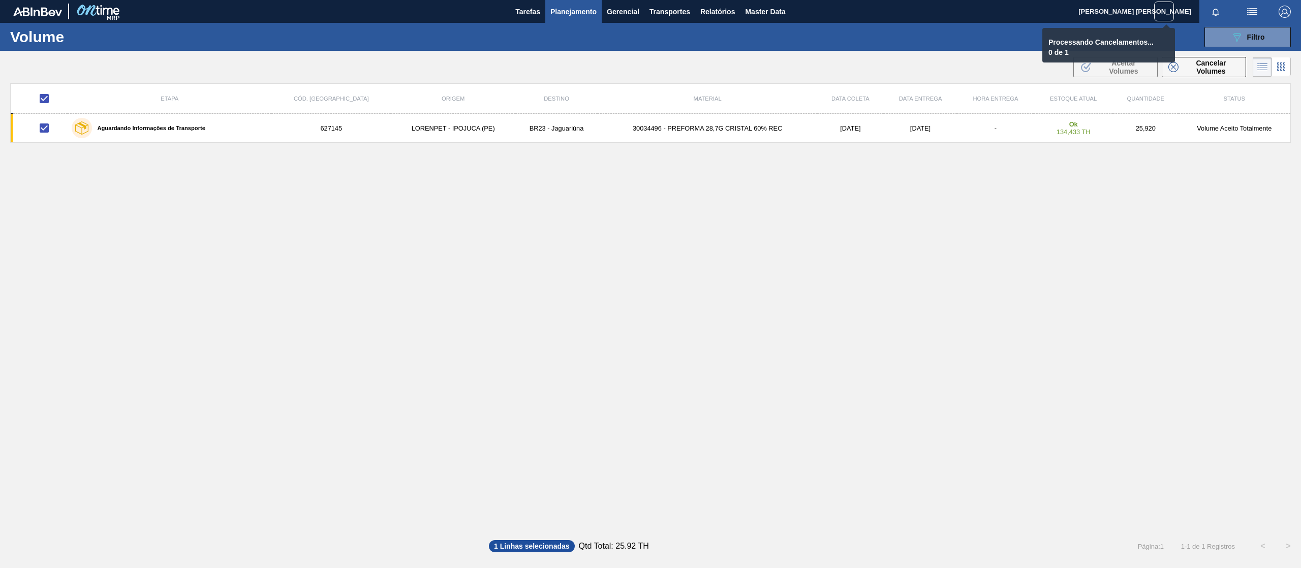
checkbox input "false"
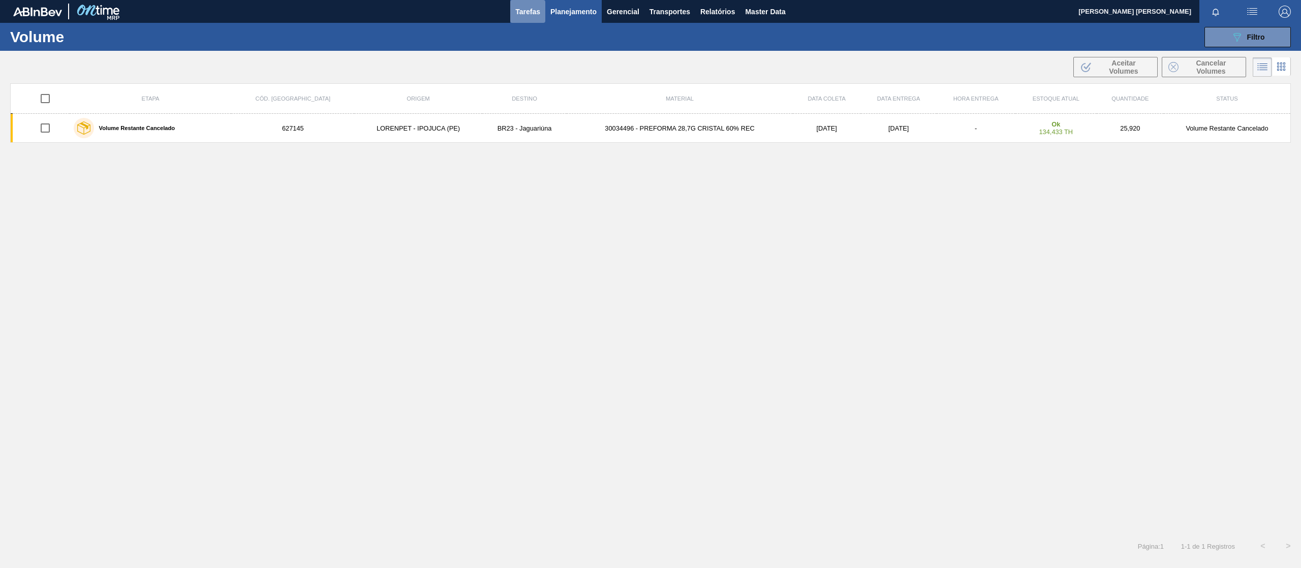
click at [543, 15] on button "Tarefas" at bounding box center [527, 11] width 35 height 23
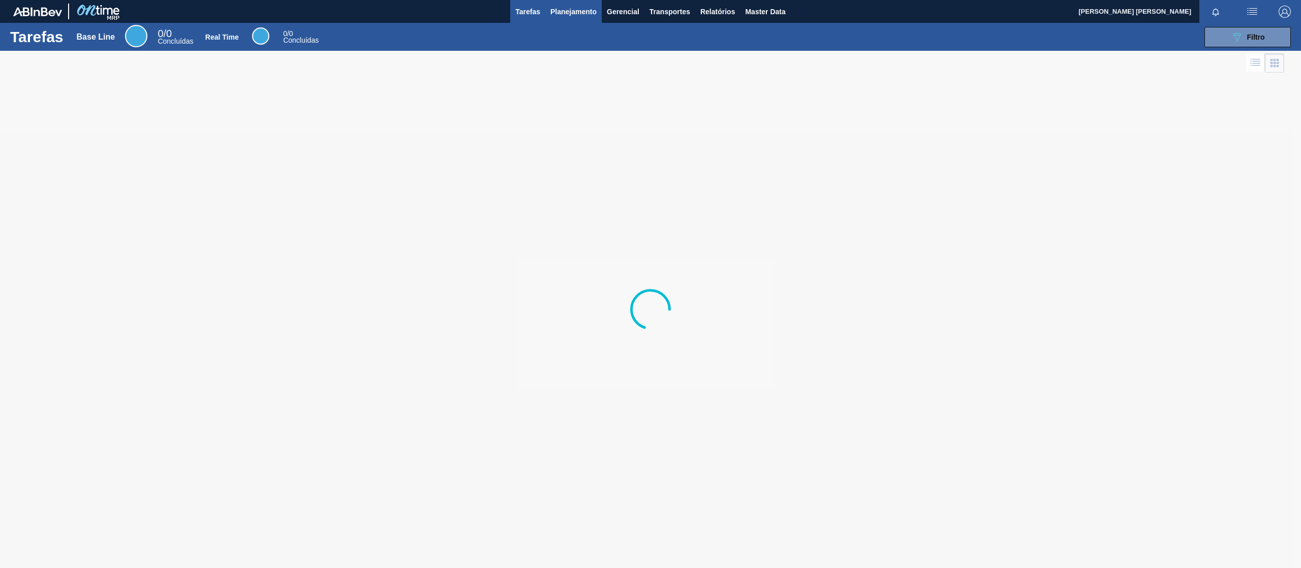
click at [570, 12] on span "Planejamento" at bounding box center [573, 12] width 46 height 12
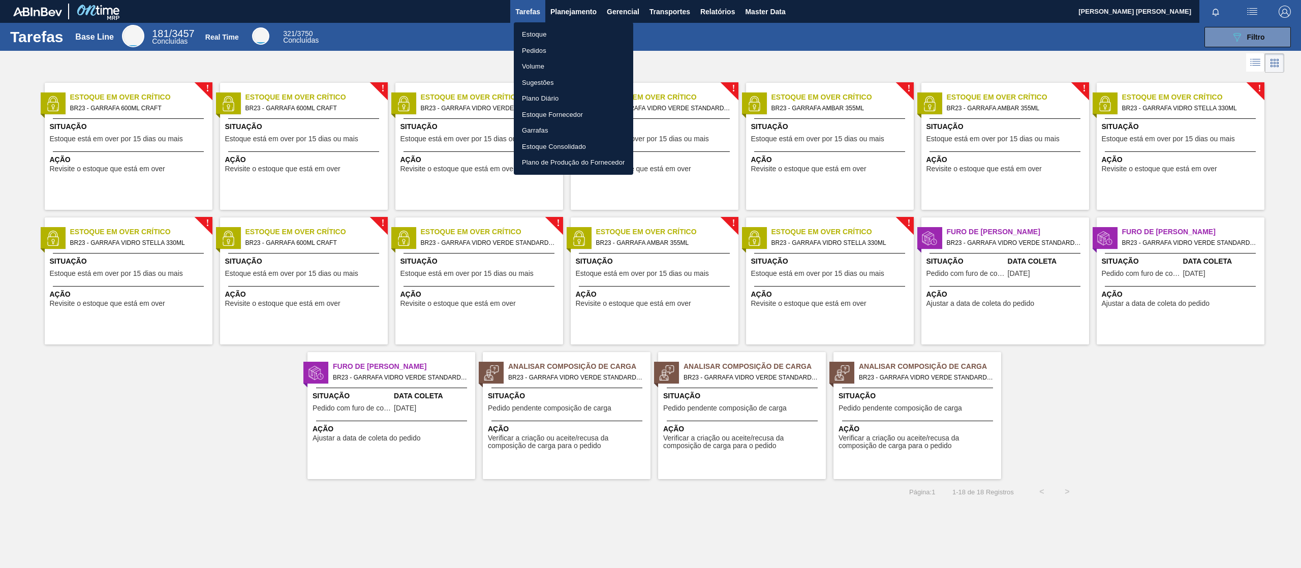
click at [562, 63] on li "Volume" at bounding box center [573, 66] width 119 height 16
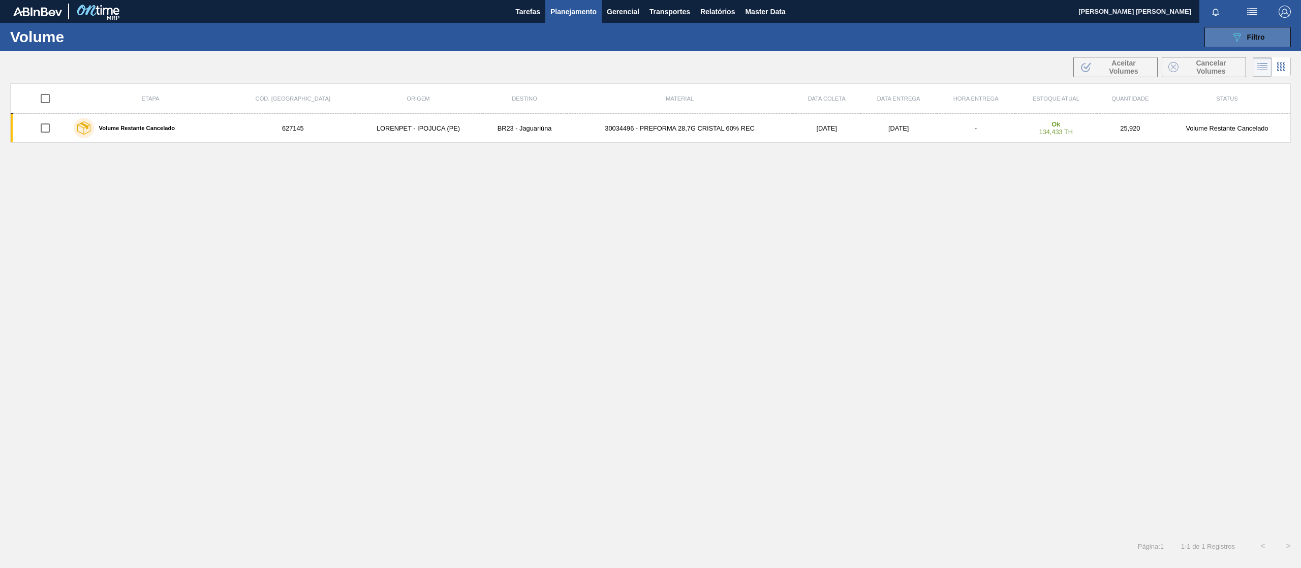
click at [1244, 27] on button "089F7B8B-B2A5-4AFE-B5C0-19BA573D28AC Filtro" at bounding box center [1248, 37] width 86 height 20
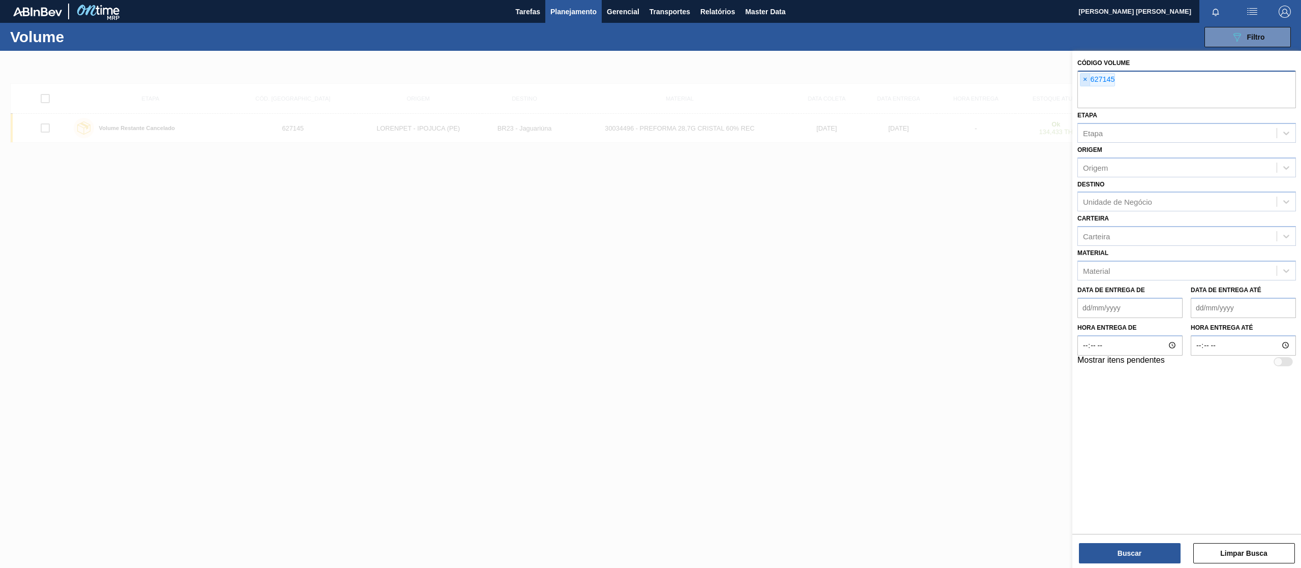
click at [1086, 78] on span "×" at bounding box center [1086, 80] width 10 height 12
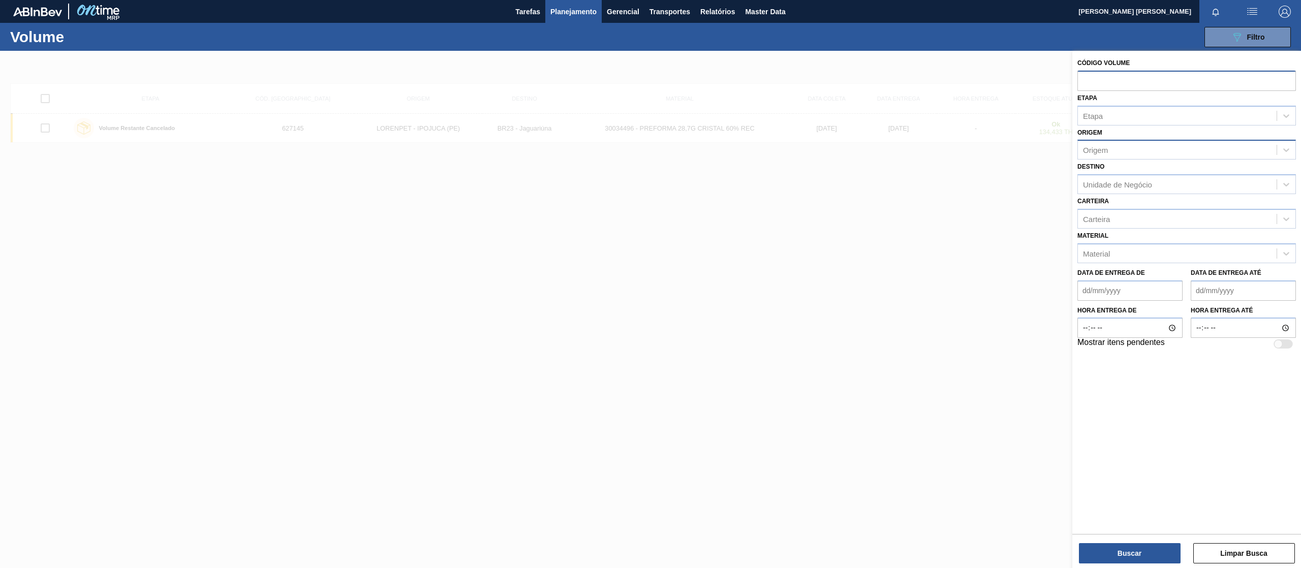
click at [1103, 152] on div "Origem" at bounding box center [1095, 150] width 25 height 9
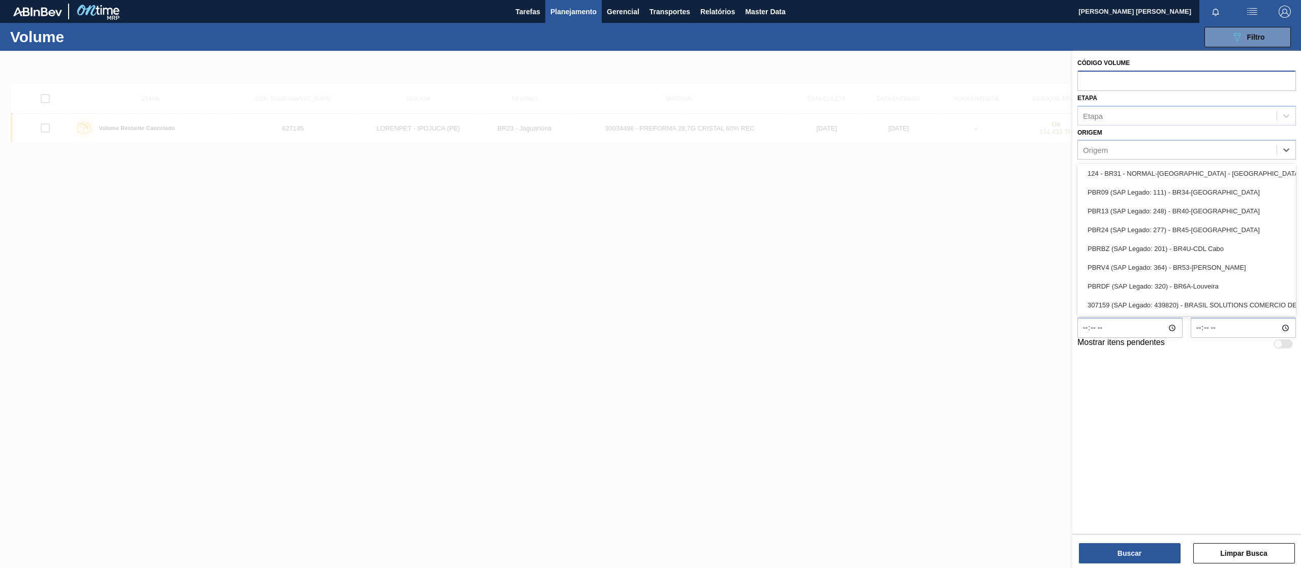
scroll to position [1767, 0]
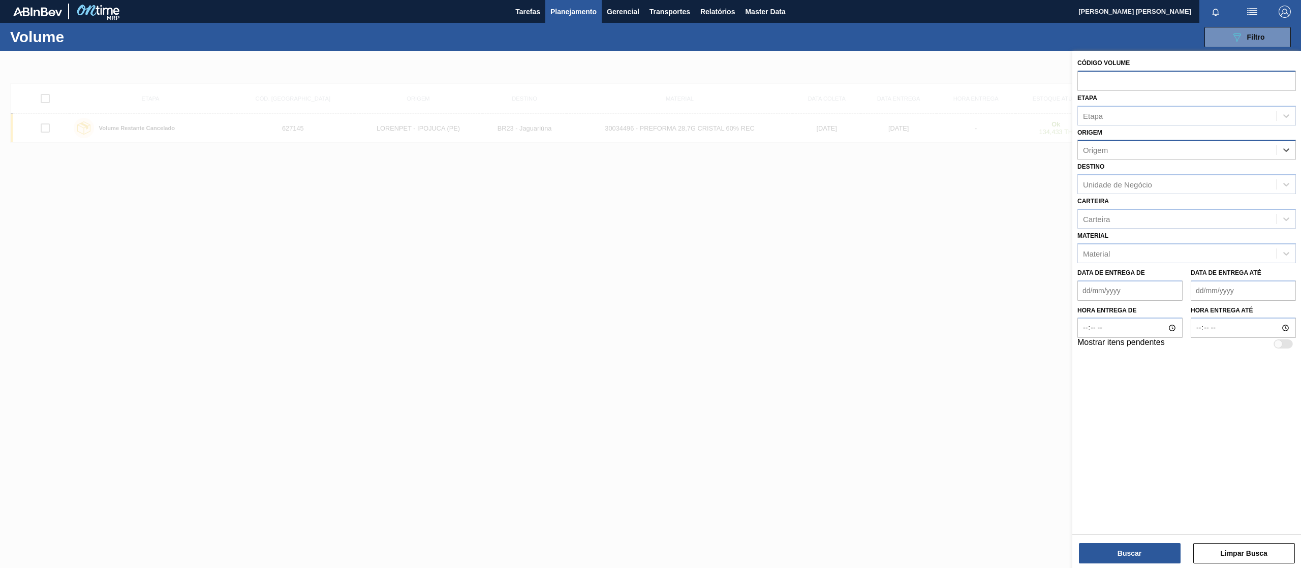
click at [1103, 151] on div "Origem" at bounding box center [1095, 150] width 25 height 9
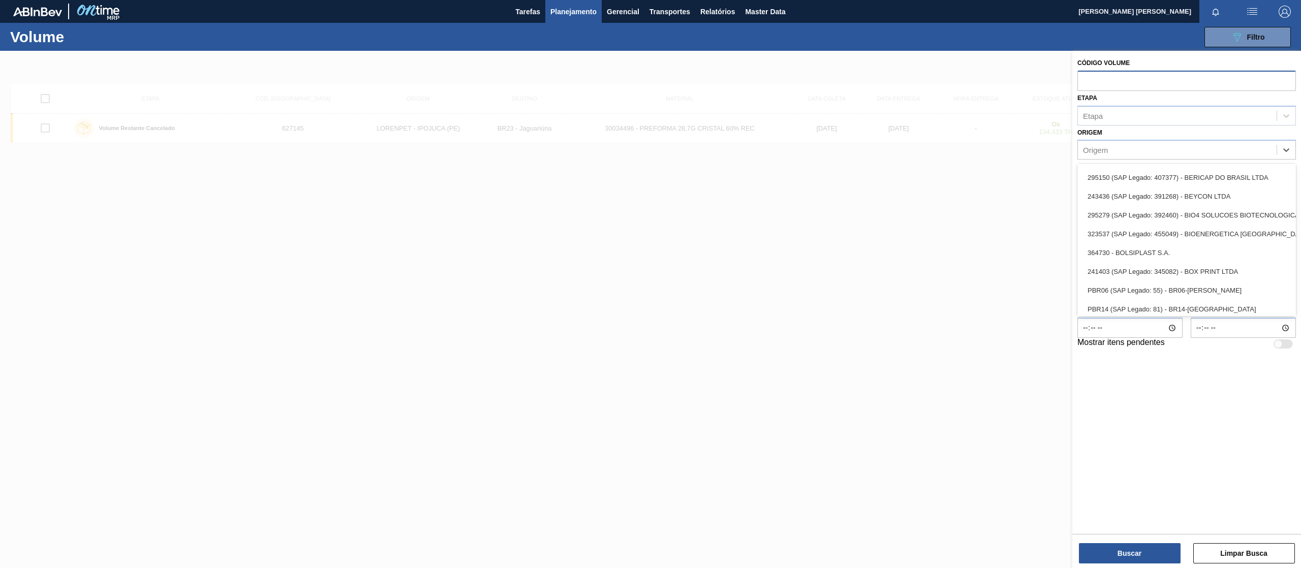
scroll to position [1525, 0]
click at [1140, 194] on div "PBR09 (SAP Legado: 111) - BR34-[GEOGRAPHIC_DATA]" at bounding box center [1187, 192] width 219 height 19
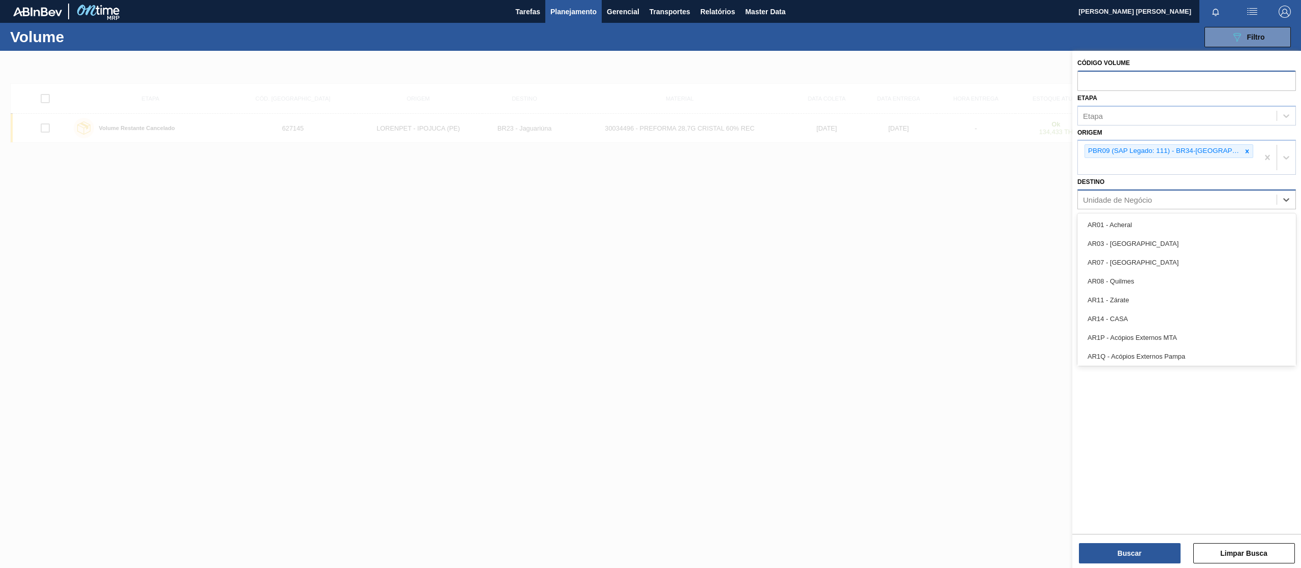
click at [1105, 196] on div "Unidade de Negócio" at bounding box center [1117, 200] width 69 height 9
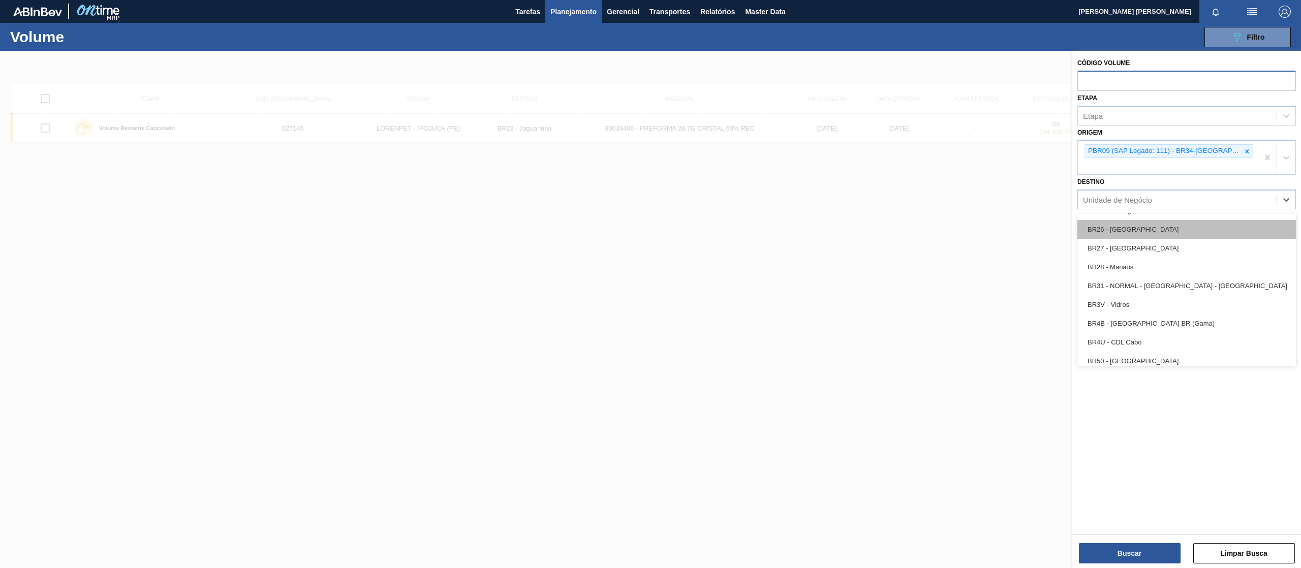
click at [1149, 220] on div "BR26 - [GEOGRAPHIC_DATA]" at bounding box center [1187, 229] width 219 height 19
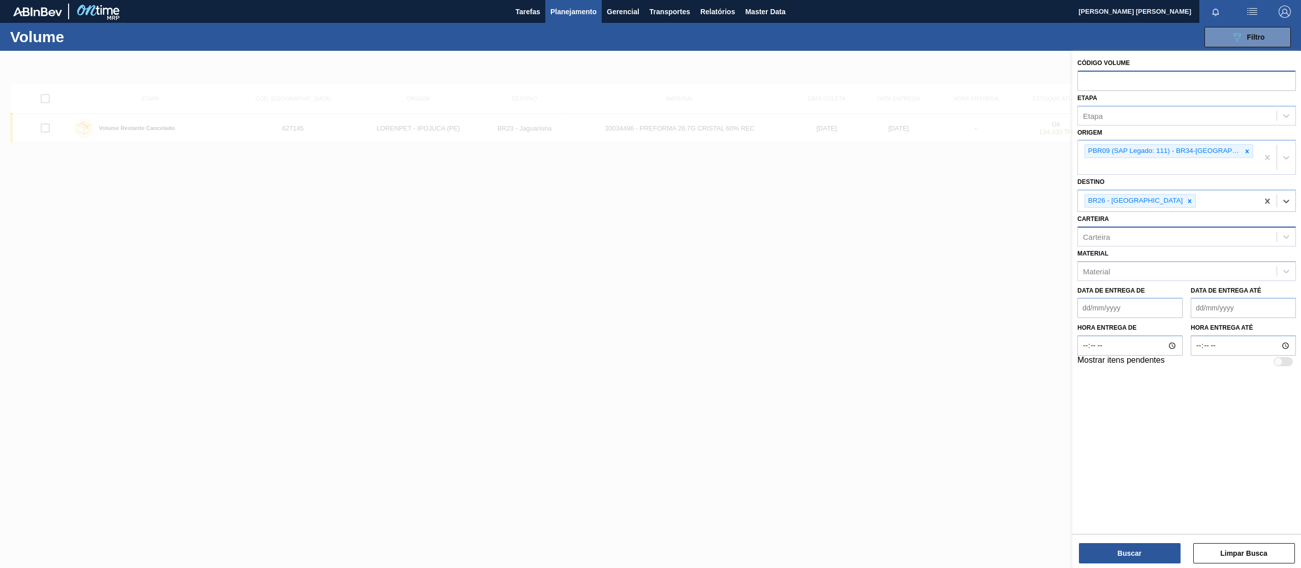
click at [1131, 229] on div "Carteira" at bounding box center [1177, 236] width 199 height 15
type input "caix"
click at [1125, 253] on div "Caixa Cartão" at bounding box center [1187, 262] width 219 height 19
click at [1140, 550] on button "Buscar" at bounding box center [1130, 553] width 102 height 20
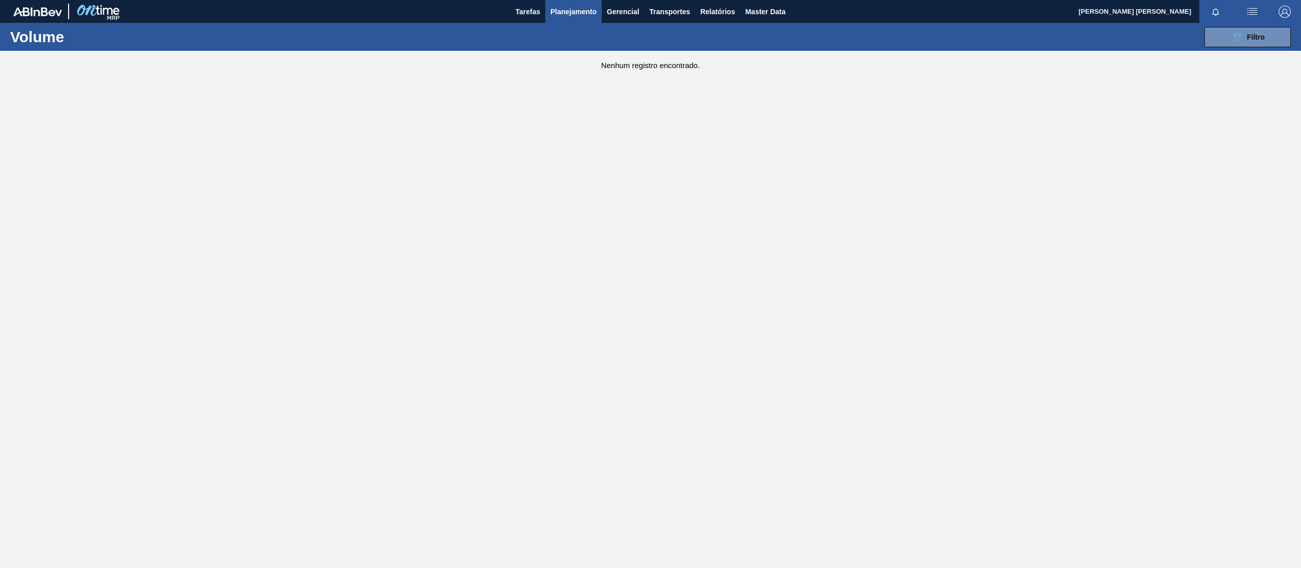
drag, startPoint x: 1265, startPoint y: 38, endPoint x: 1253, endPoint y: 72, distance: 36.7
click at [1265, 38] on button "089F7B8B-B2A5-4AFE-B5C0-19BA573D28AC Filtro" at bounding box center [1248, 37] width 86 height 20
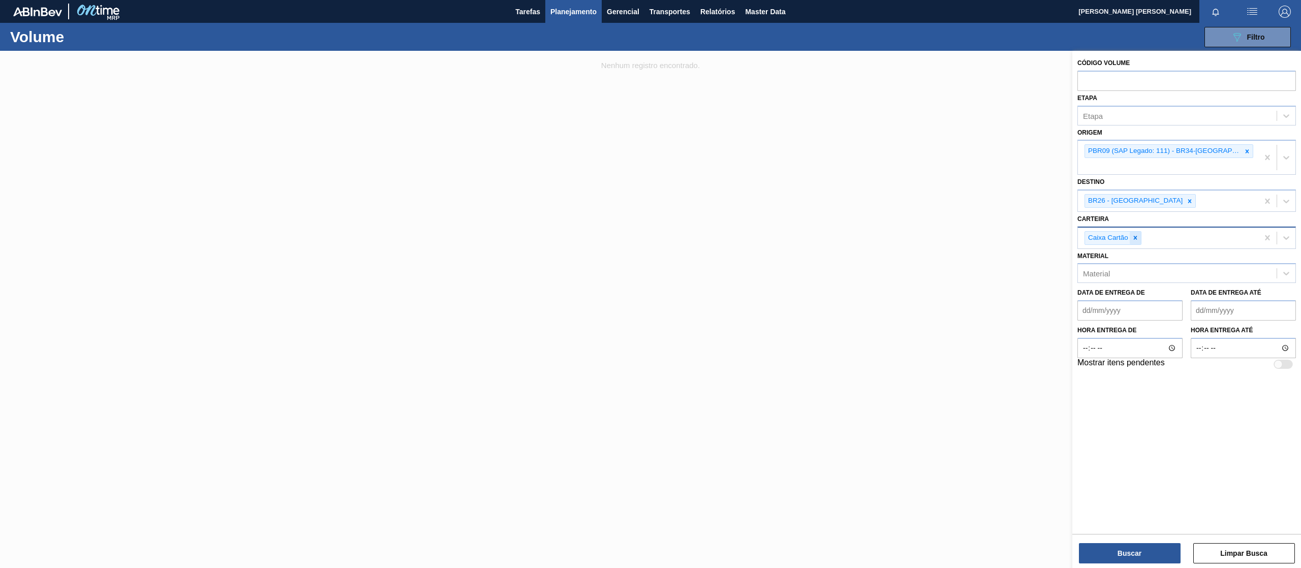
click at [1138, 234] on icon at bounding box center [1135, 237] width 7 height 7
click at [1113, 555] on button "Buscar" at bounding box center [1130, 553] width 102 height 20
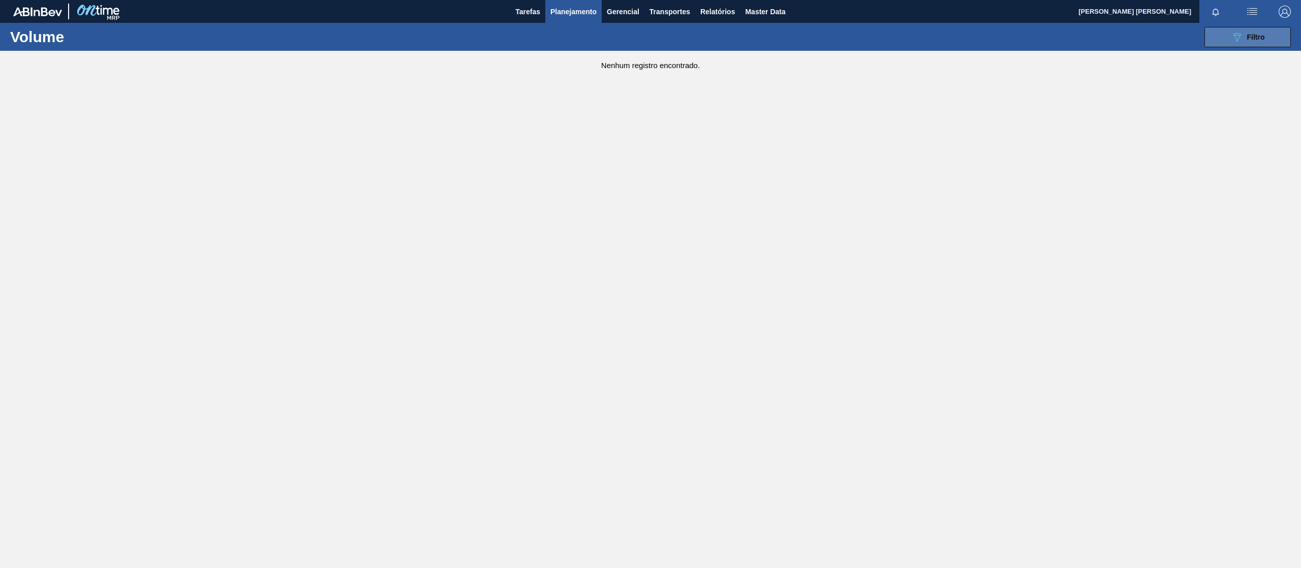
click at [1229, 32] on button "089F7B8B-B2A5-4AFE-B5C0-19BA573D28AC Filtro" at bounding box center [1248, 37] width 86 height 20
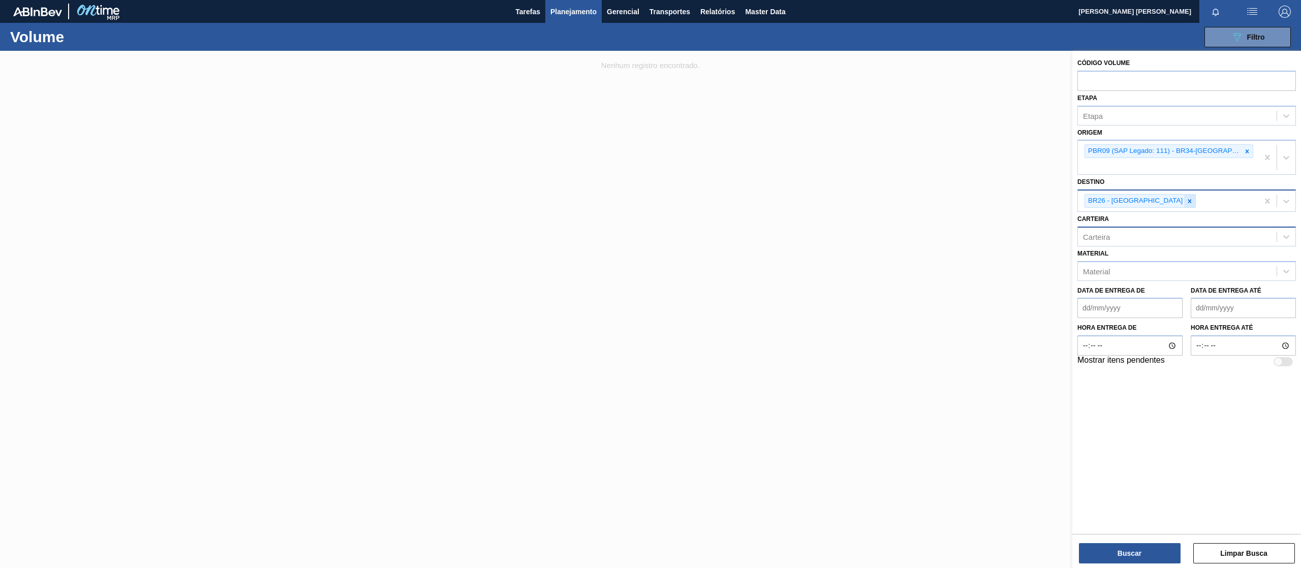
click at [1186, 198] on icon at bounding box center [1189, 201] width 7 height 7
click at [1119, 550] on button "Buscar" at bounding box center [1130, 553] width 102 height 20
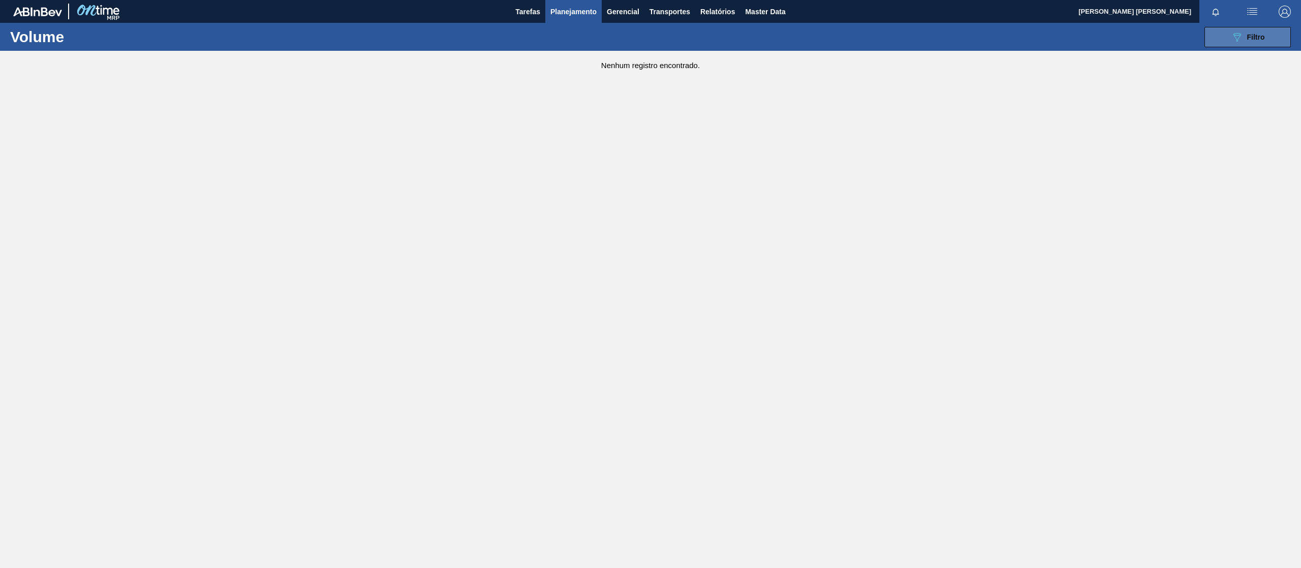
click at [1247, 34] on span "Filtro" at bounding box center [1256, 37] width 18 height 8
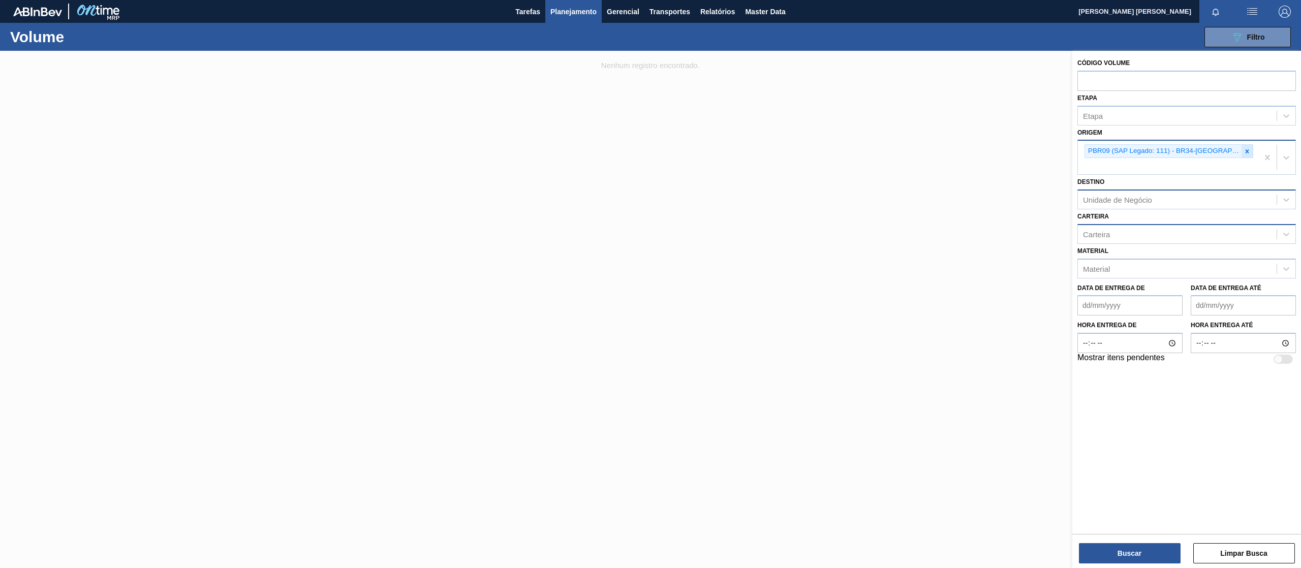
click at [1242, 146] on div at bounding box center [1247, 151] width 11 height 13
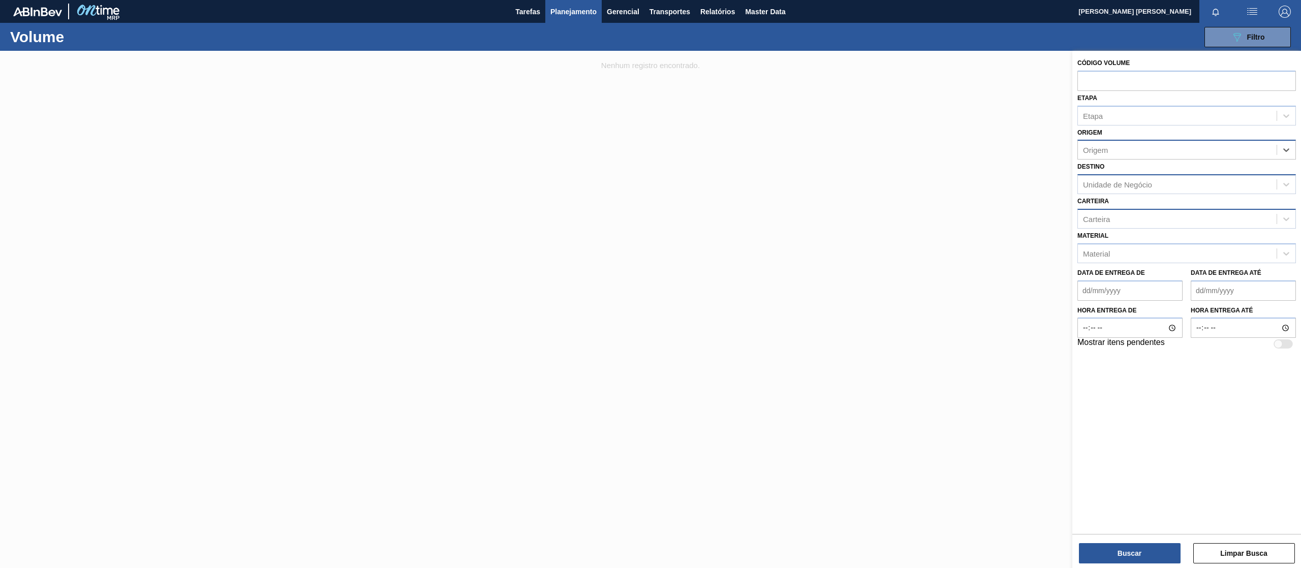
click at [1189, 143] on div "Origem" at bounding box center [1177, 150] width 199 height 15
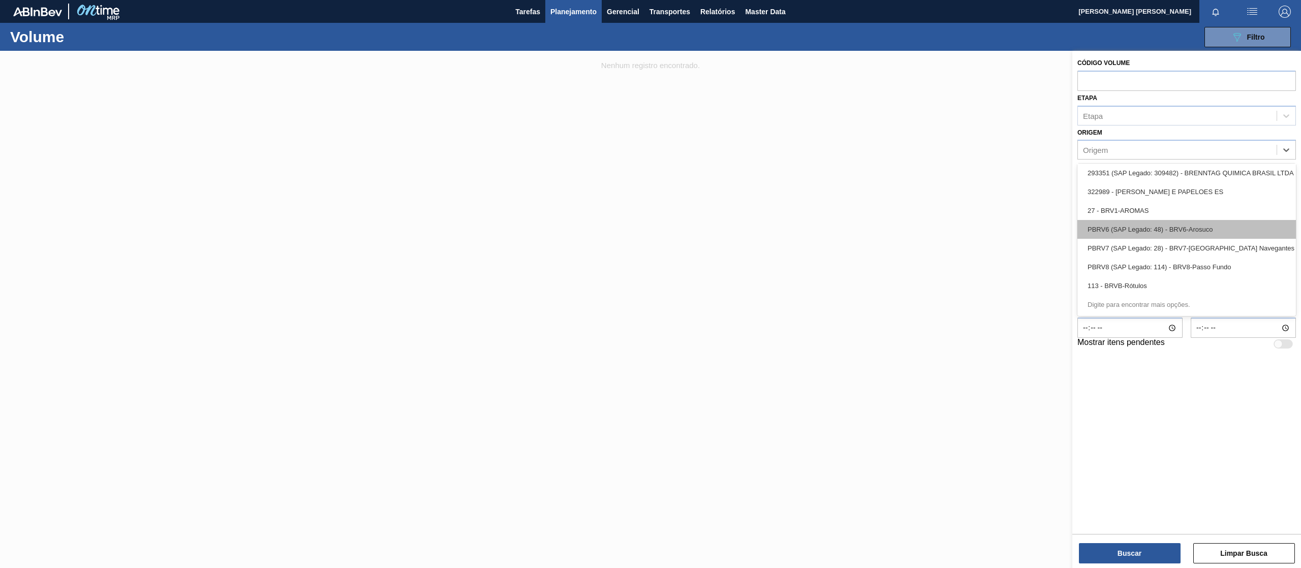
scroll to position [1470, 0]
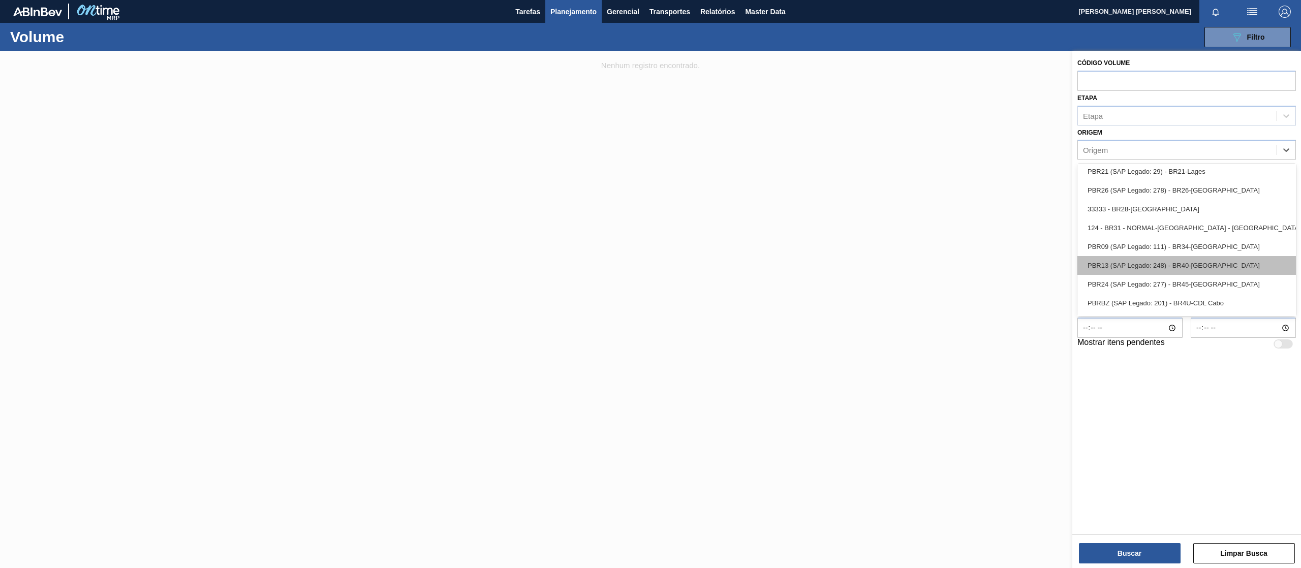
click at [1190, 266] on div "PBR13 (SAP Legado: 248) - BR40-[GEOGRAPHIC_DATA]" at bounding box center [1187, 265] width 219 height 19
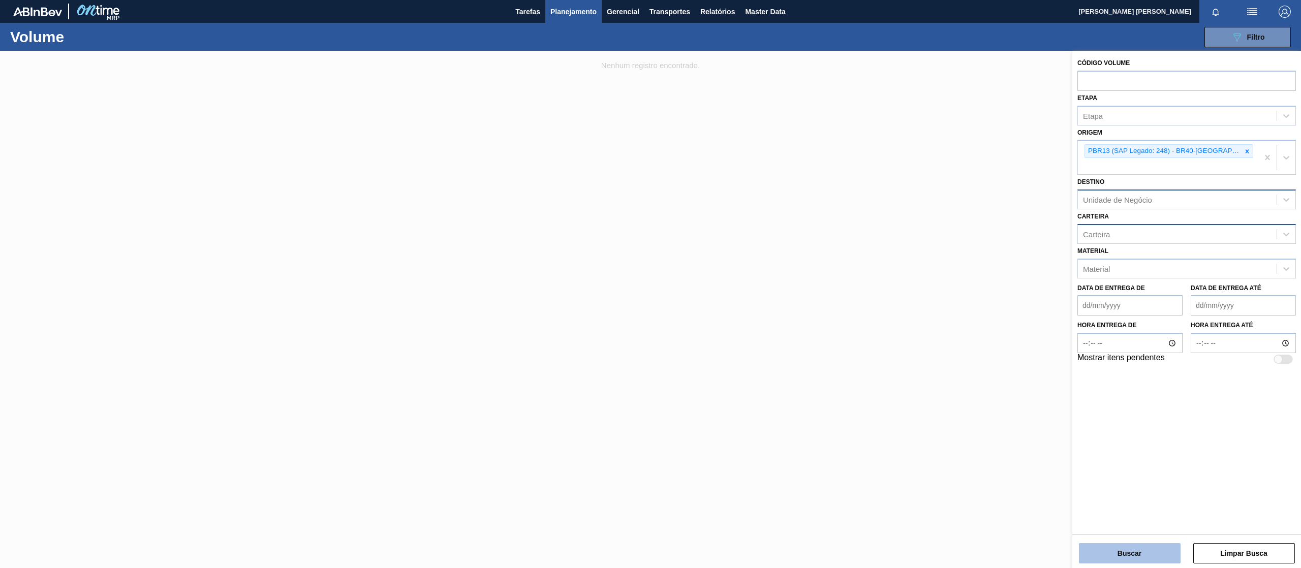
click at [1123, 554] on button "Buscar" at bounding box center [1130, 553] width 102 height 20
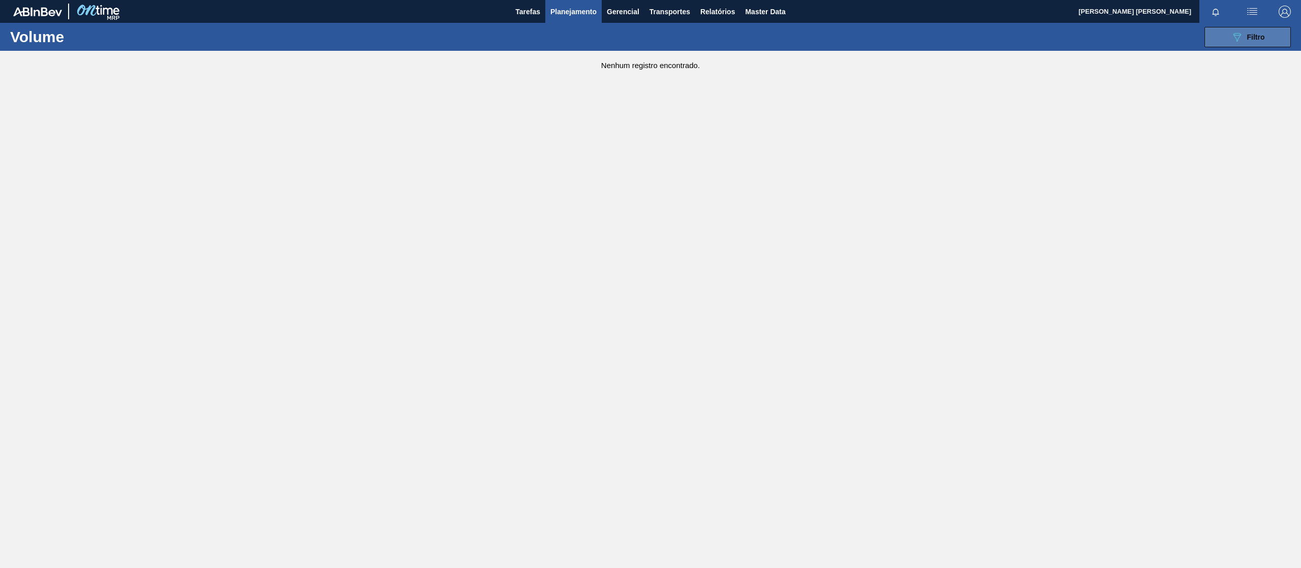
click at [1255, 35] on span "Filtro" at bounding box center [1256, 37] width 18 height 8
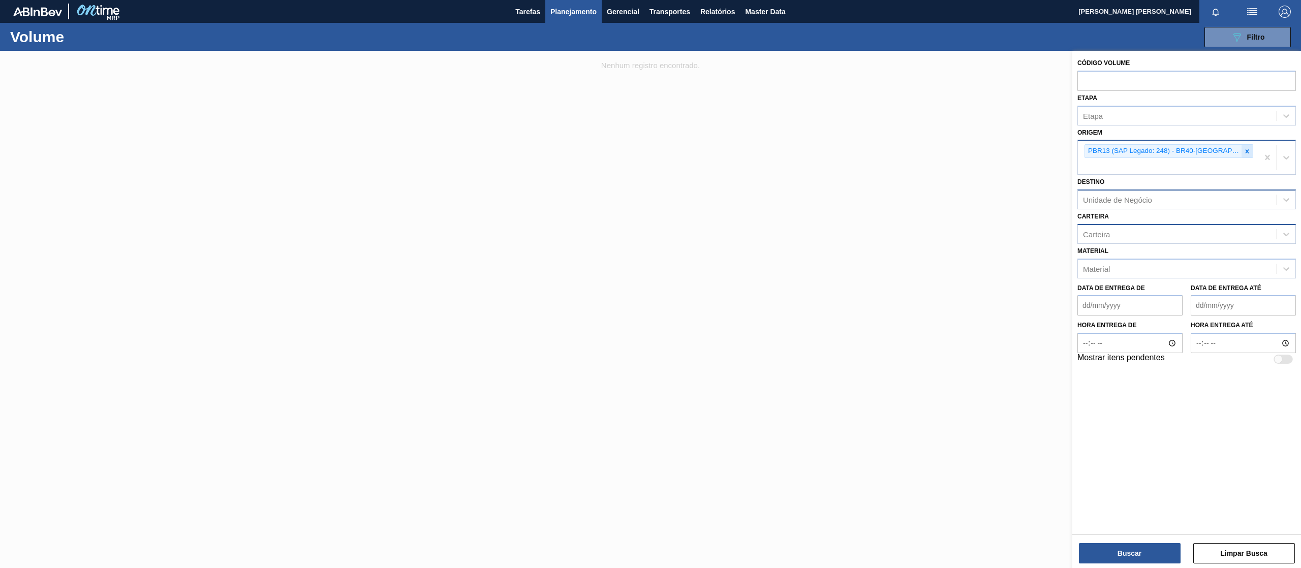
click at [1244, 152] on icon at bounding box center [1247, 151] width 7 height 7
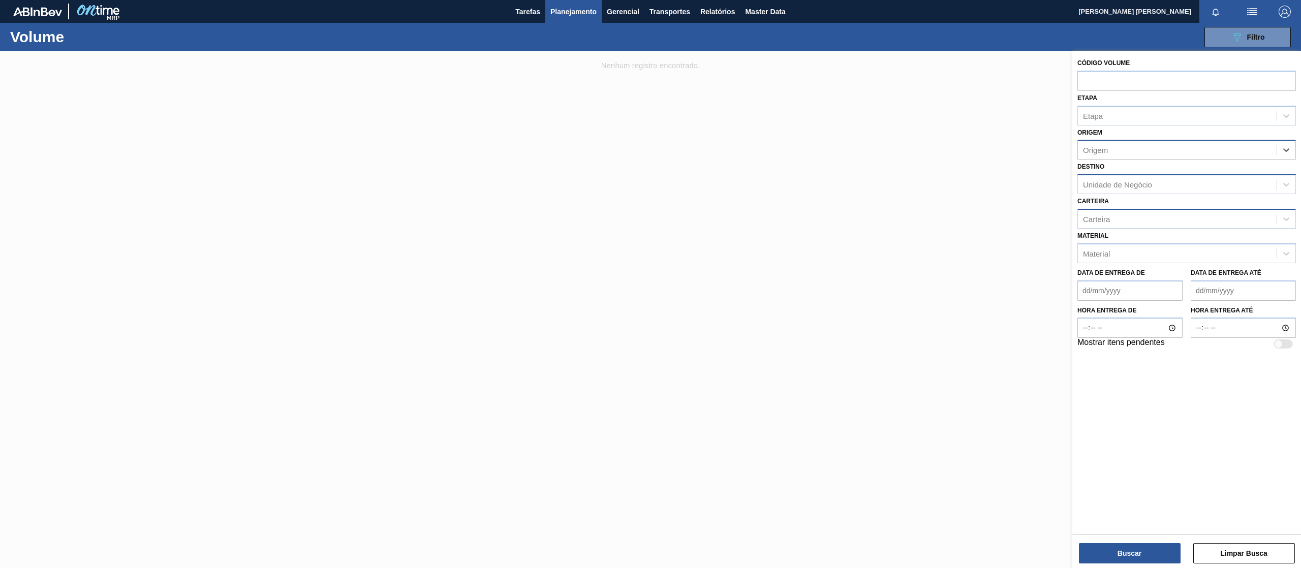
click at [1218, 152] on div "Origem" at bounding box center [1177, 150] width 199 height 15
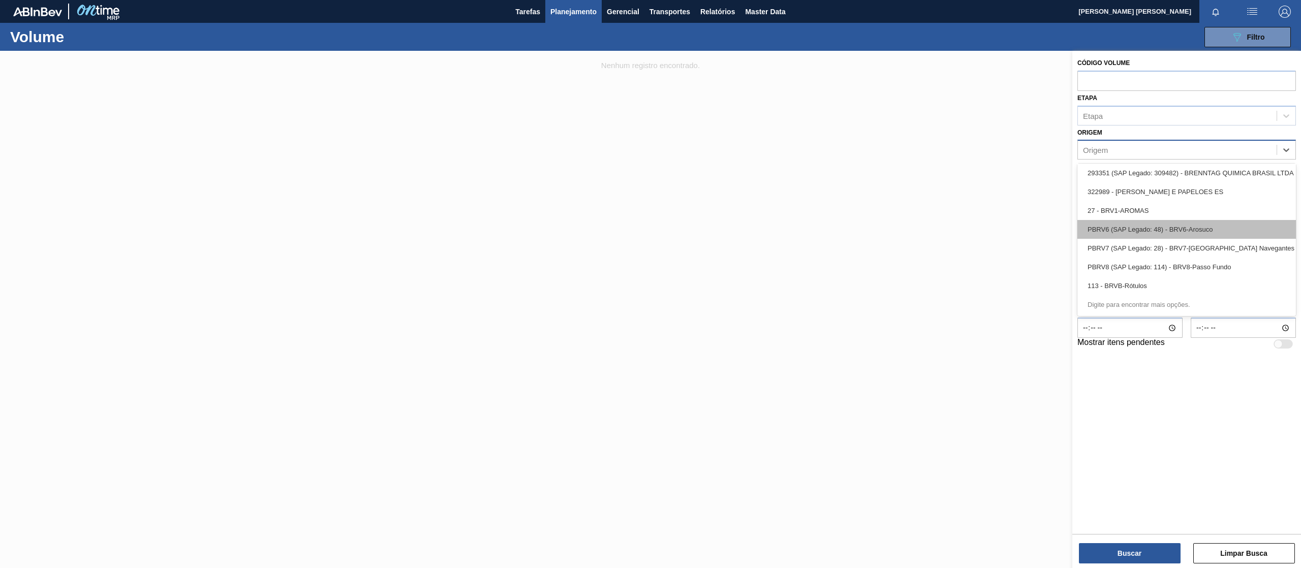
scroll to position [1462, 0]
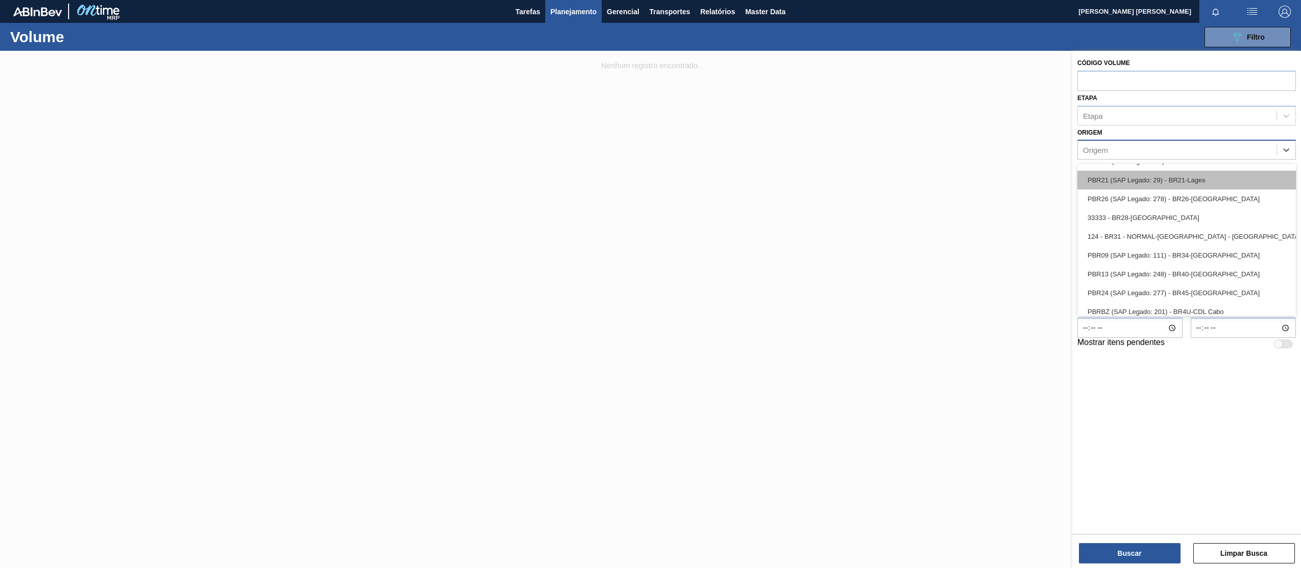
click at [1204, 177] on div "PBR21 (SAP Legado: 29) - BR21-Lages" at bounding box center [1187, 180] width 219 height 19
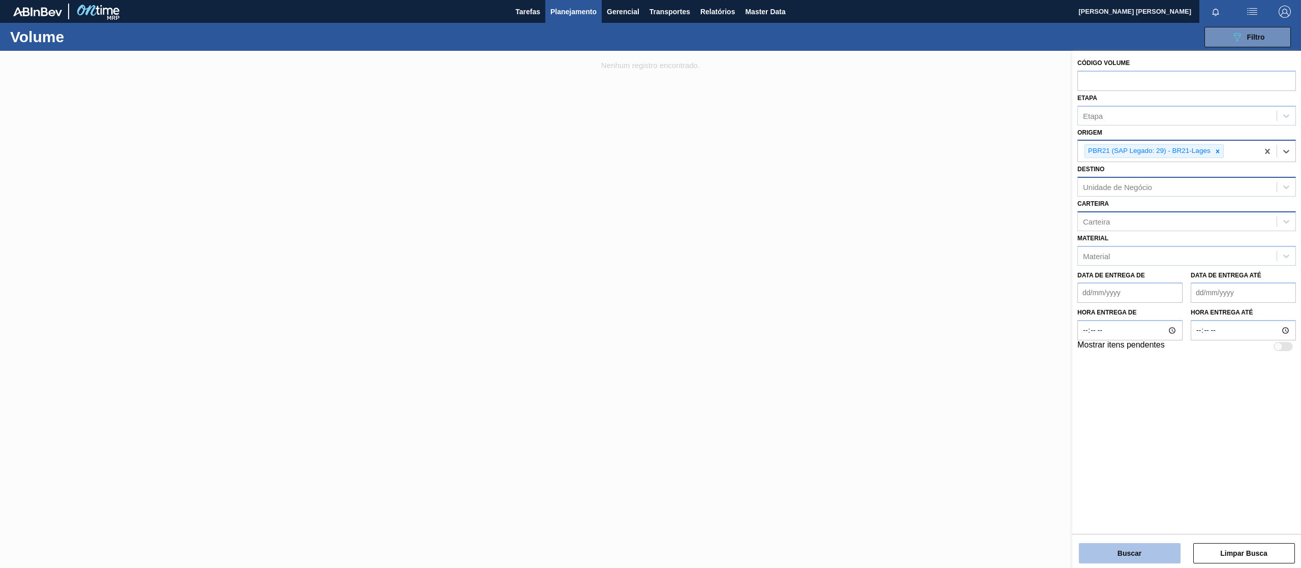
click at [1119, 554] on button "Buscar" at bounding box center [1130, 553] width 102 height 20
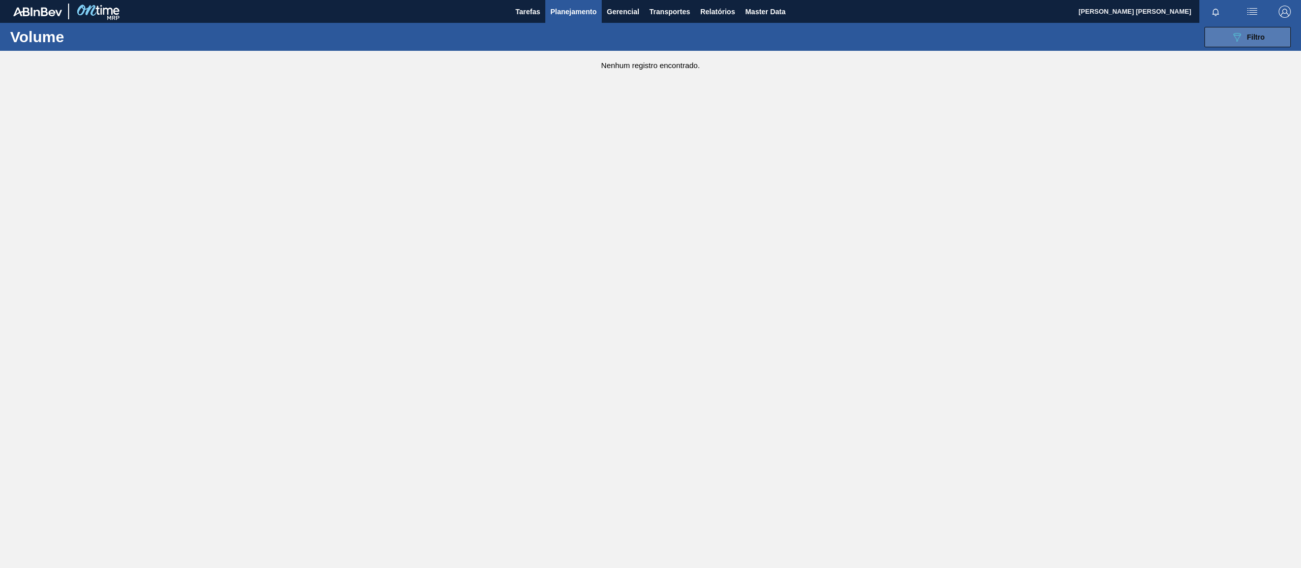
click at [1242, 29] on button "089F7B8B-B2A5-4AFE-B5C0-19BA573D28AC Filtro" at bounding box center [1248, 37] width 86 height 20
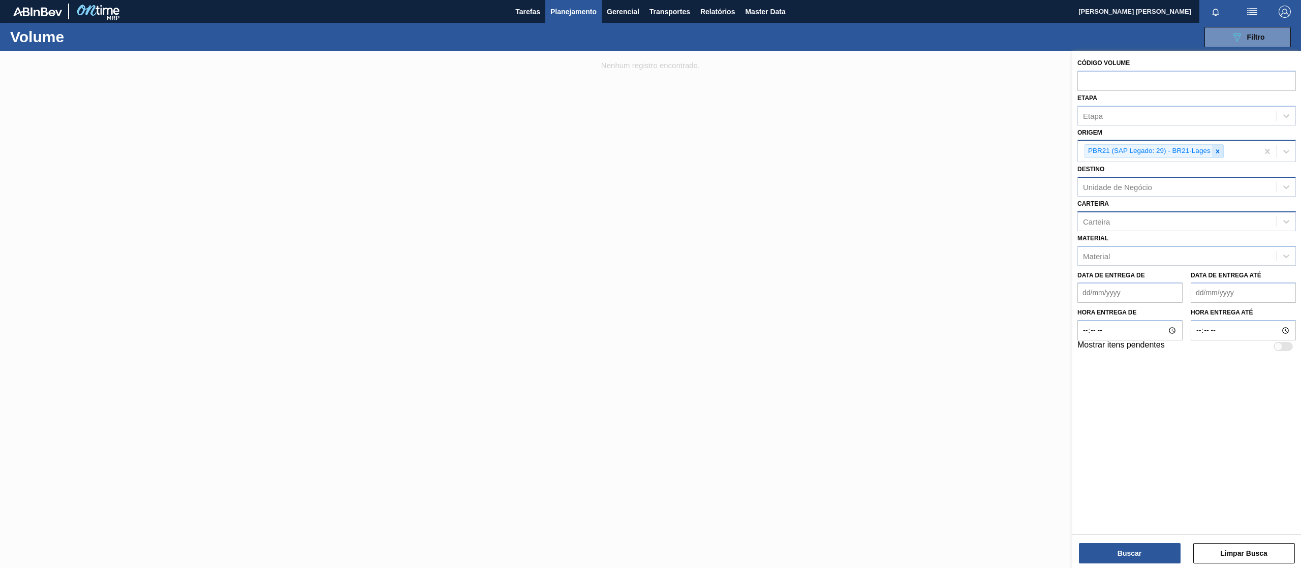
click at [1216, 150] on icon at bounding box center [1217, 151] width 7 height 7
click at [1204, 156] on div "Origem" at bounding box center [1177, 150] width 199 height 15
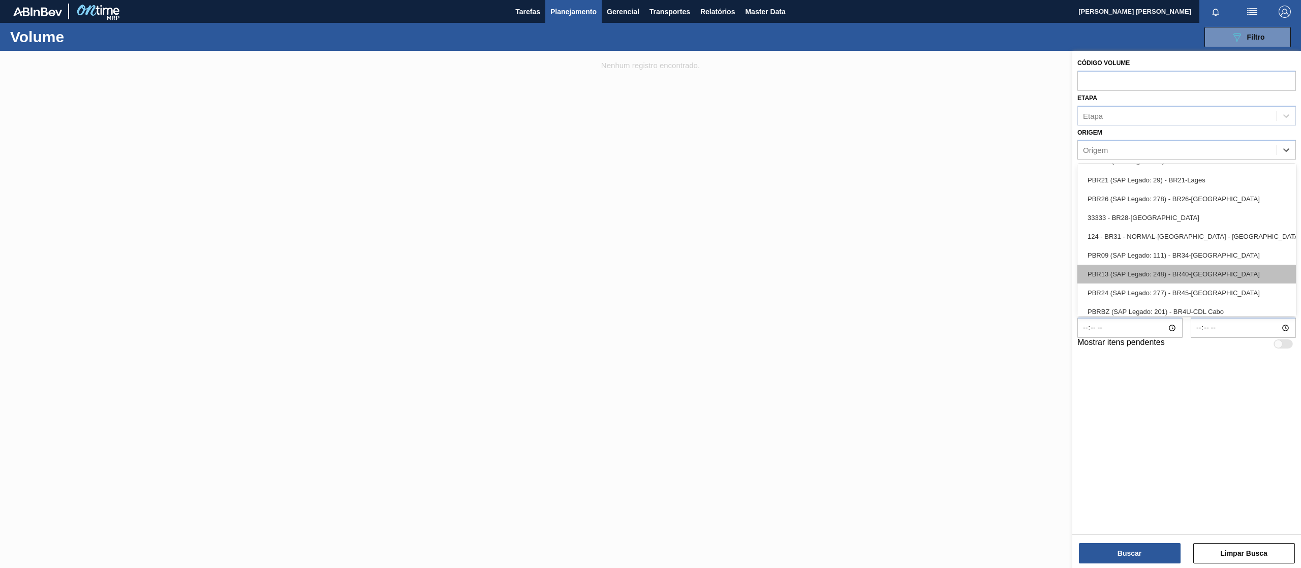
click at [1213, 269] on div "PBR13 (SAP Legado: 248) - BR40-[GEOGRAPHIC_DATA]" at bounding box center [1187, 274] width 219 height 19
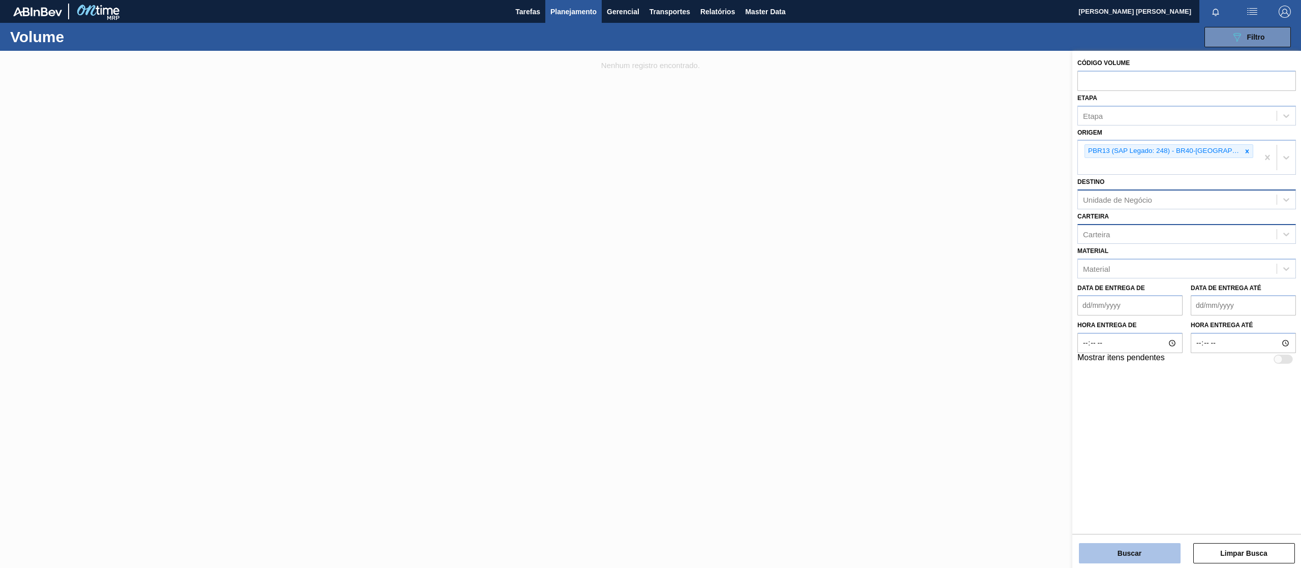
click at [1129, 563] on button "Buscar" at bounding box center [1130, 553] width 102 height 20
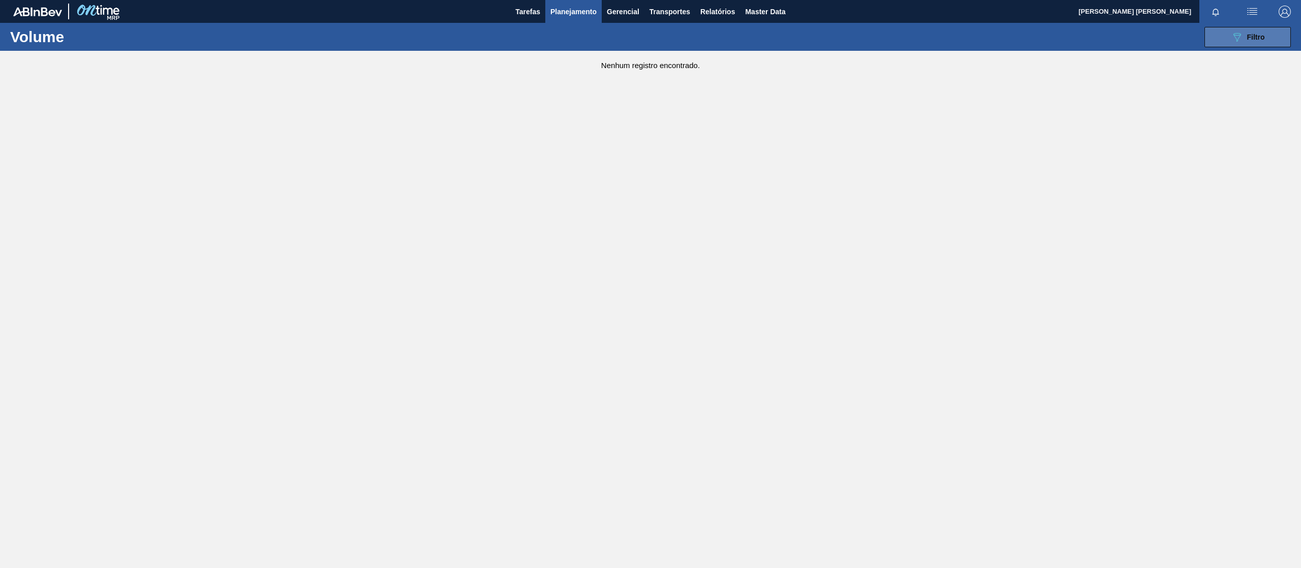
click at [1250, 33] on span "Filtro" at bounding box center [1256, 37] width 18 height 8
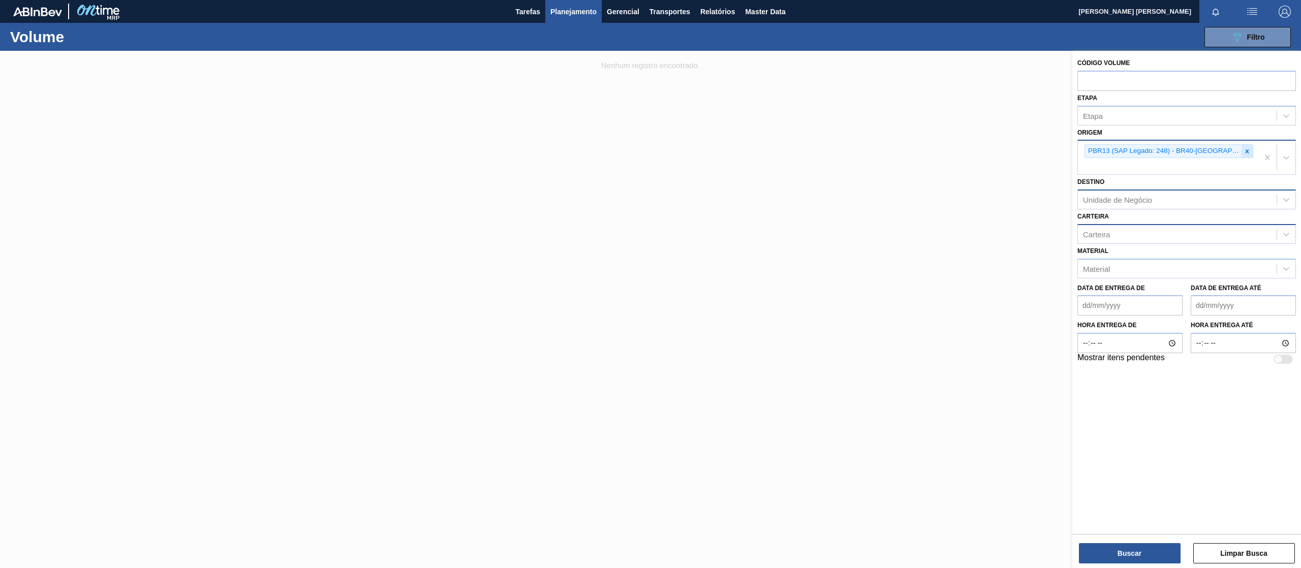
click at [1244, 152] on icon at bounding box center [1247, 151] width 7 height 7
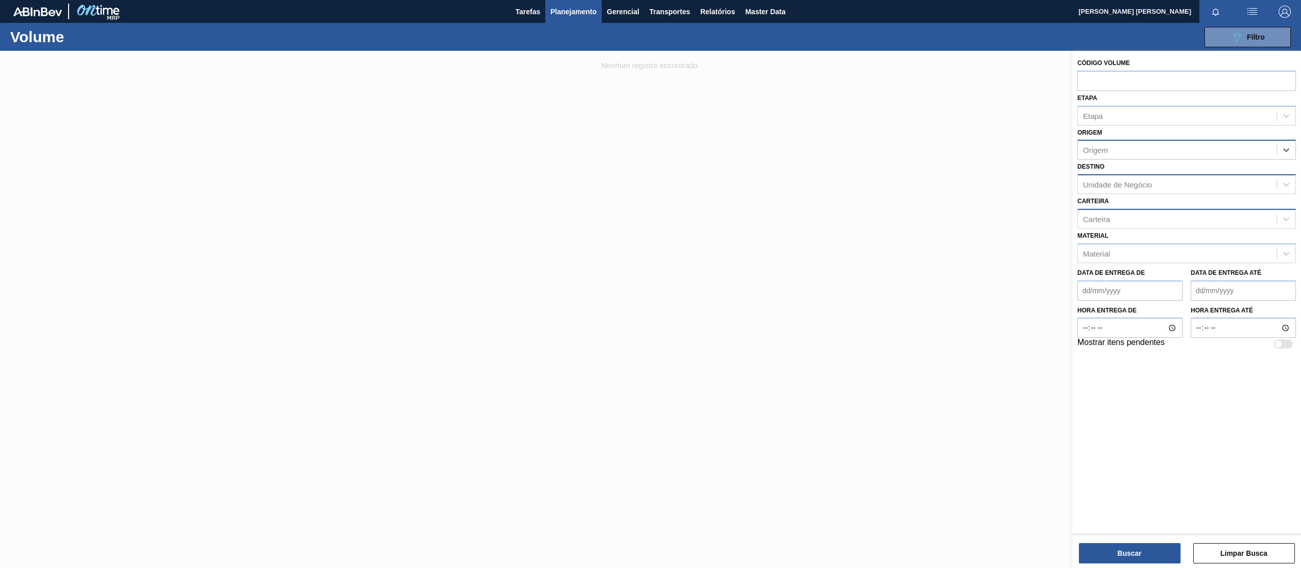
click at [1218, 152] on div "Origem" at bounding box center [1177, 150] width 199 height 15
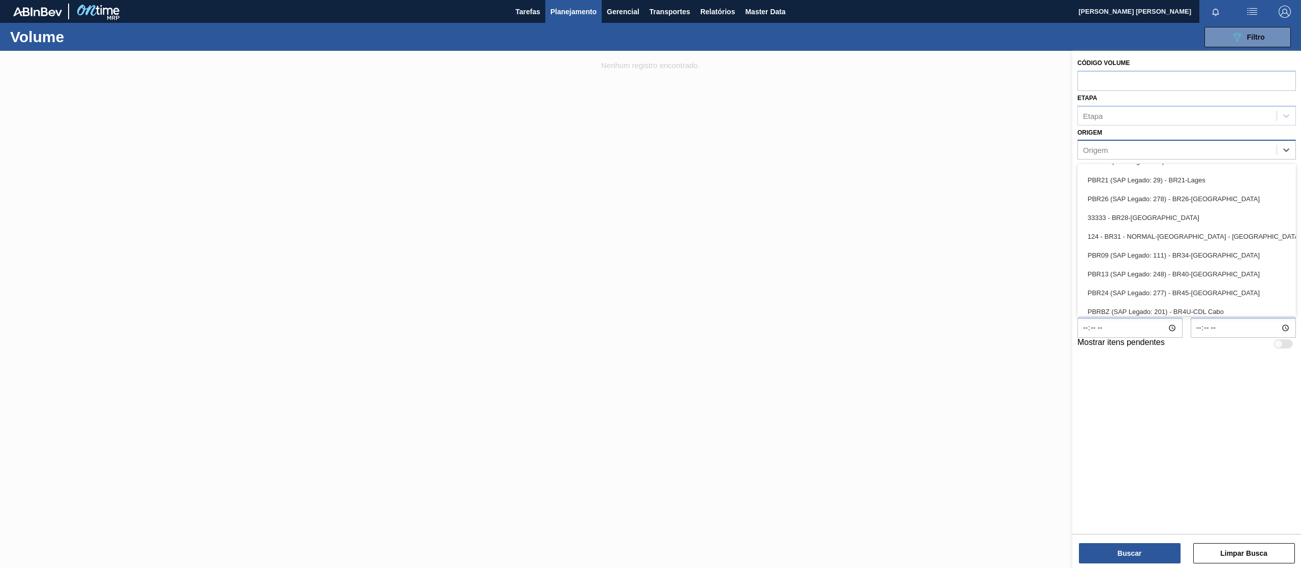
click at [1230, 289] on div "PBR24 (SAP Legado: 277) - BR45-[GEOGRAPHIC_DATA]" at bounding box center [1187, 293] width 219 height 19
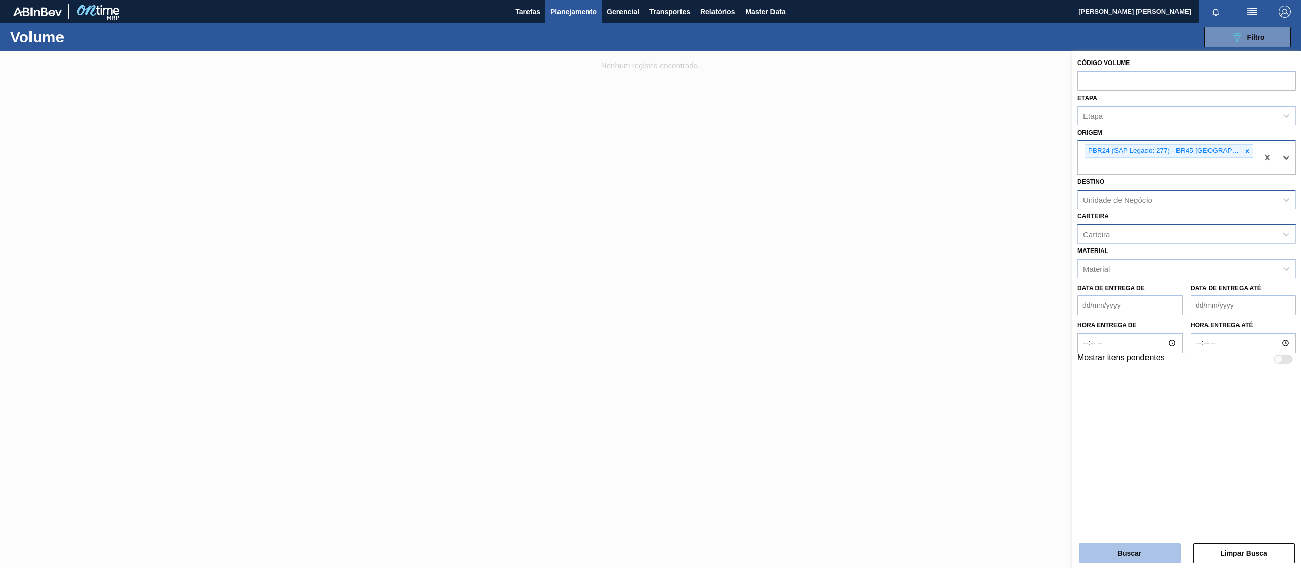
click at [1137, 558] on button "Buscar" at bounding box center [1130, 553] width 102 height 20
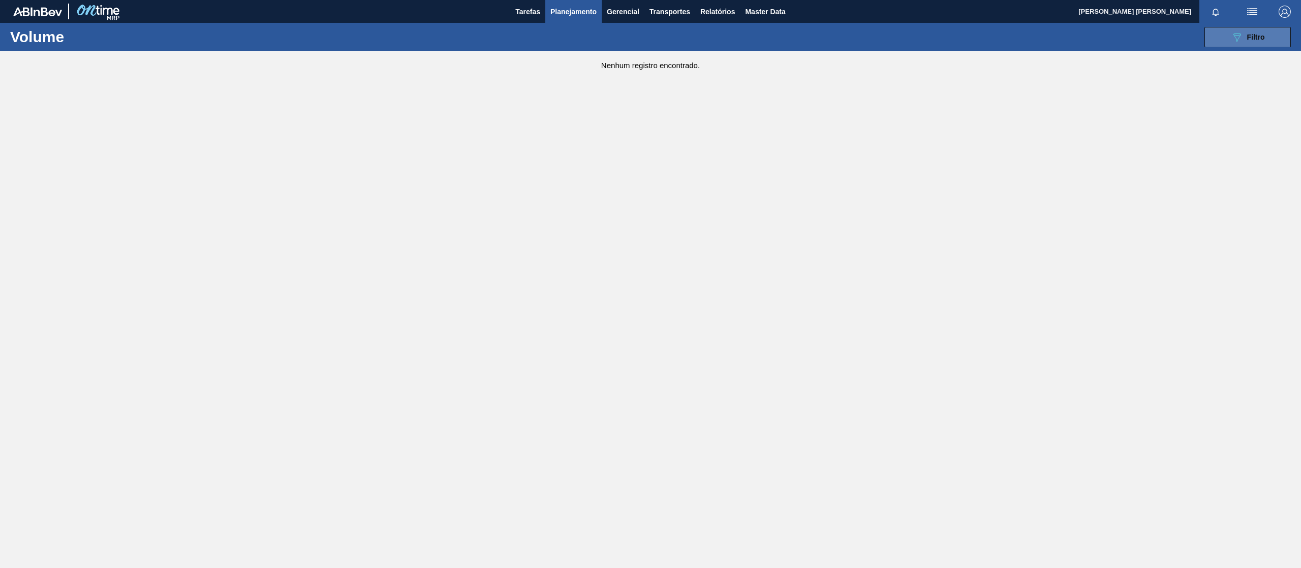
click at [1224, 35] on button "089F7B8B-B2A5-4AFE-B5C0-19BA573D28AC Filtro" at bounding box center [1248, 37] width 86 height 20
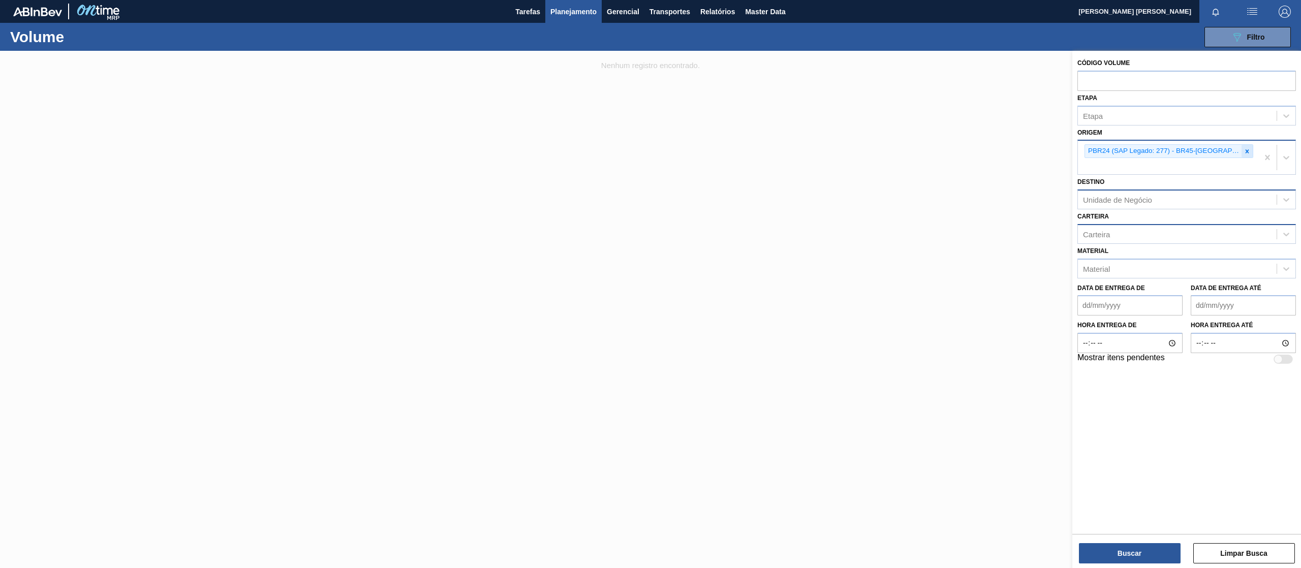
click at [1244, 150] on icon at bounding box center [1247, 151] width 7 height 7
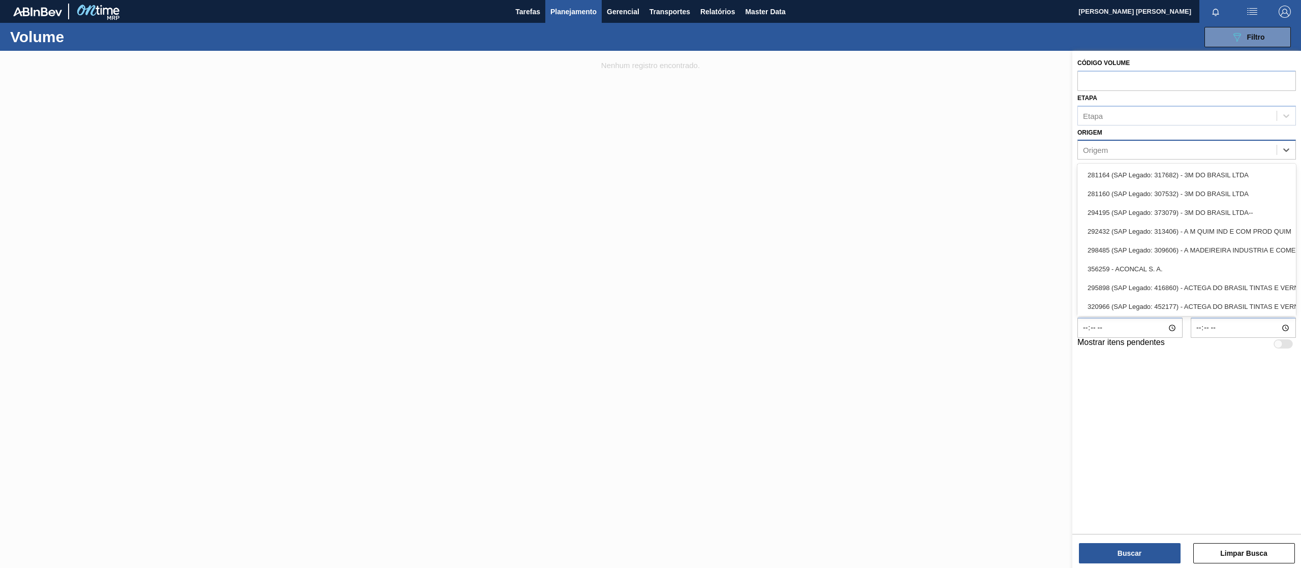
click at [1172, 154] on div "Origem" at bounding box center [1177, 150] width 199 height 15
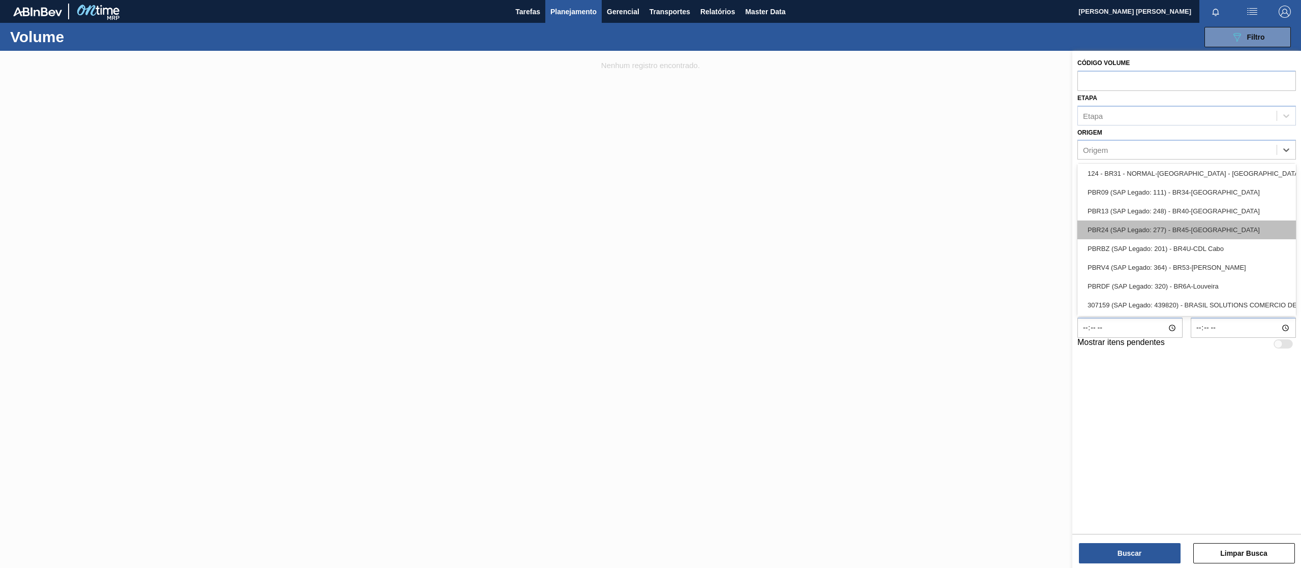
click at [1229, 231] on div "PBR24 (SAP Legado: 277) - BR45-[GEOGRAPHIC_DATA]" at bounding box center [1187, 230] width 219 height 19
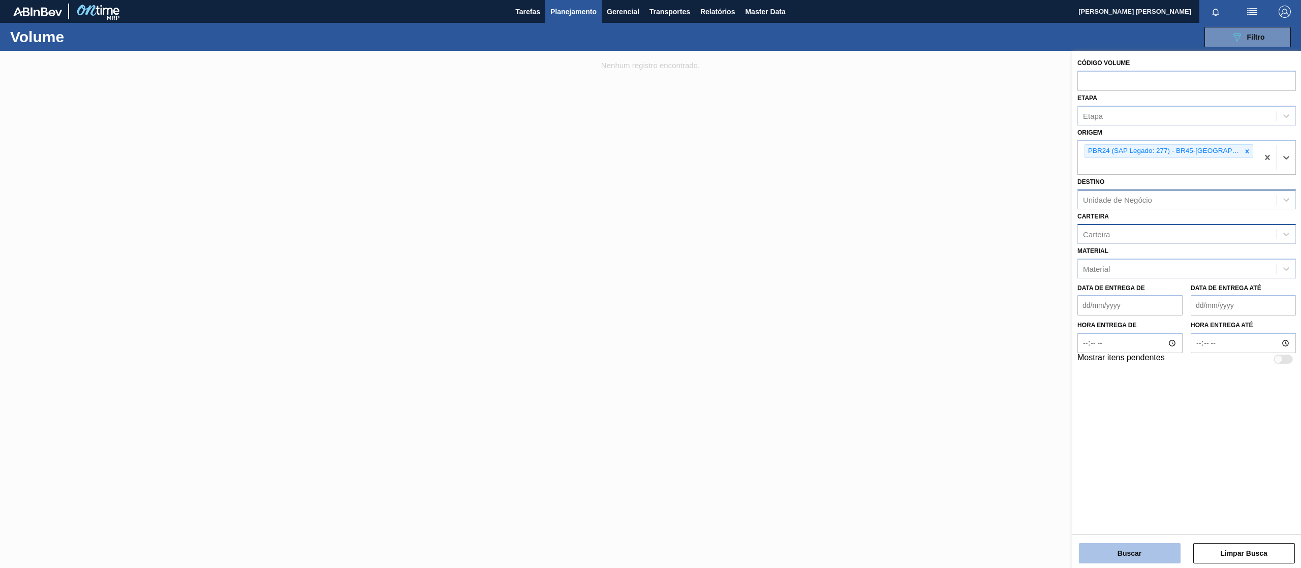
click at [1150, 548] on button "Buscar" at bounding box center [1130, 553] width 102 height 20
